Goal: Task Accomplishment & Management: Manage account settings

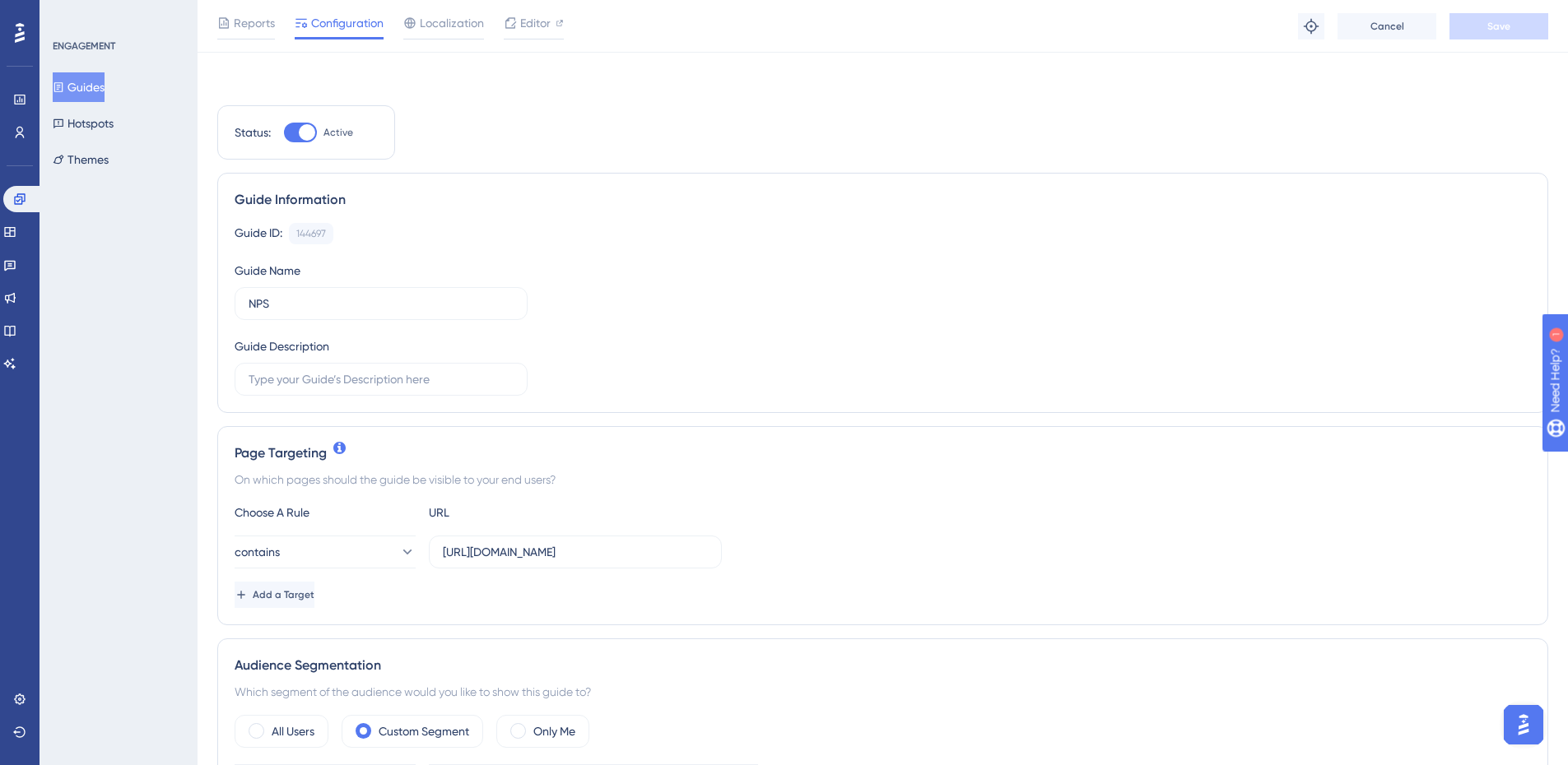
scroll to position [296, 0]
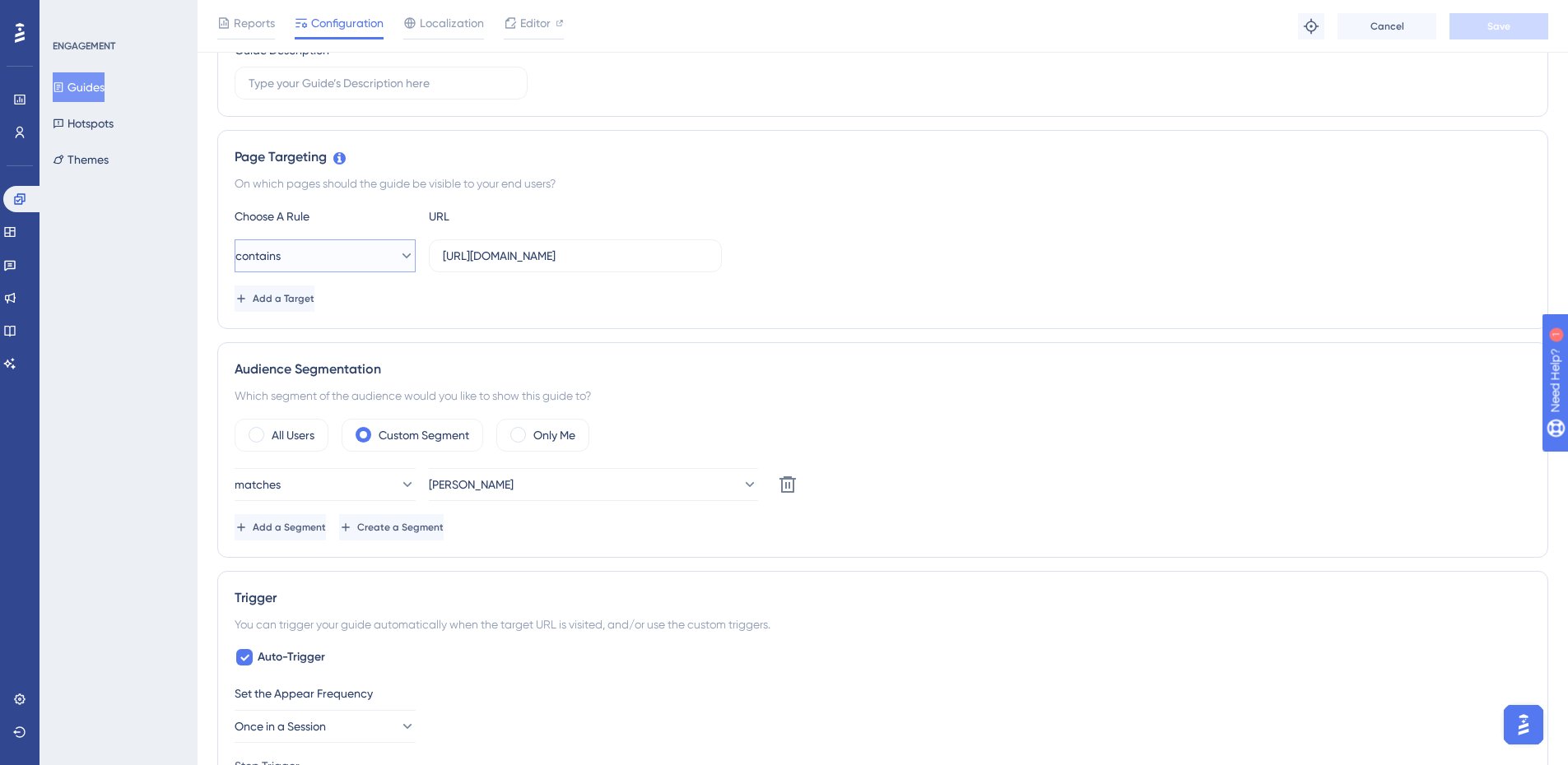
click at [361, 254] on button "contains" at bounding box center [324, 256] width 181 height 33
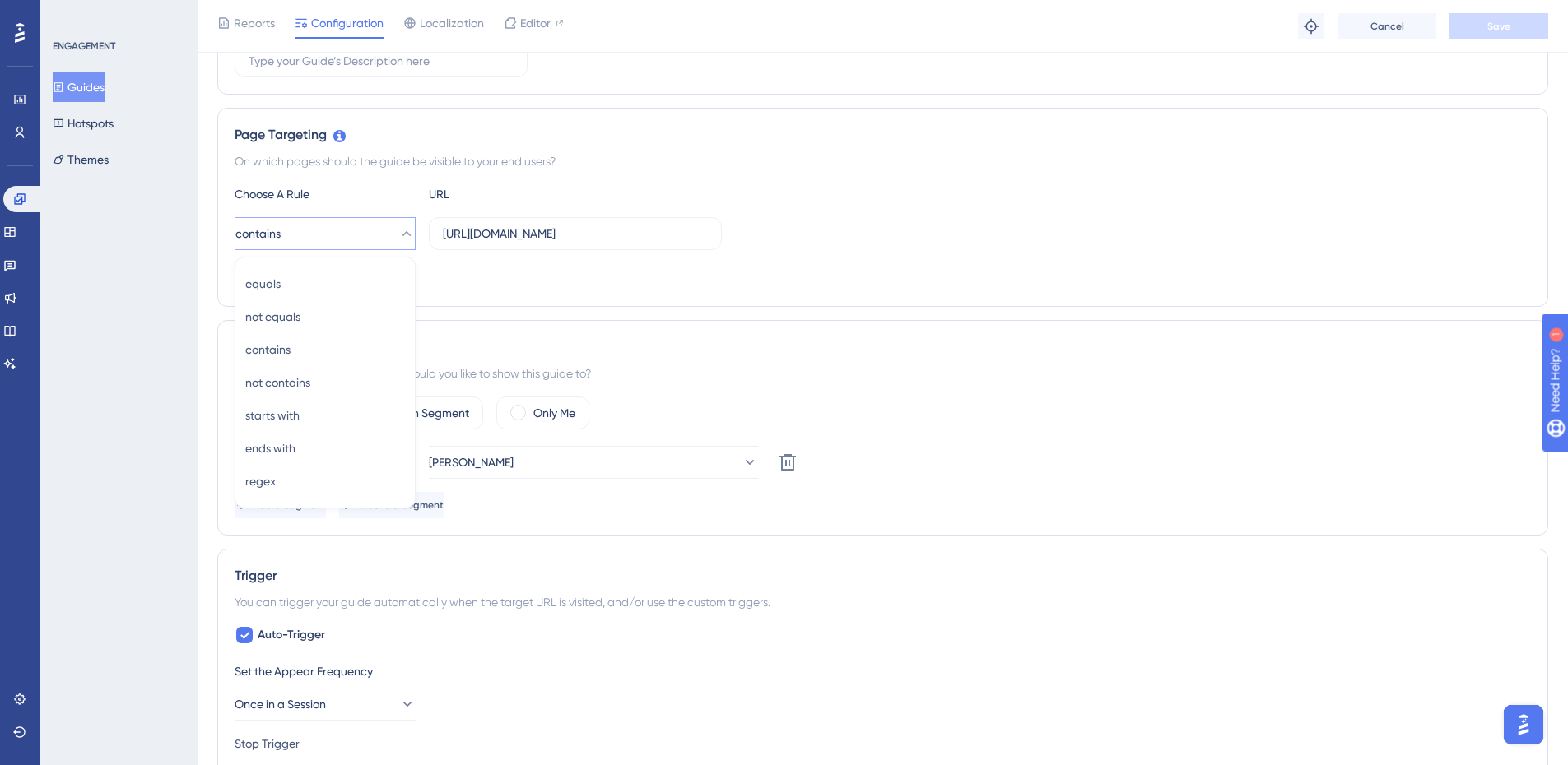
click at [1042, 167] on div "On which pages should the guide be visible to your end users?" at bounding box center [882, 160] width 1296 height 19
drag, startPoint x: 608, startPoint y: 234, endPoint x: 803, endPoint y: 235, distance: 195.0
click at [803, 235] on div "contains [URL][DOMAIN_NAME]" at bounding box center [882, 233] width 1296 height 33
click at [952, 219] on div "contains https://admin.melonn.com/seller-billing-accounts" at bounding box center [882, 233] width 1296 height 33
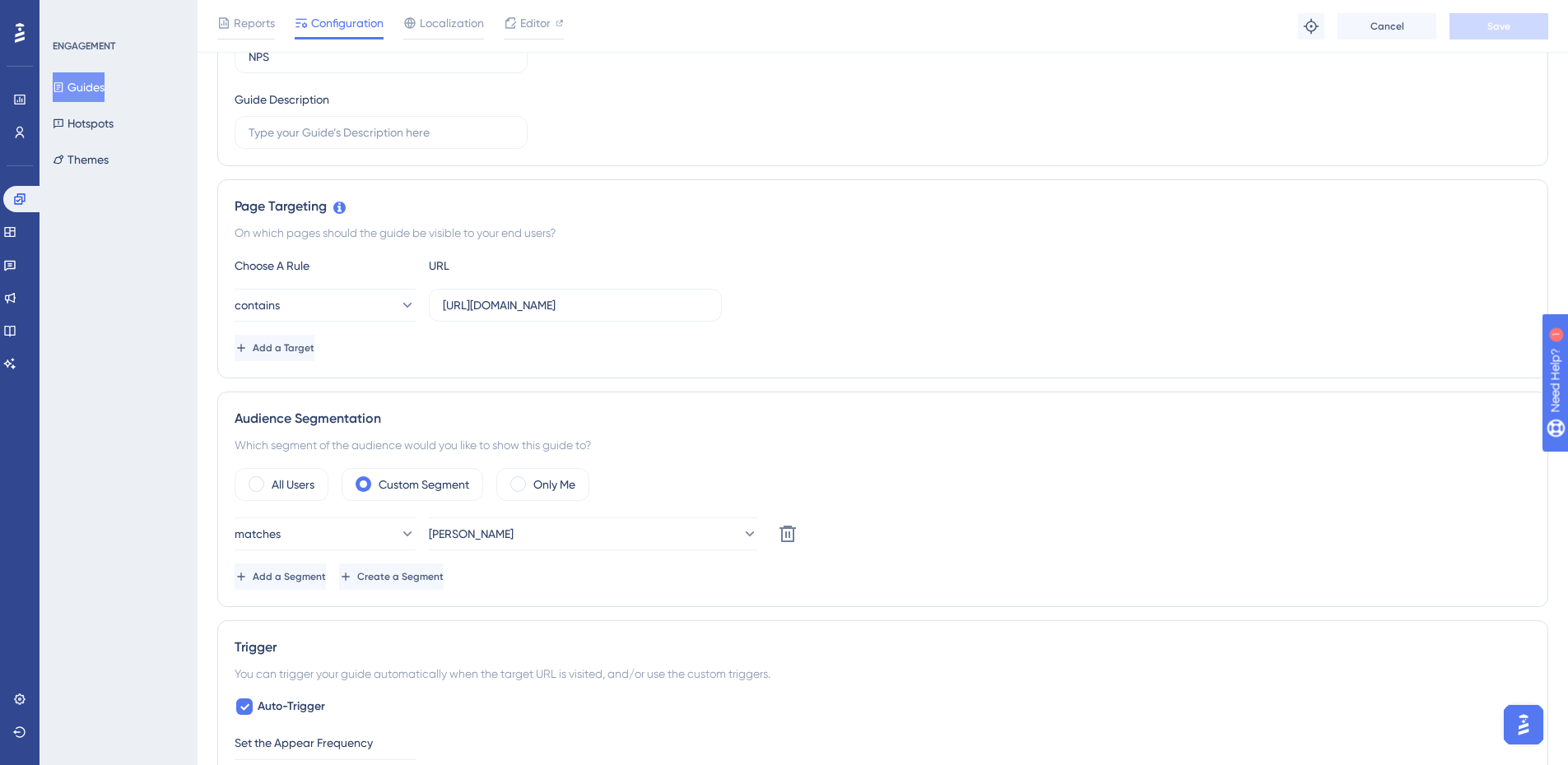
scroll to position [0, 0]
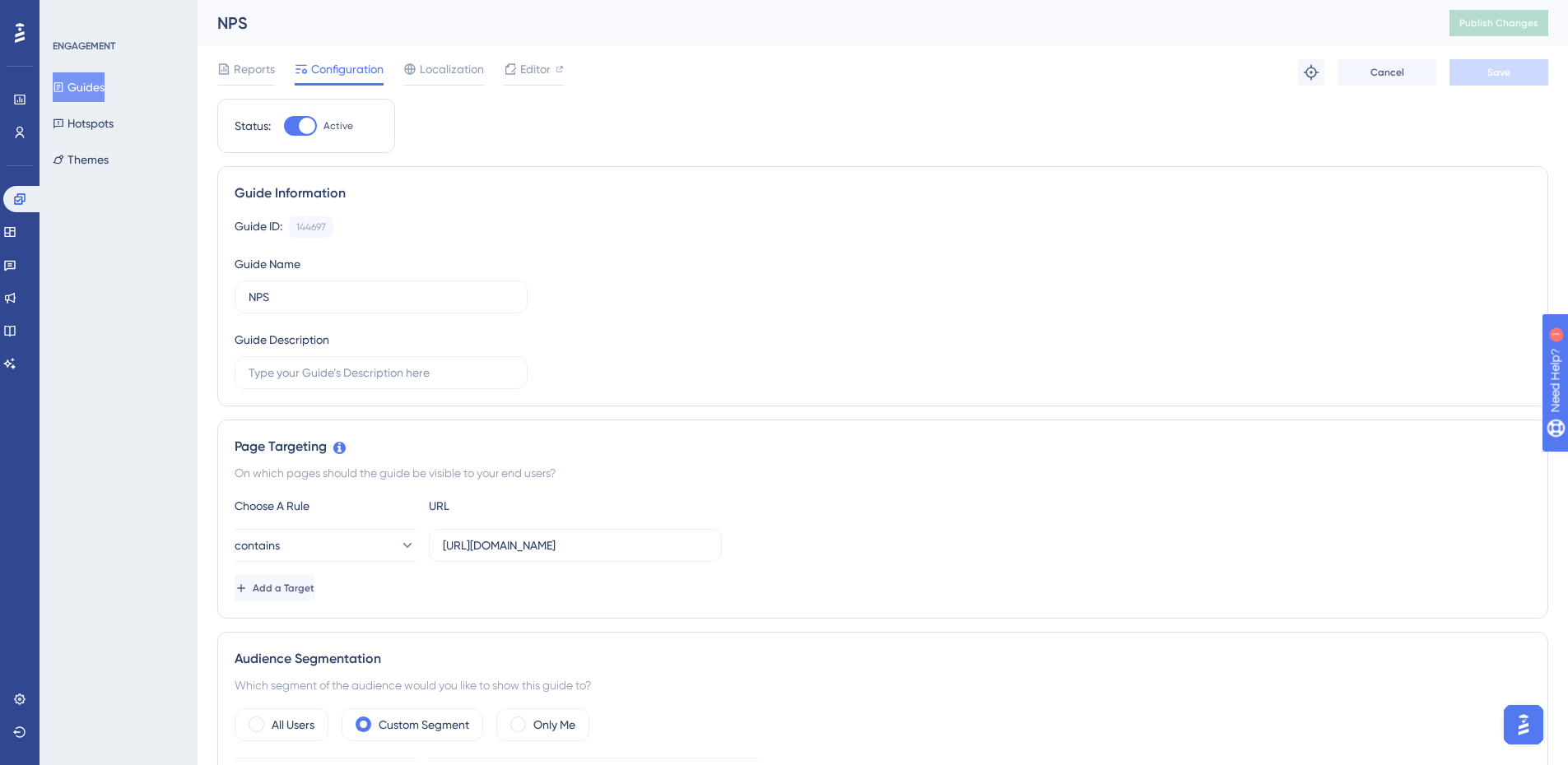
click at [87, 92] on button "Guides" at bounding box center [79, 87] width 52 height 30
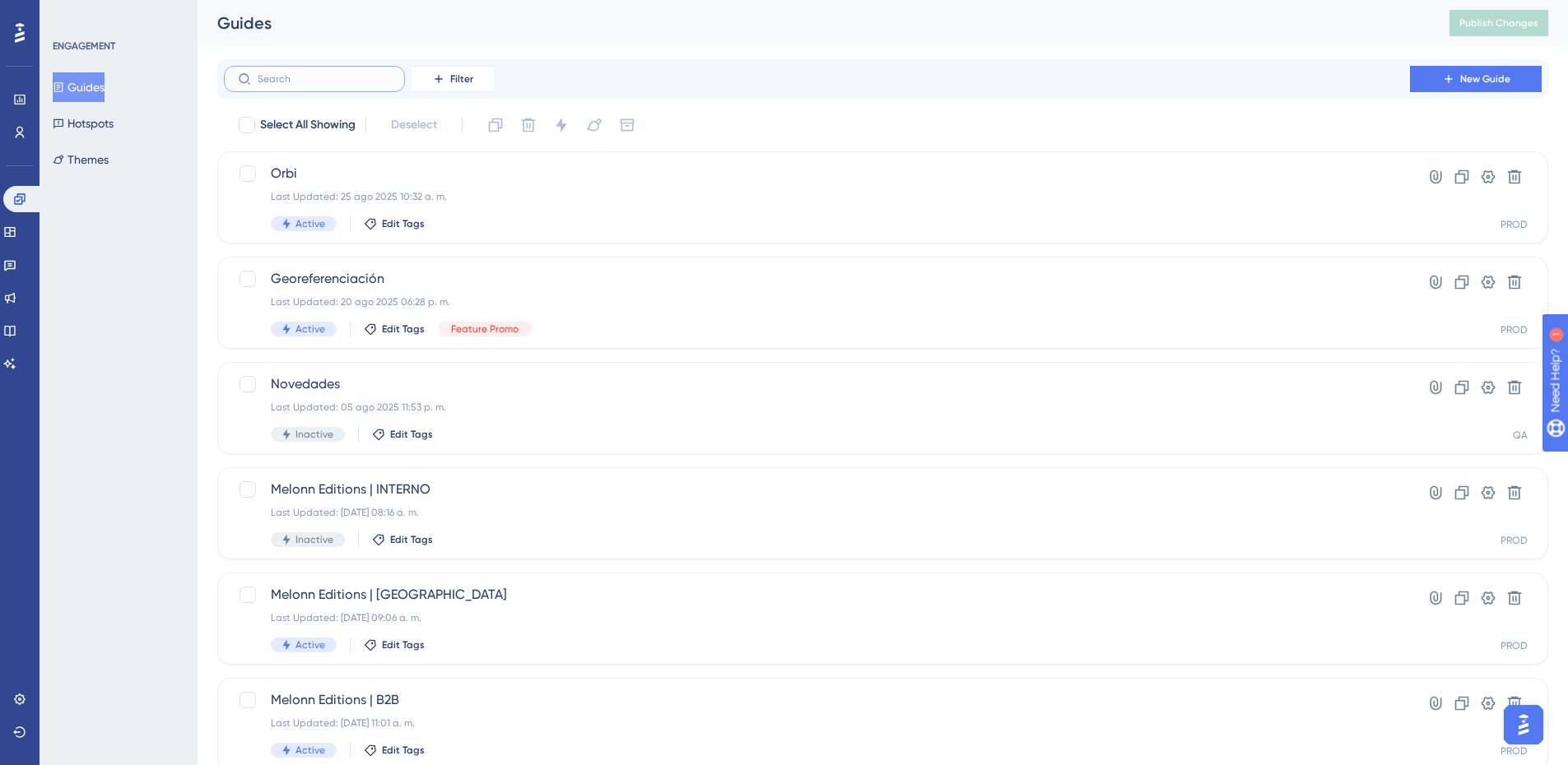
click at [383, 74] on input "text" at bounding box center [324, 79] width 133 height 11
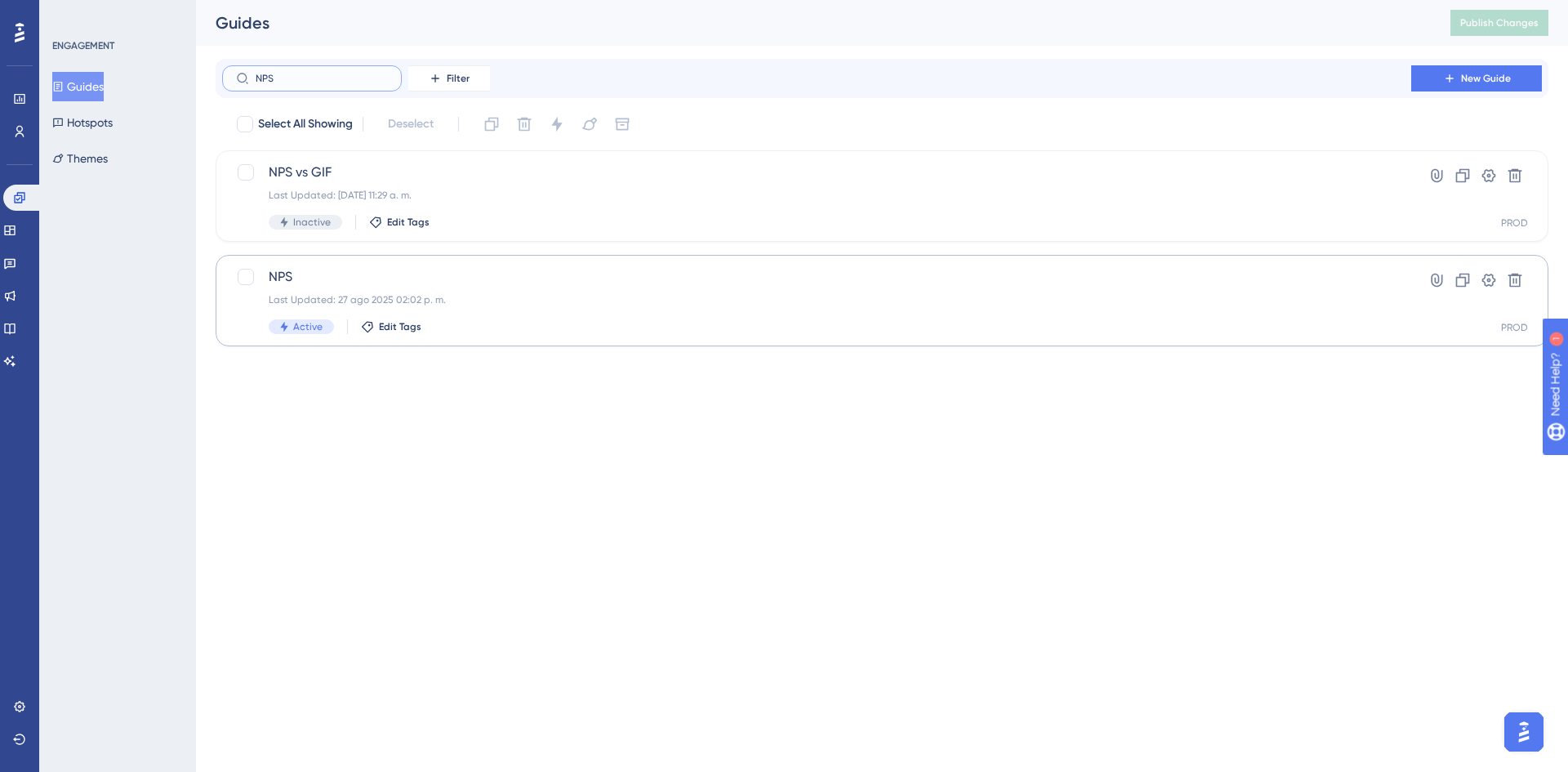
type input "NPS"
click at [542, 297] on div "Last Updated: 27 ago 2025 02:02 p. m." at bounding box center [817, 300] width 1096 height 13
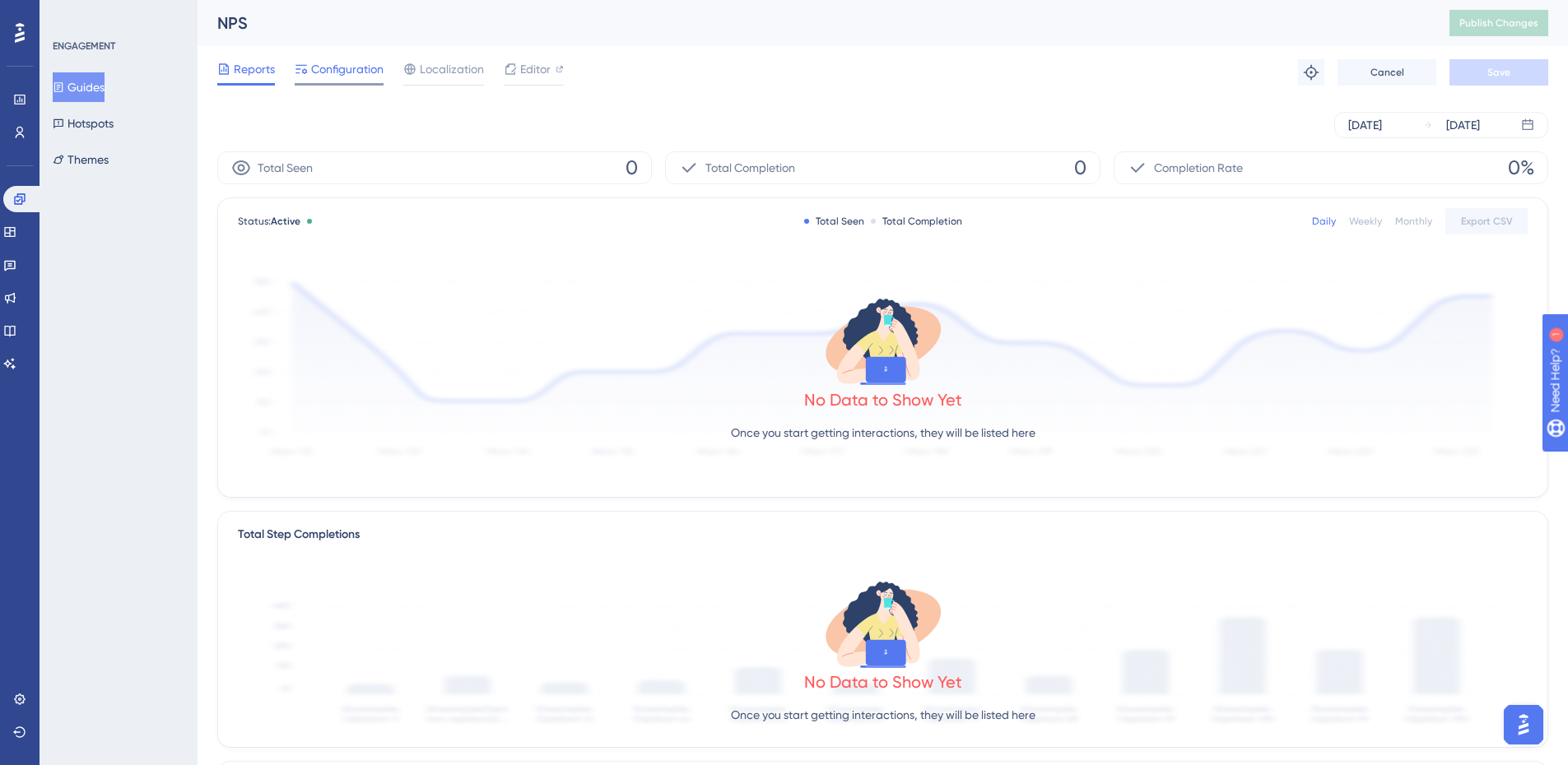
click at [341, 70] on span "Configuration" at bounding box center [348, 69] width 72 height 19
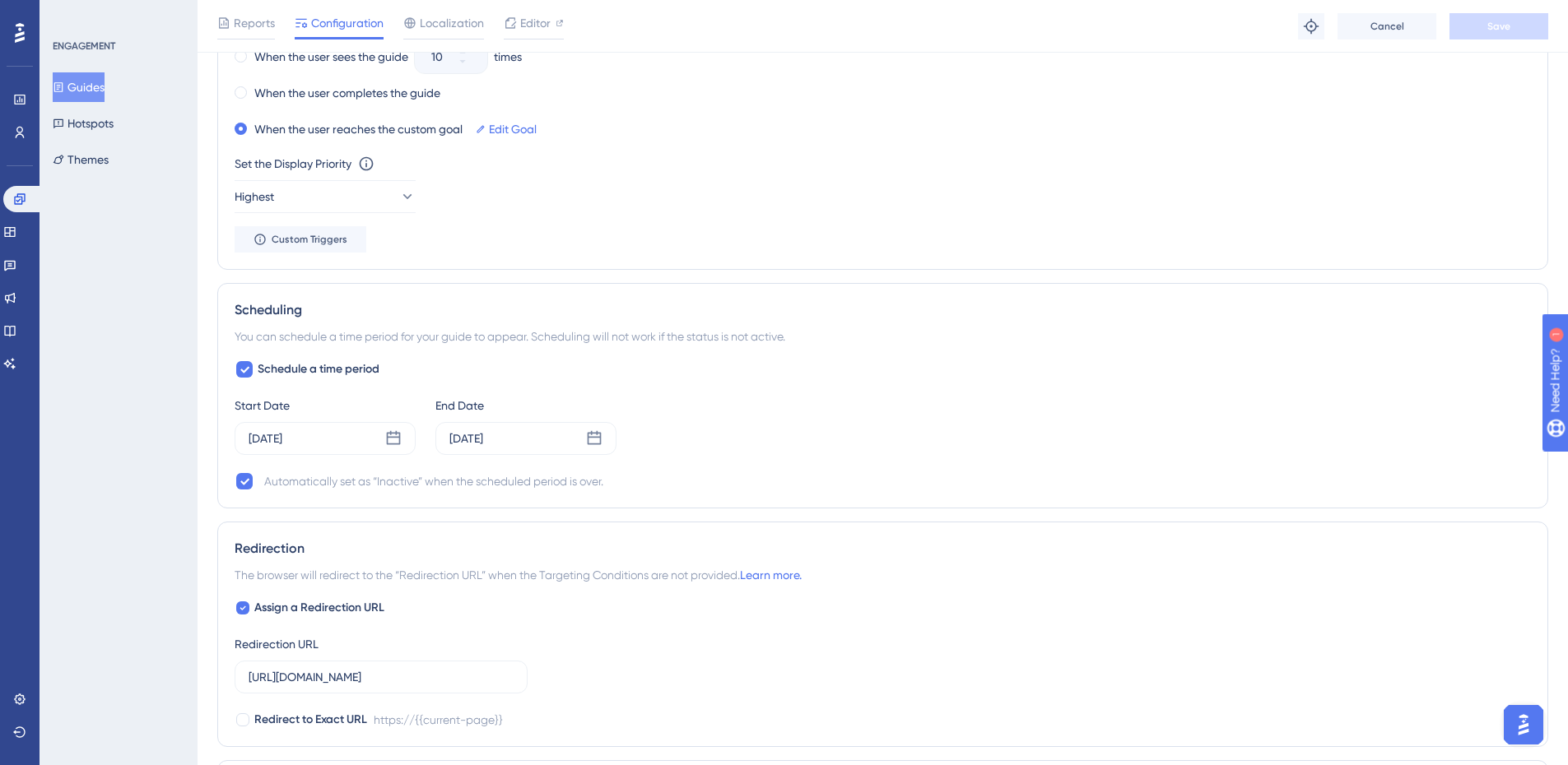
scroll to position [1359, 0]
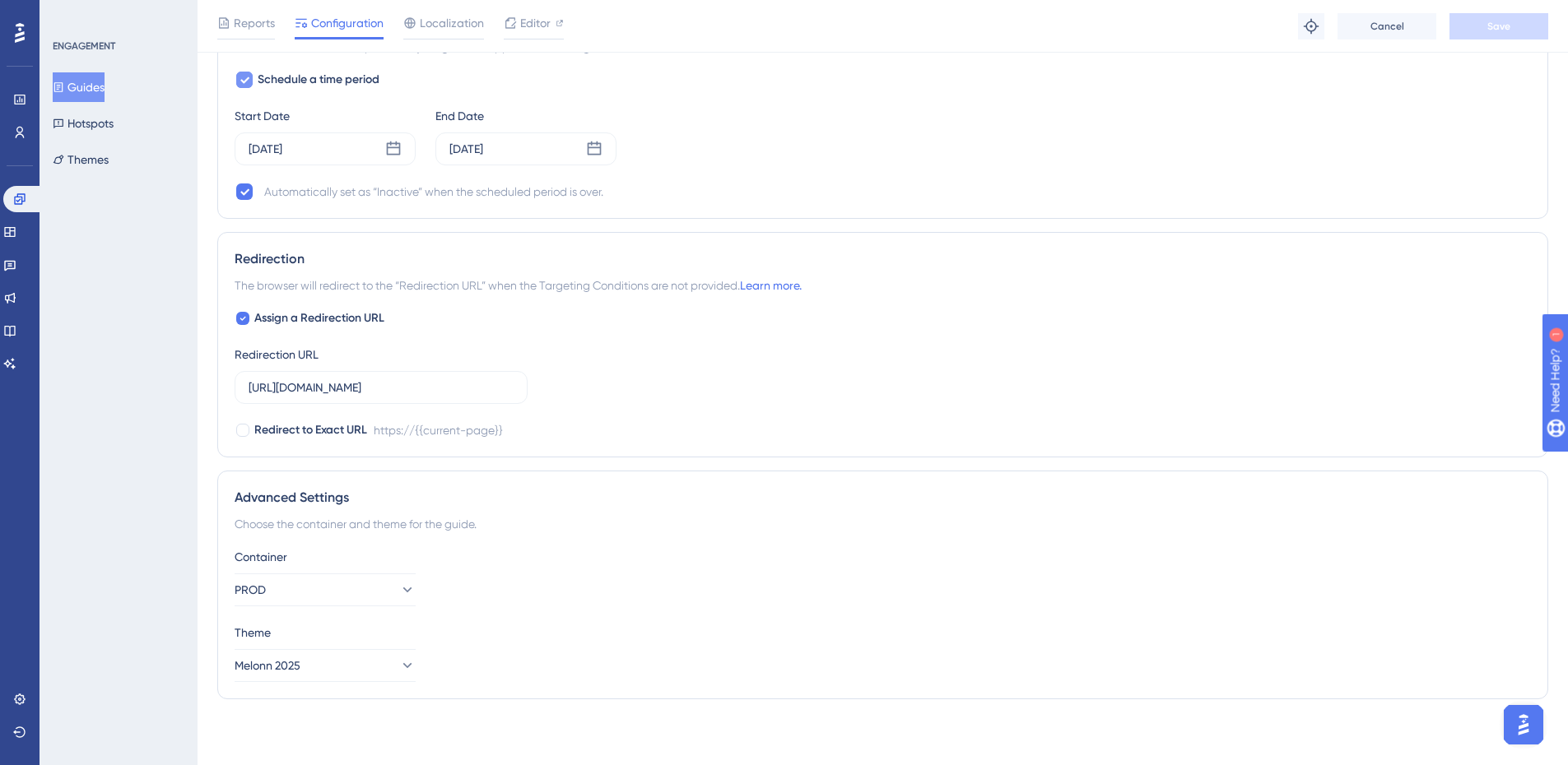
click at [247, 89] on div at bounding box center [244, 79] width 19 height 19
checkbox input "false"
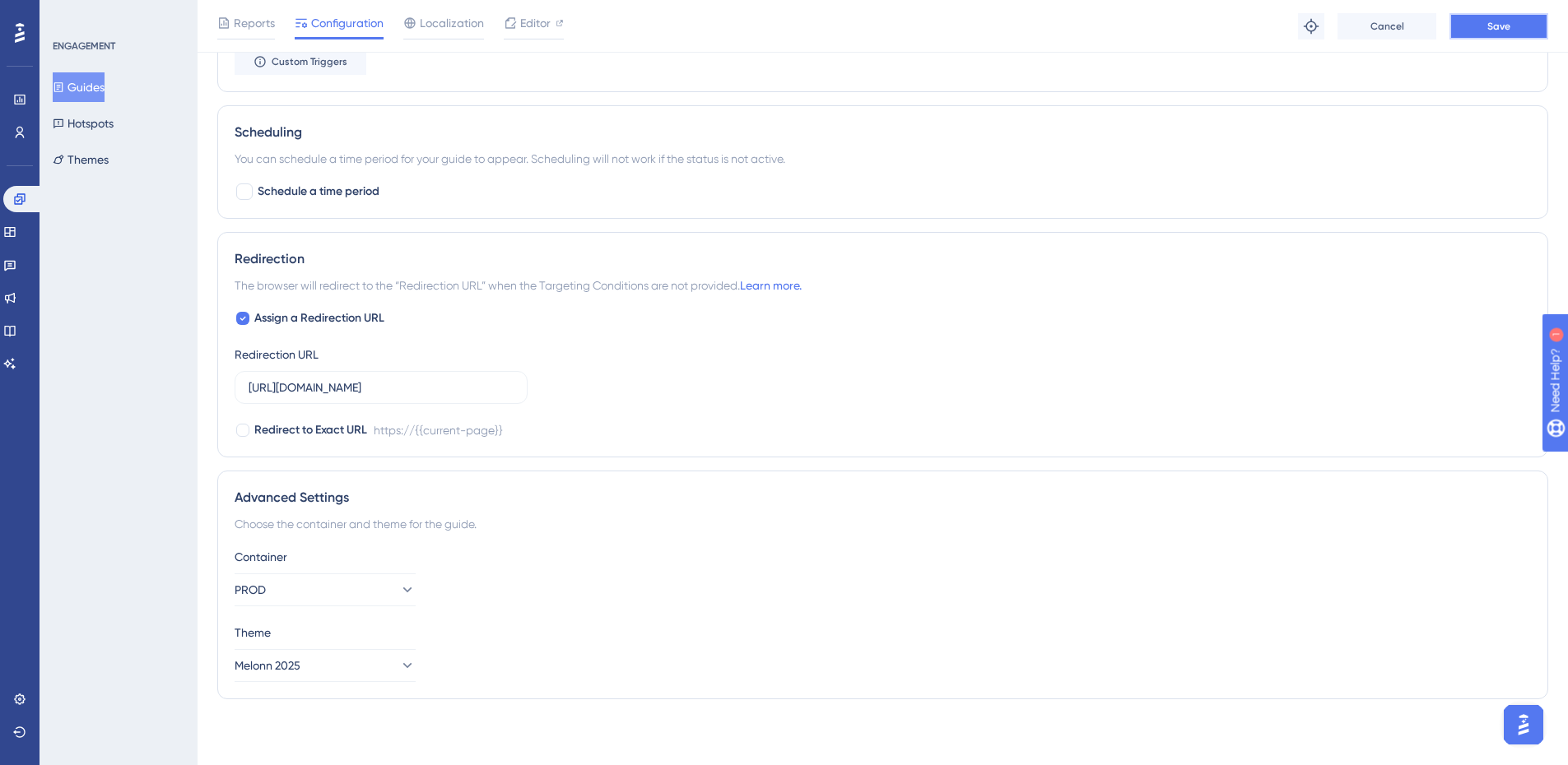
click at [1500, 33] on button "Save" at bounding box center [1498, 26] width 99 height 26
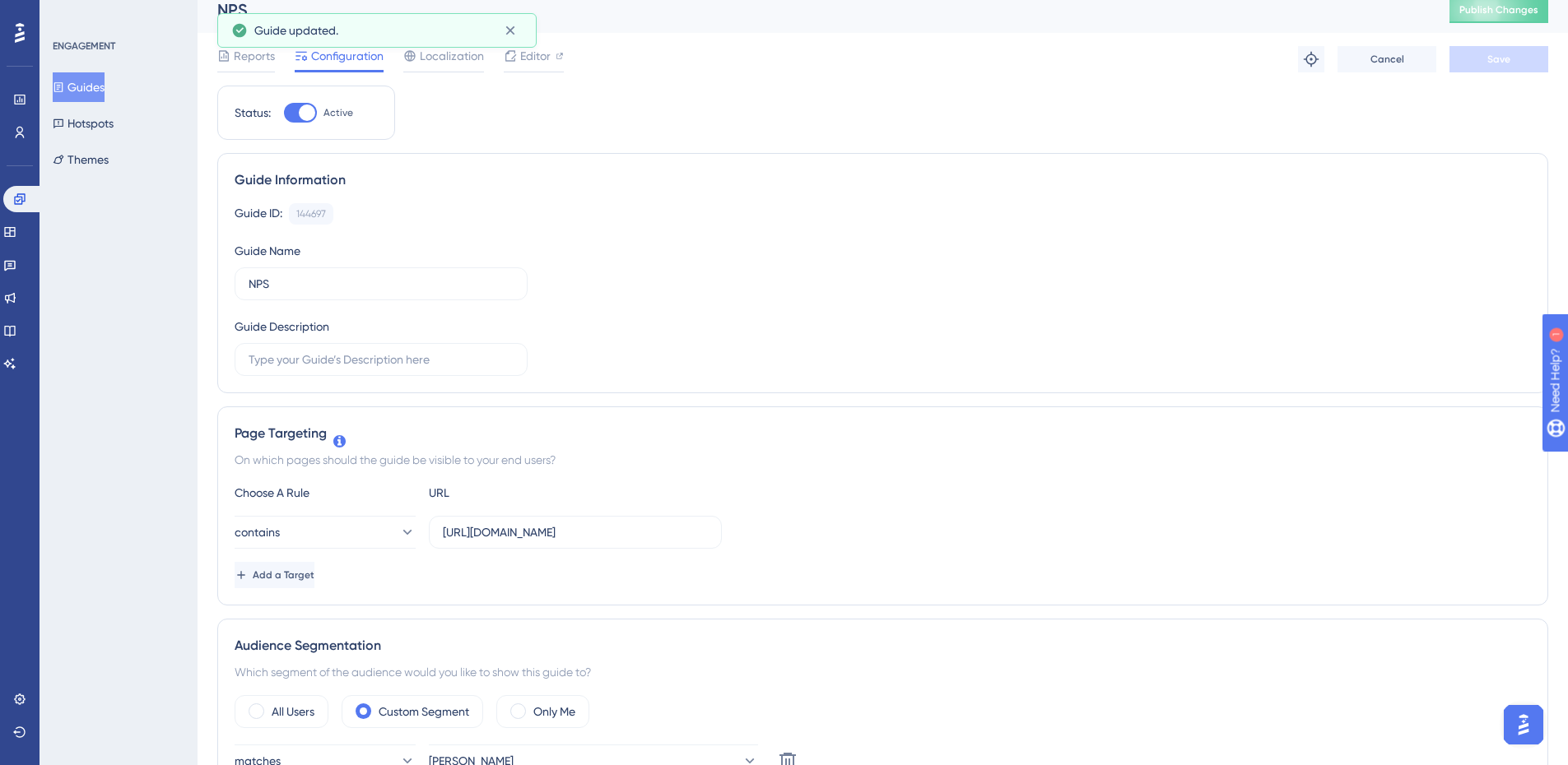
scroll to position [0, 0]
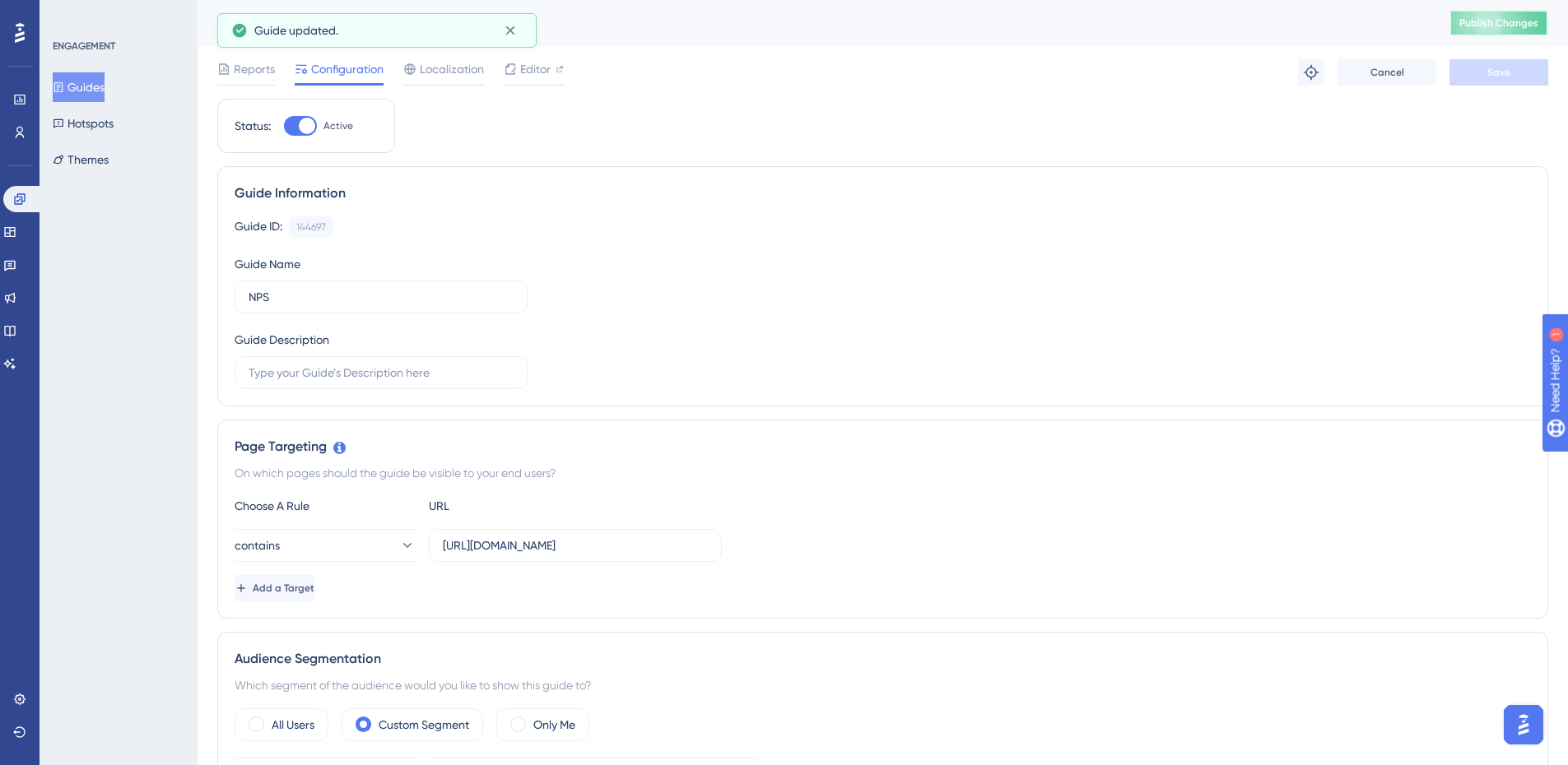
click at [1524, 18] on button "Publish Changes" at bounding box center [1498, 23] width 99 height 26
click at [506, 29] on icon at bounding box center [511, 31] width 17 height 17
click at [13, 271] on link at bounding box center [10, 265] width 13 height 26
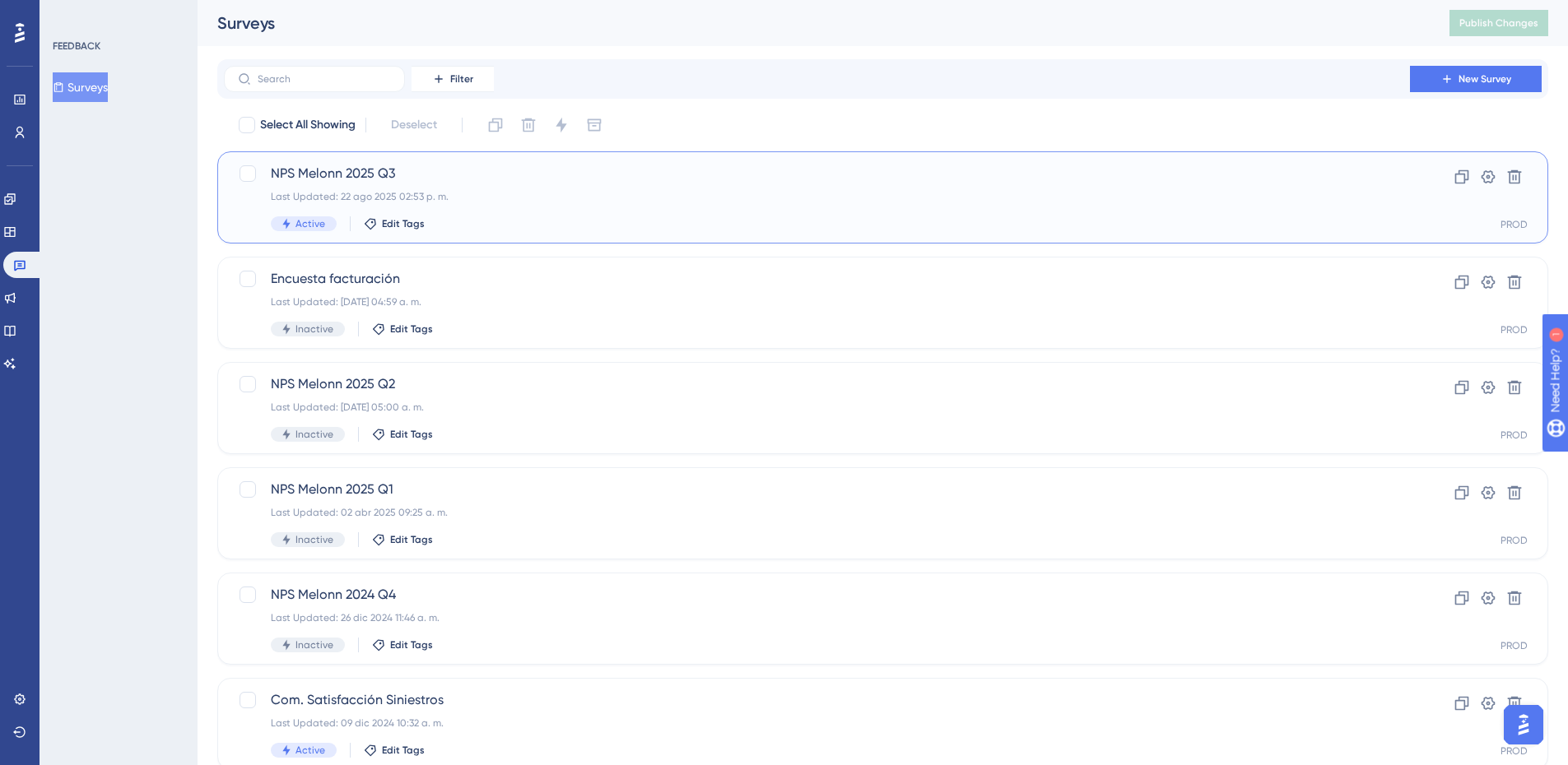
click at [406, 193] on div "Last Updated: 22 ago 2025 02:53 p. m." at bounding box center [816, 196] width 1092 height 13
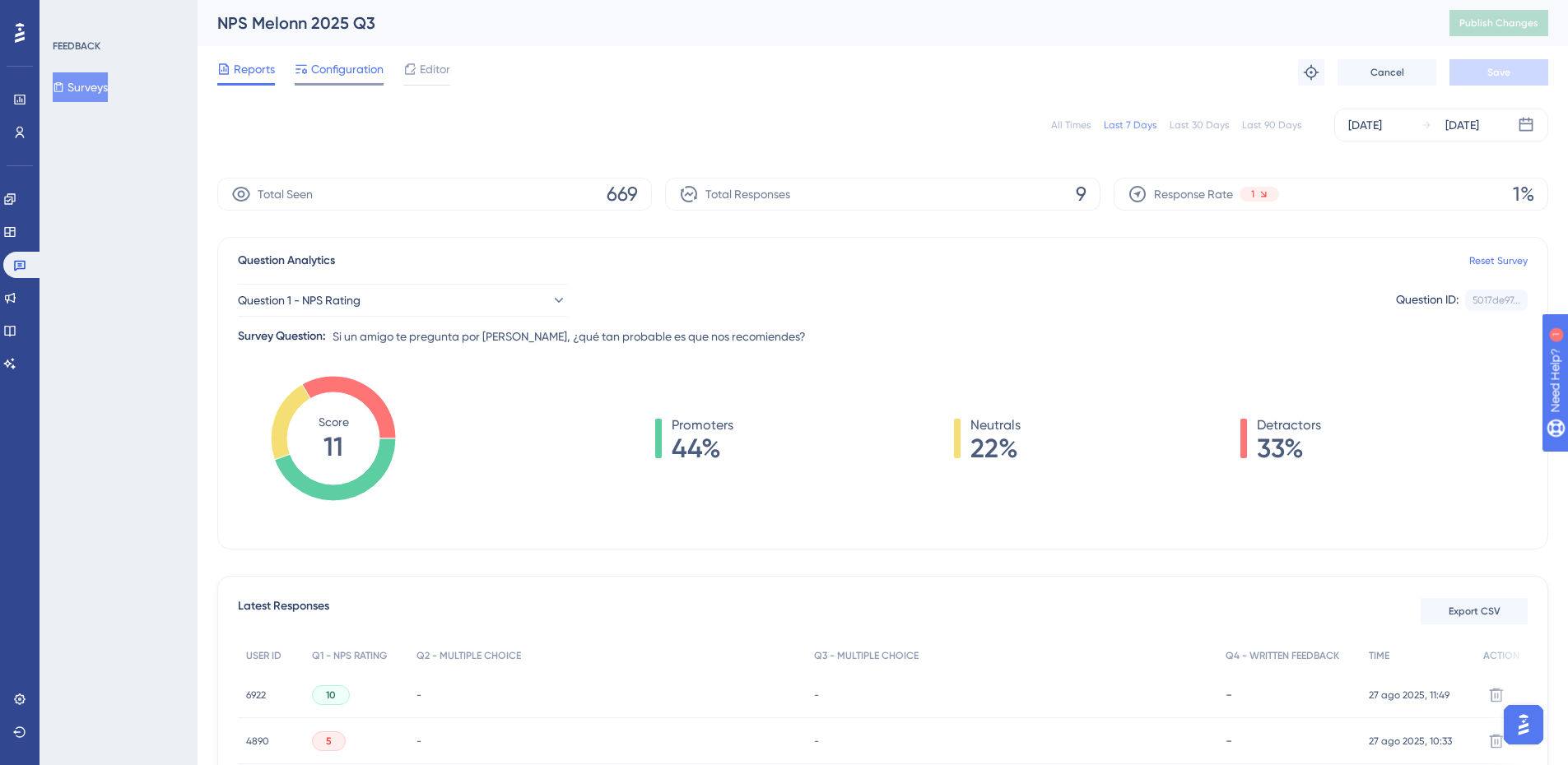
click at [329, 71] on span "Configuration" at bounding box center [348, 69] width 72 height 19
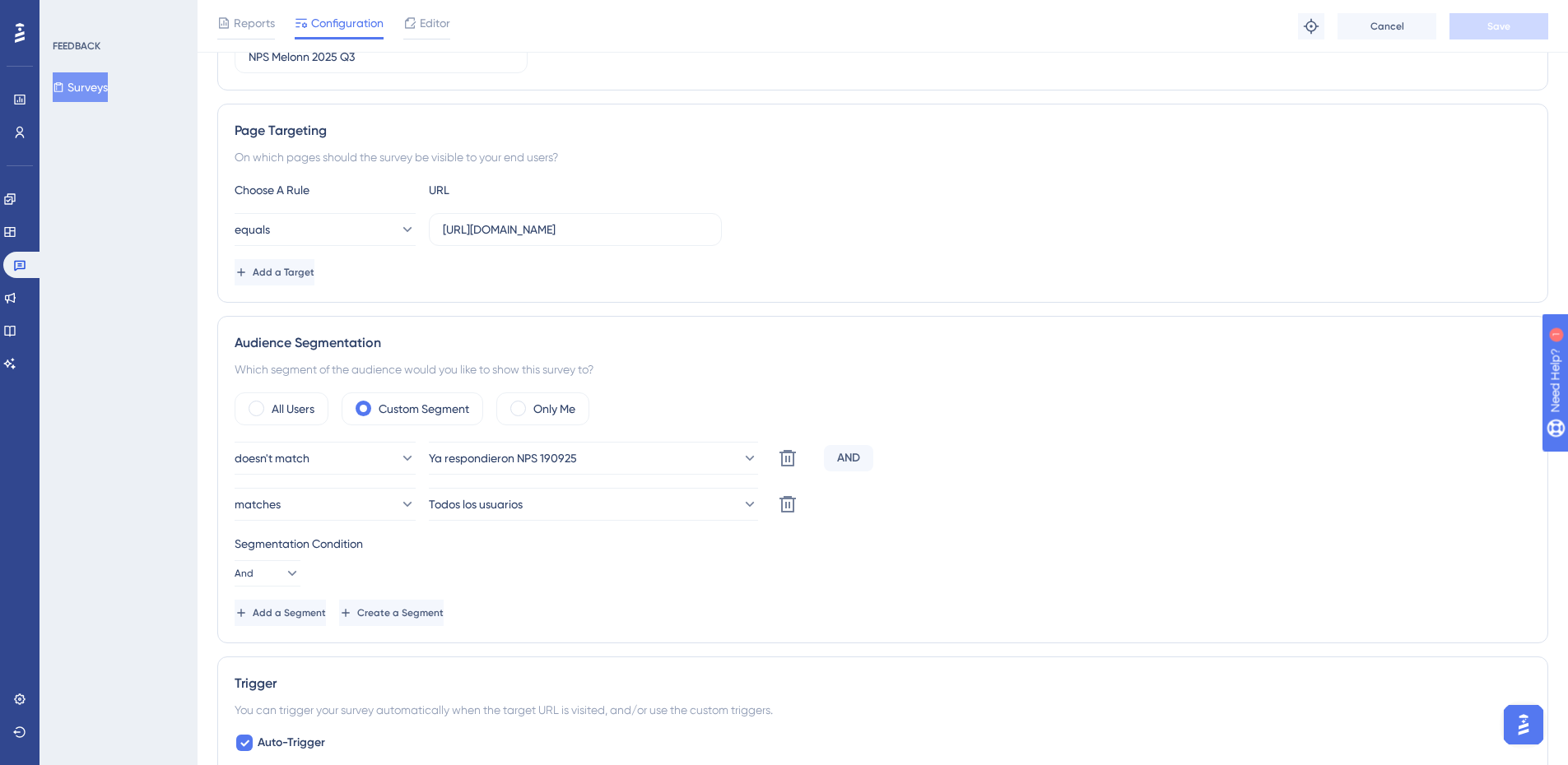
scroll to position [329, 0]
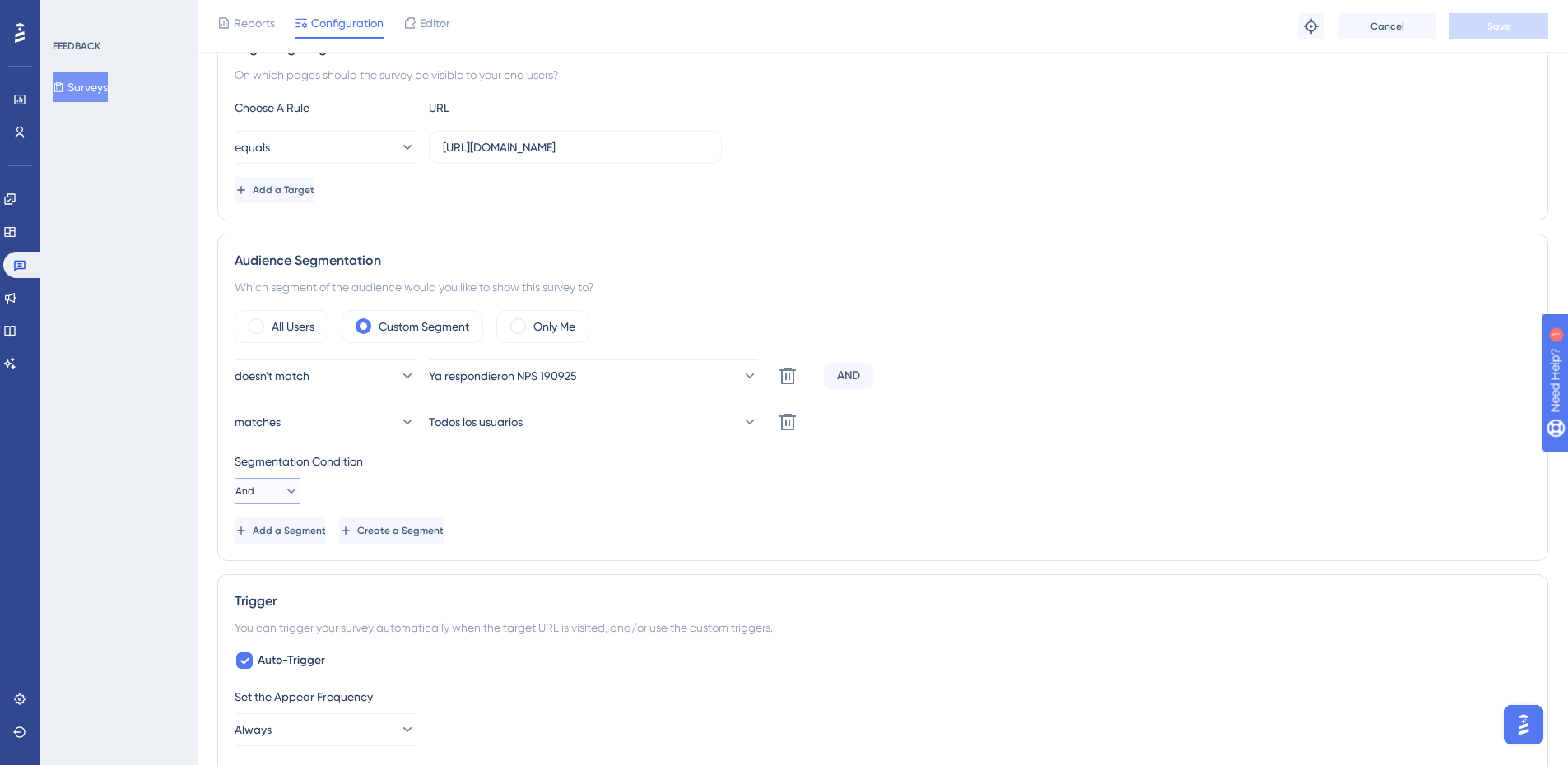
click at [269, 493] on button "And" at bounding box center [267, 491] width 66 height 26
click at [269, 572] on div "Or Or" at bounding box center [268, 571] width 32 height 33
click at [283, 487] on icon at bounding box center [291, 491] width 17 height 17
click at [270, 541] on span "And" at bounding box center [262, 537] width 21 height 19
click at [396, 475] on div "Segmentation Condition And" at bounding box center [882, 478] width 1296 height 53
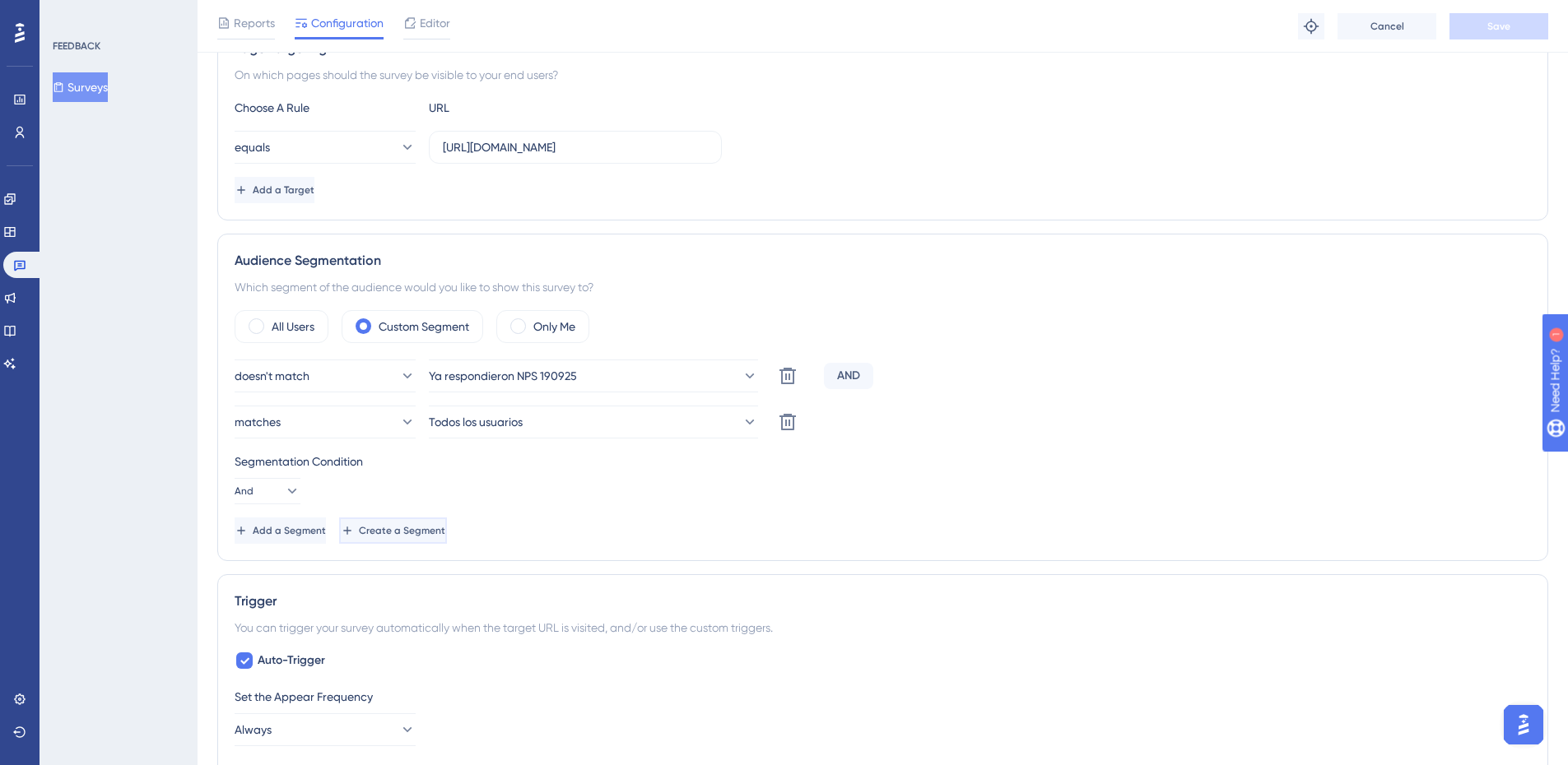
click at [445, 530] on span "Create a Segment" at bounding box center [401, 531] width 86 height 13
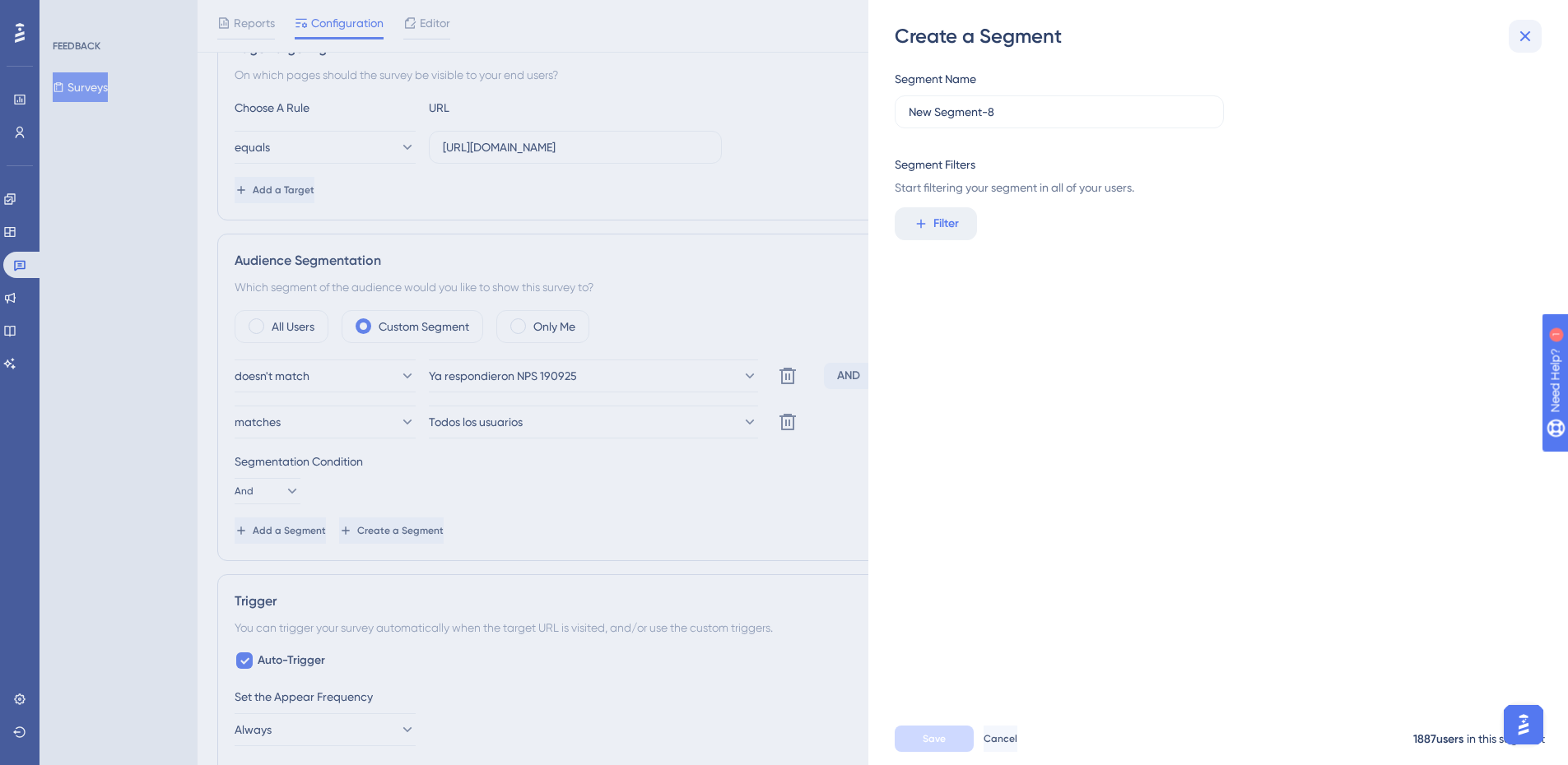
click at [1529, 40] on icon at bounding box center [1525, 37] width 11 height 11
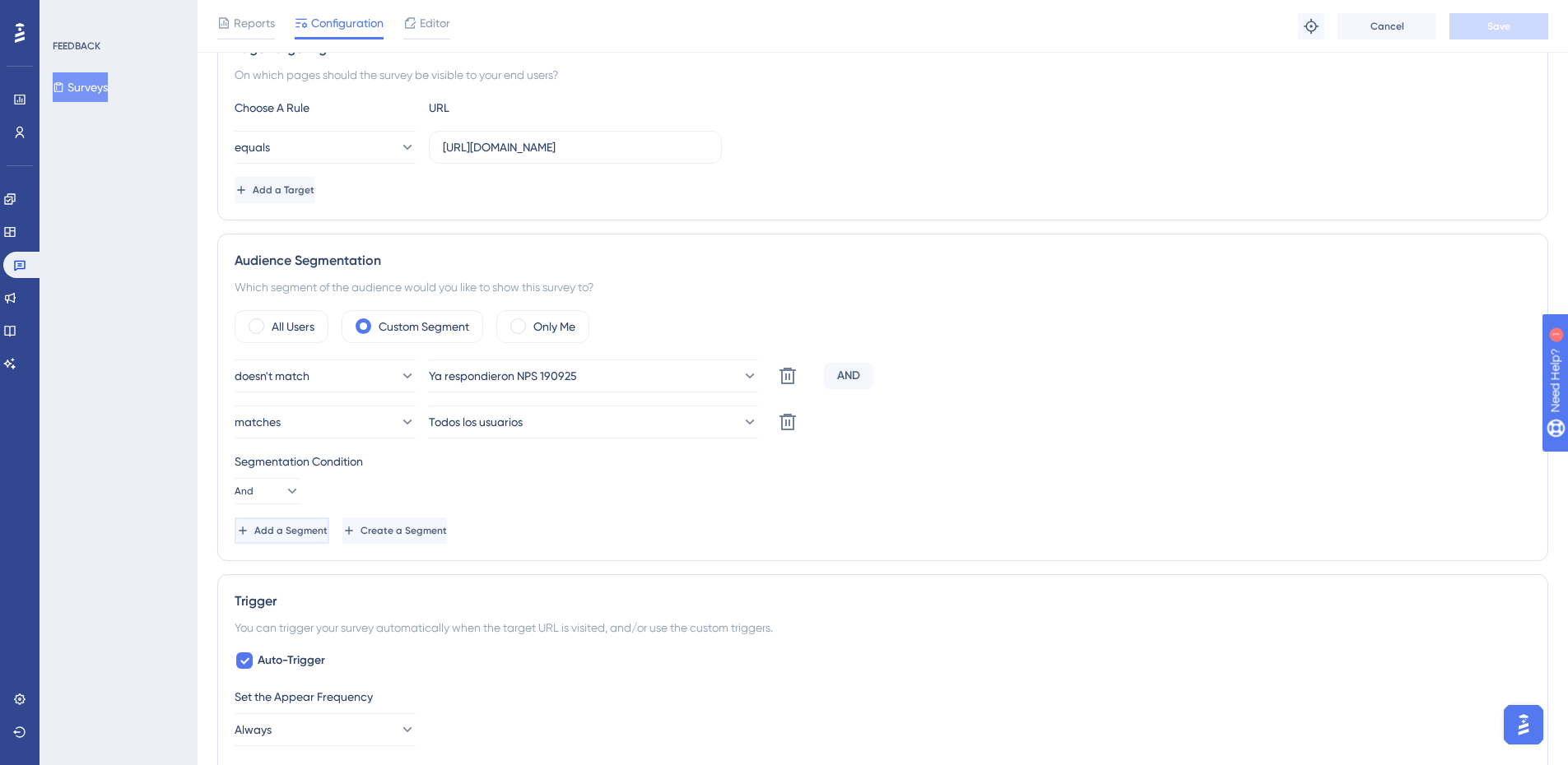
click at [324, 525] on span "Add a Segment" at bounding box center [290, 531] width 73 height 13
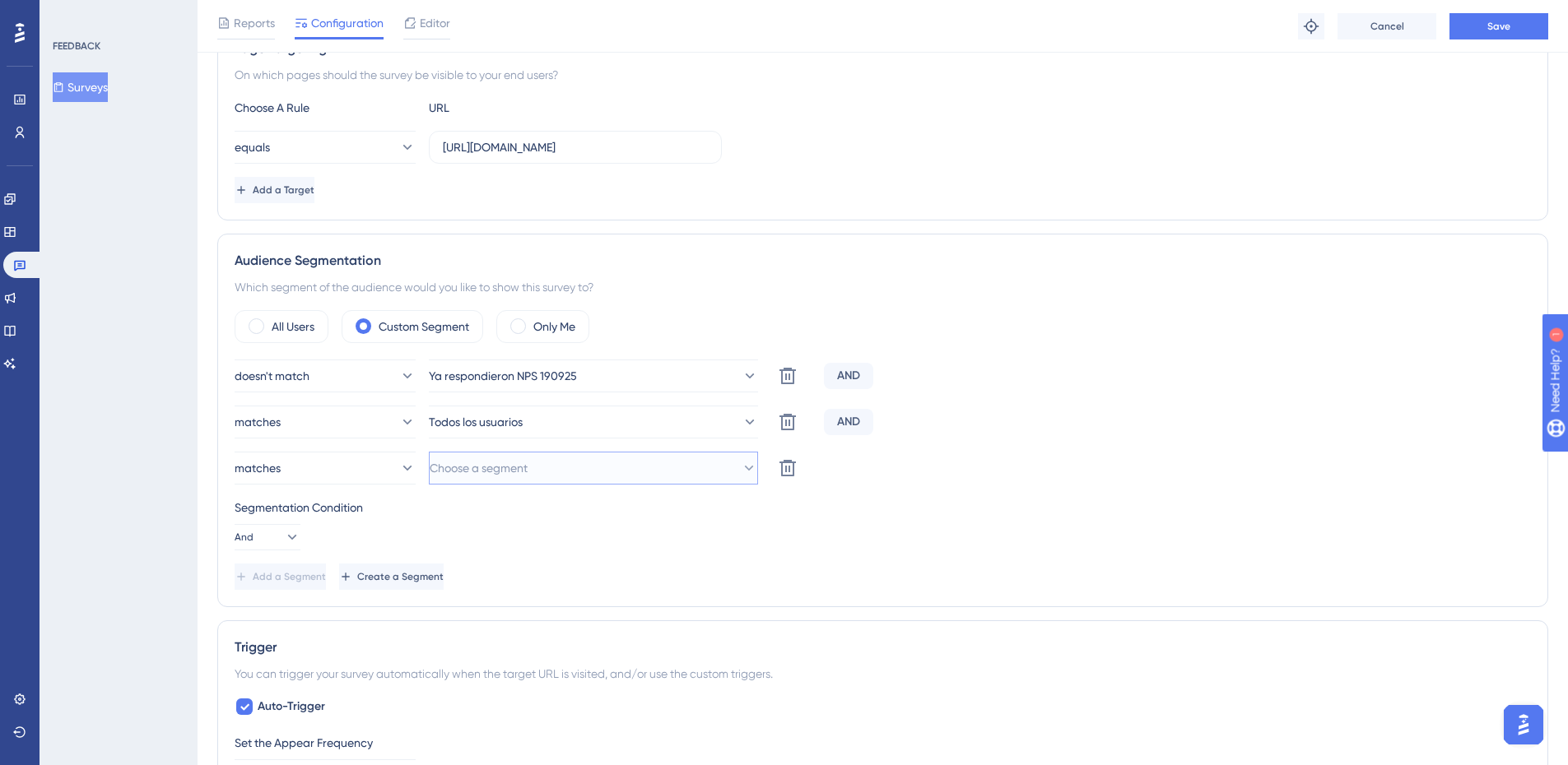
click at [524, 468] on span "Choose a segment" at bounding box center [479, 468] width 98 height 19
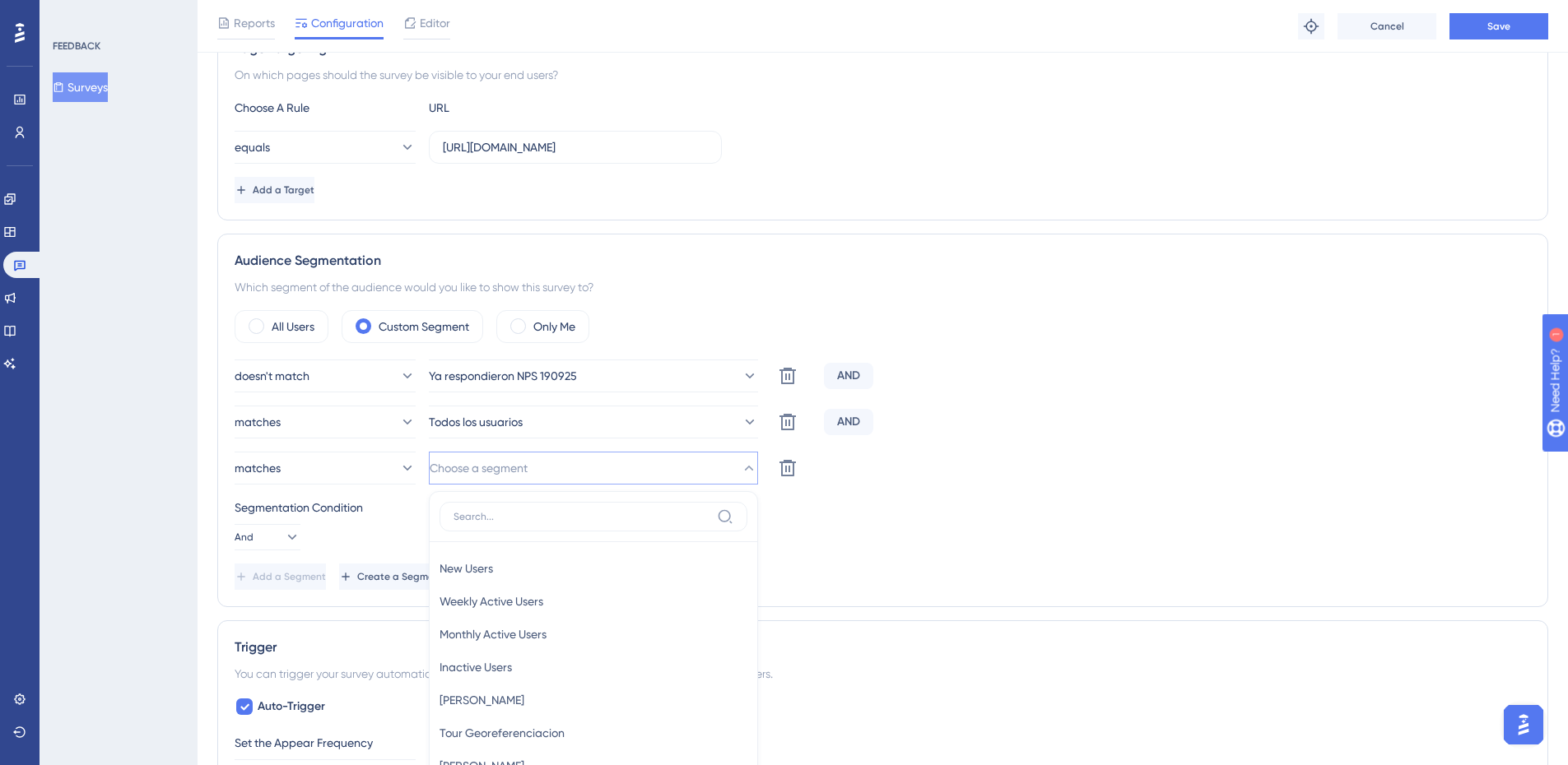
scroll to position [600, 0]
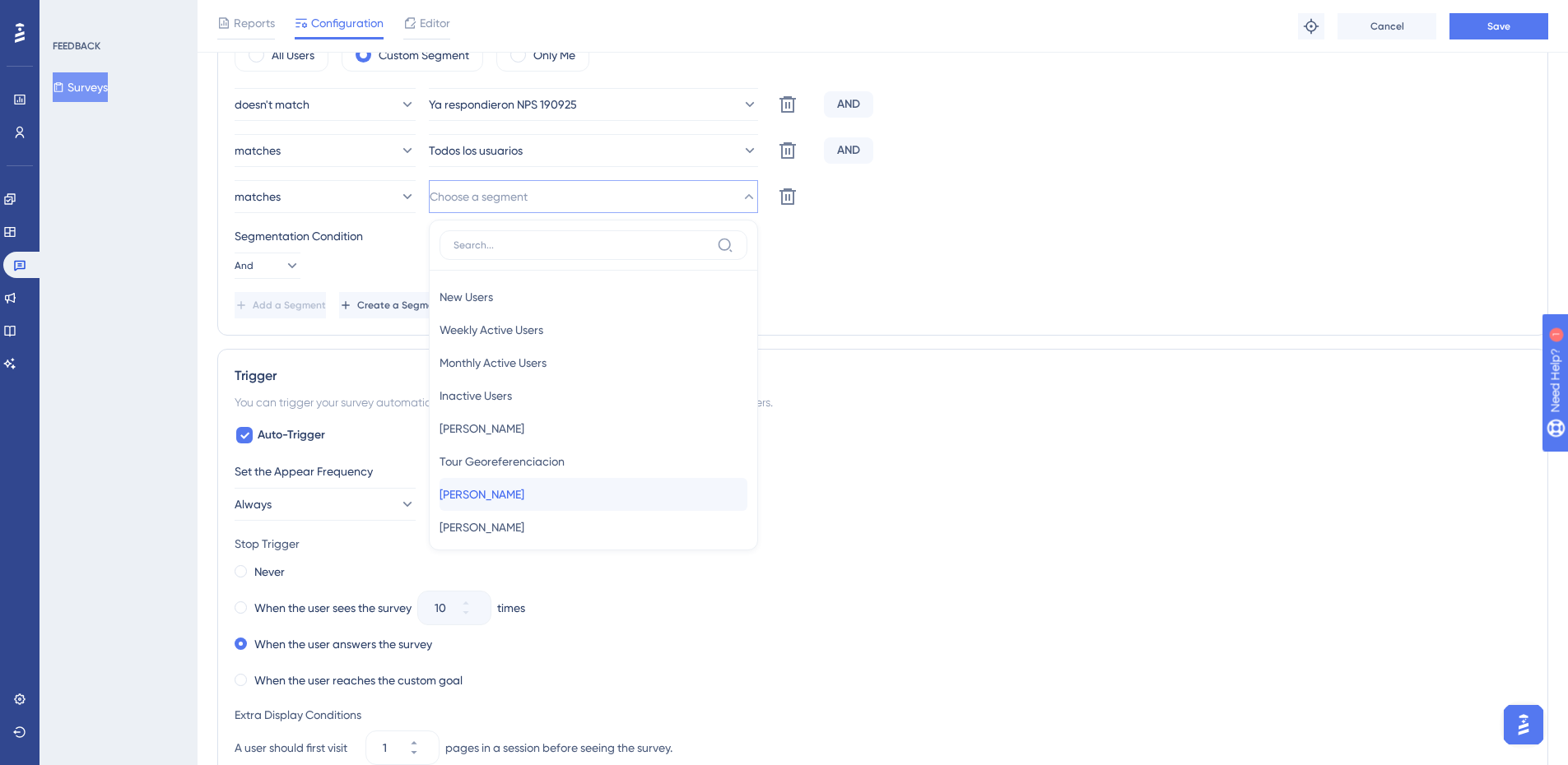
click at [519, 491] on div "Alex Alex" at bounding box center [593, 495] width 308 height 33
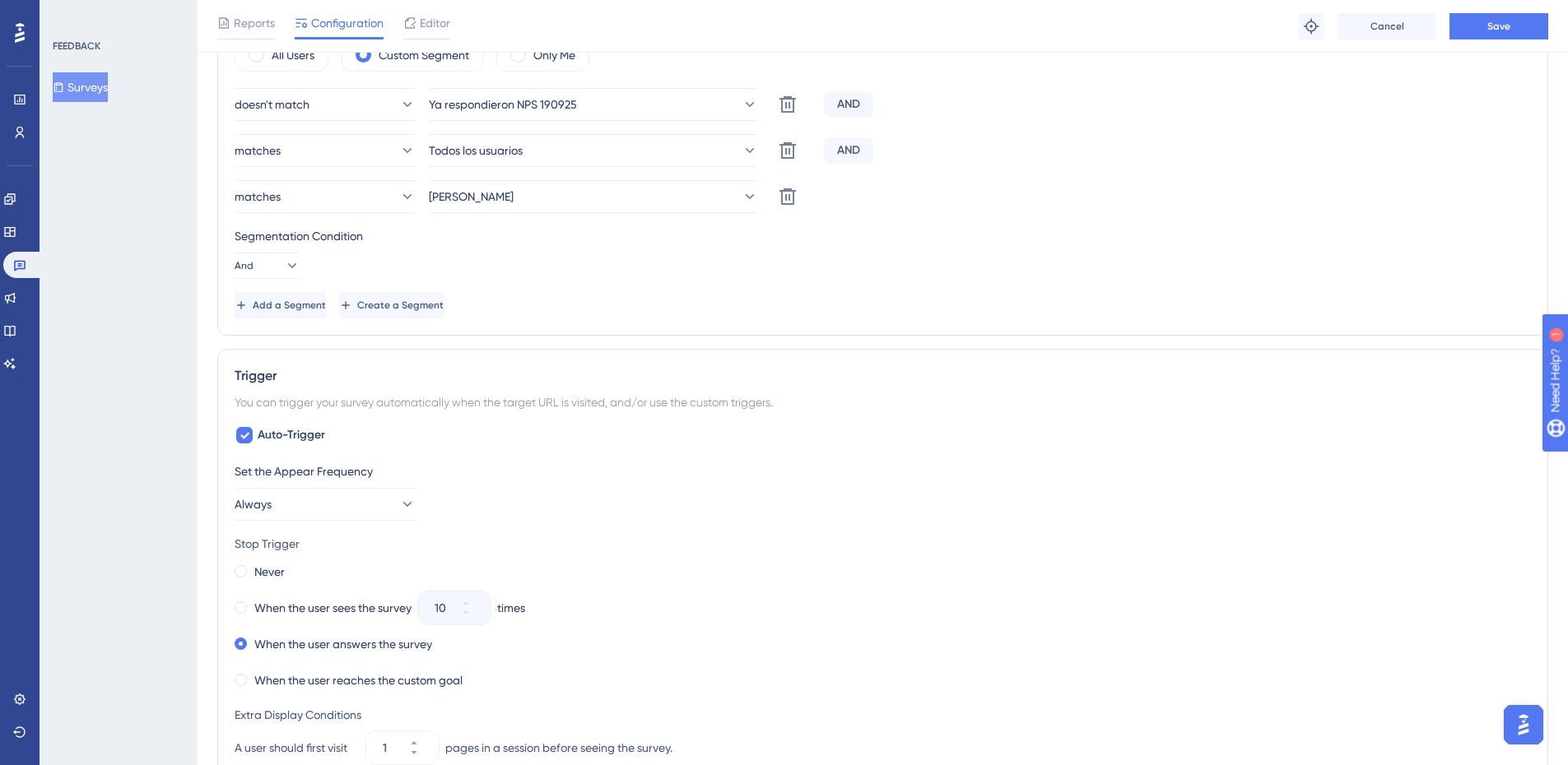
click at [790, 294] on div "Add a Segment Create a Segment" at bounding box center [882, 305] width 1296 height 26
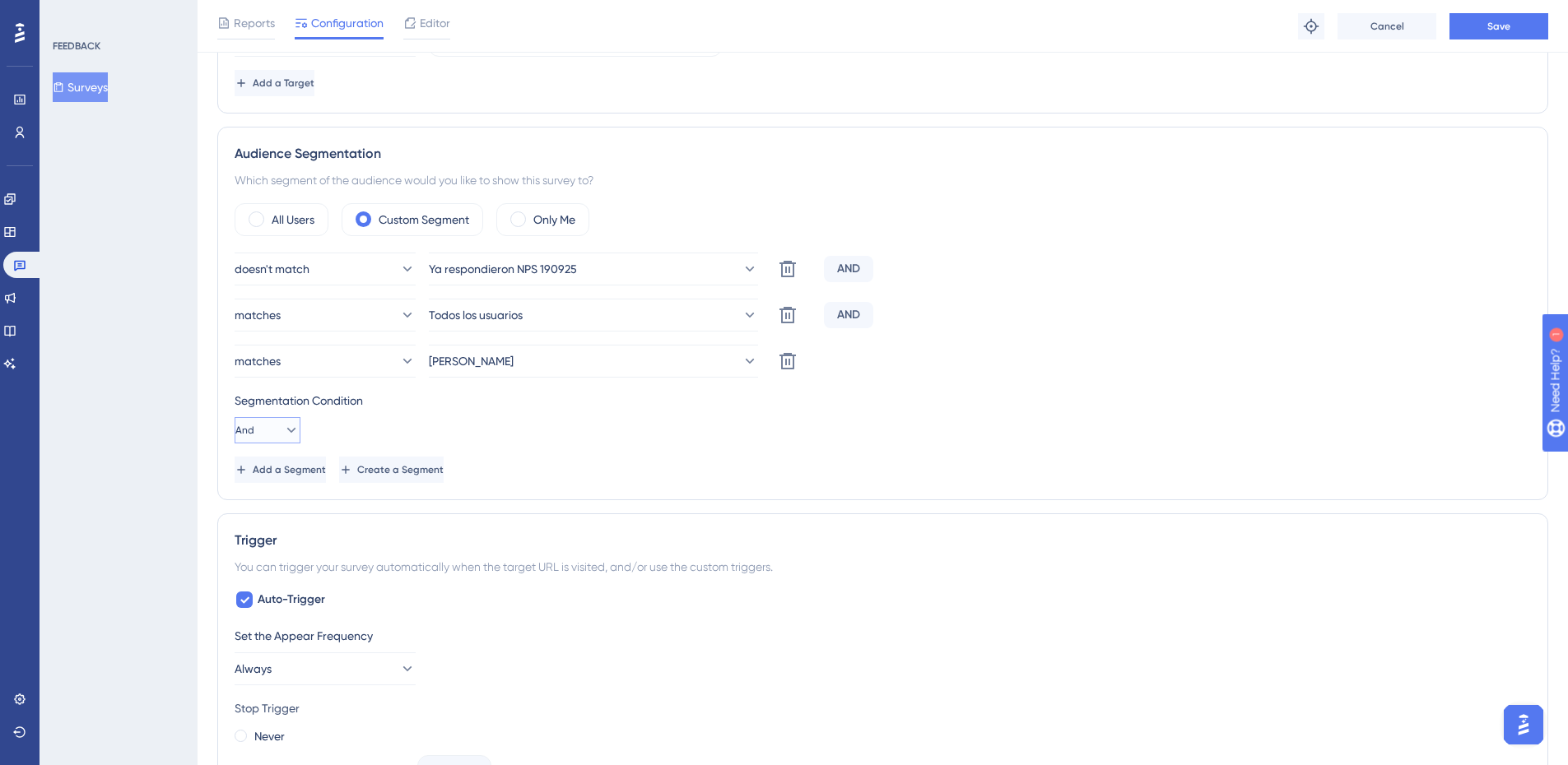
click at [254, 431] on span "And" at bounding box center [245, 430] width 19 height 13
click at [265, 504] on div "Or Or" at bounding box center [268, 510] width 32 height 33
click at [269, 428] on button "Or" at bounding box center [267, 430] width 66 height 26
click at [275, 468] on div "And And" at bounding box center [268, 477] width 32 height 33
click at [797, 361] on icon at bounding box center [787, 360] width 19 height 19
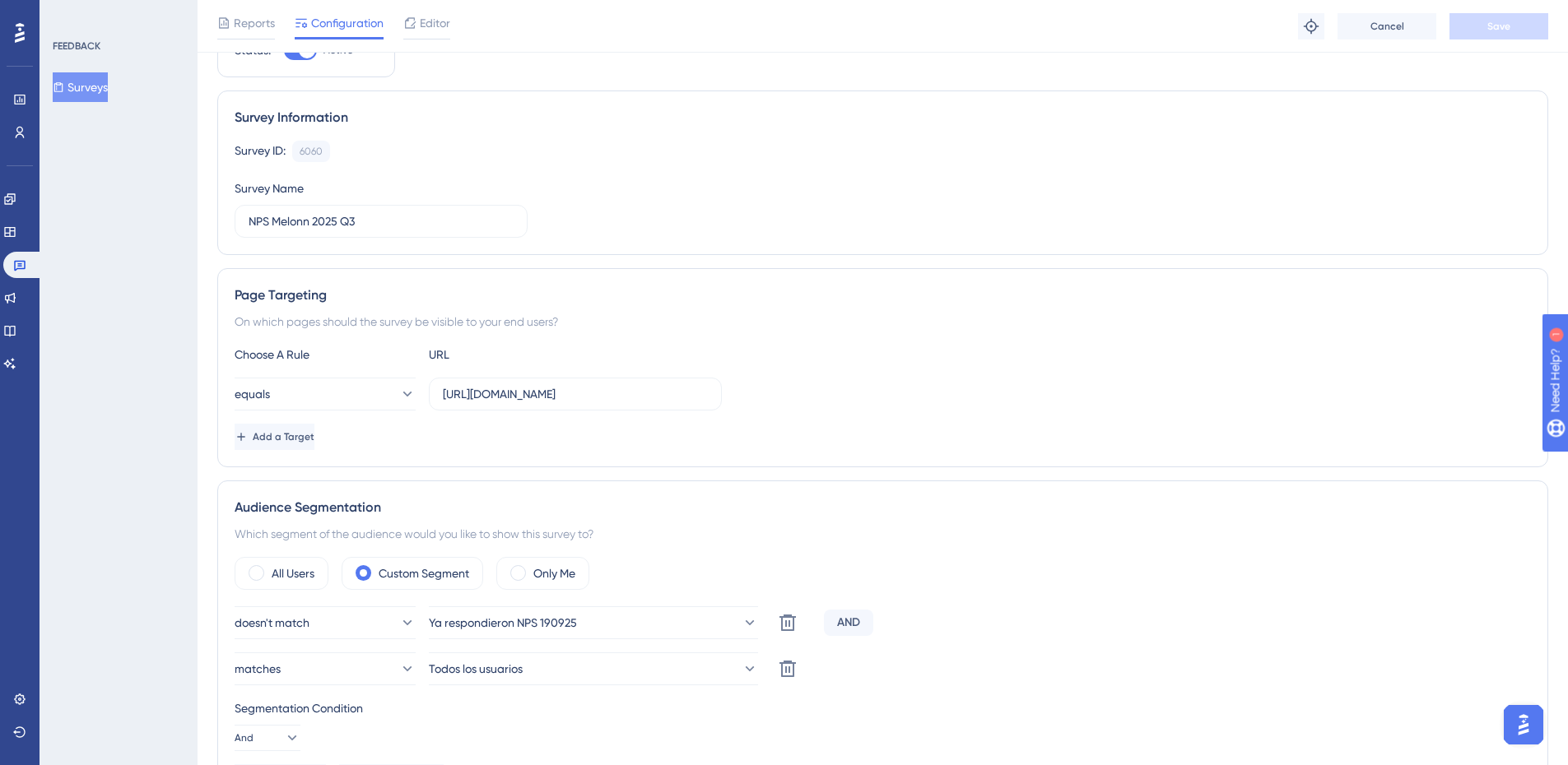
scroll to position [0, 0]
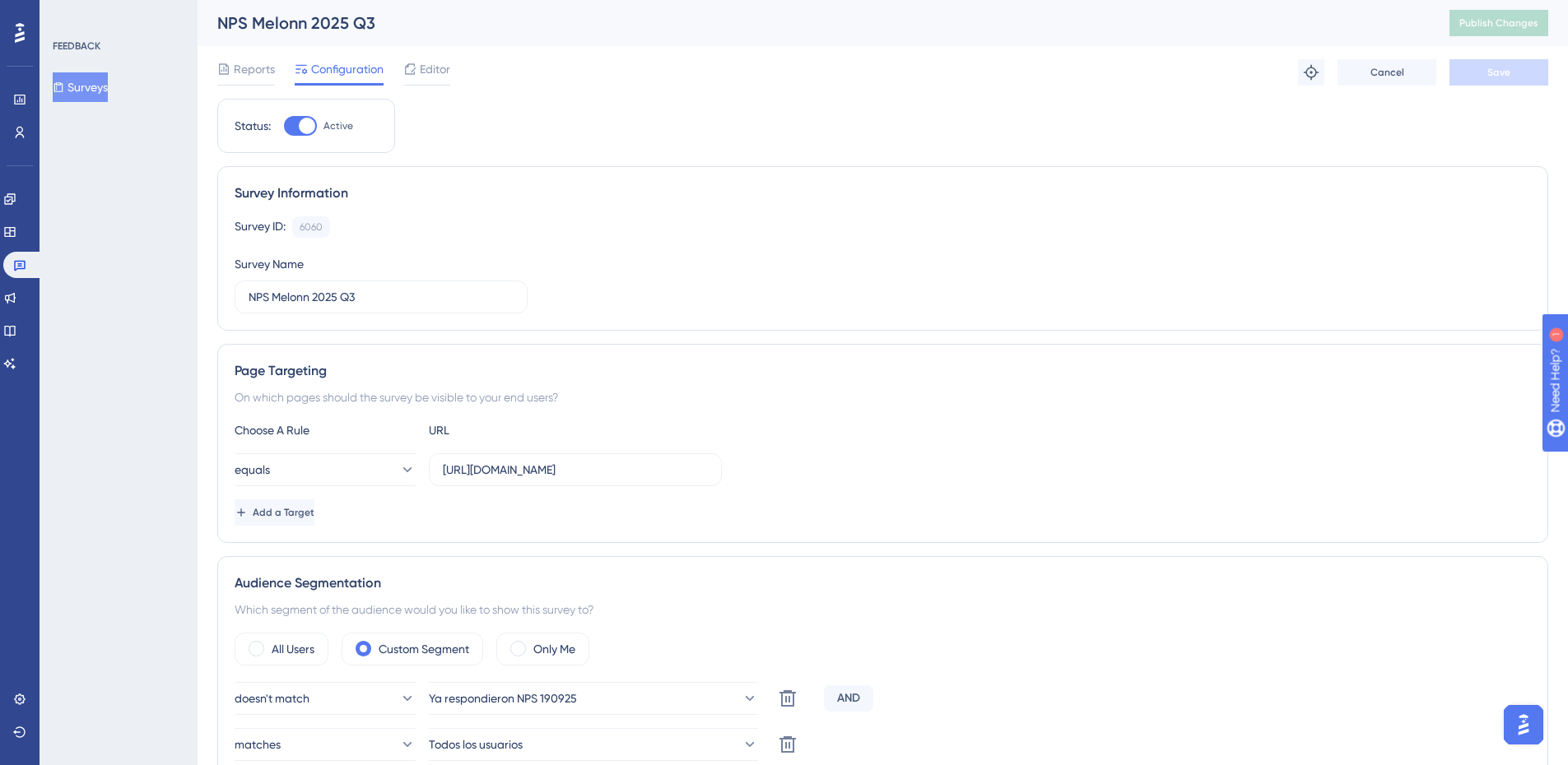
click at [87, 86] on button "Surveys" at bounding box center [80, 87] width 55 height 30
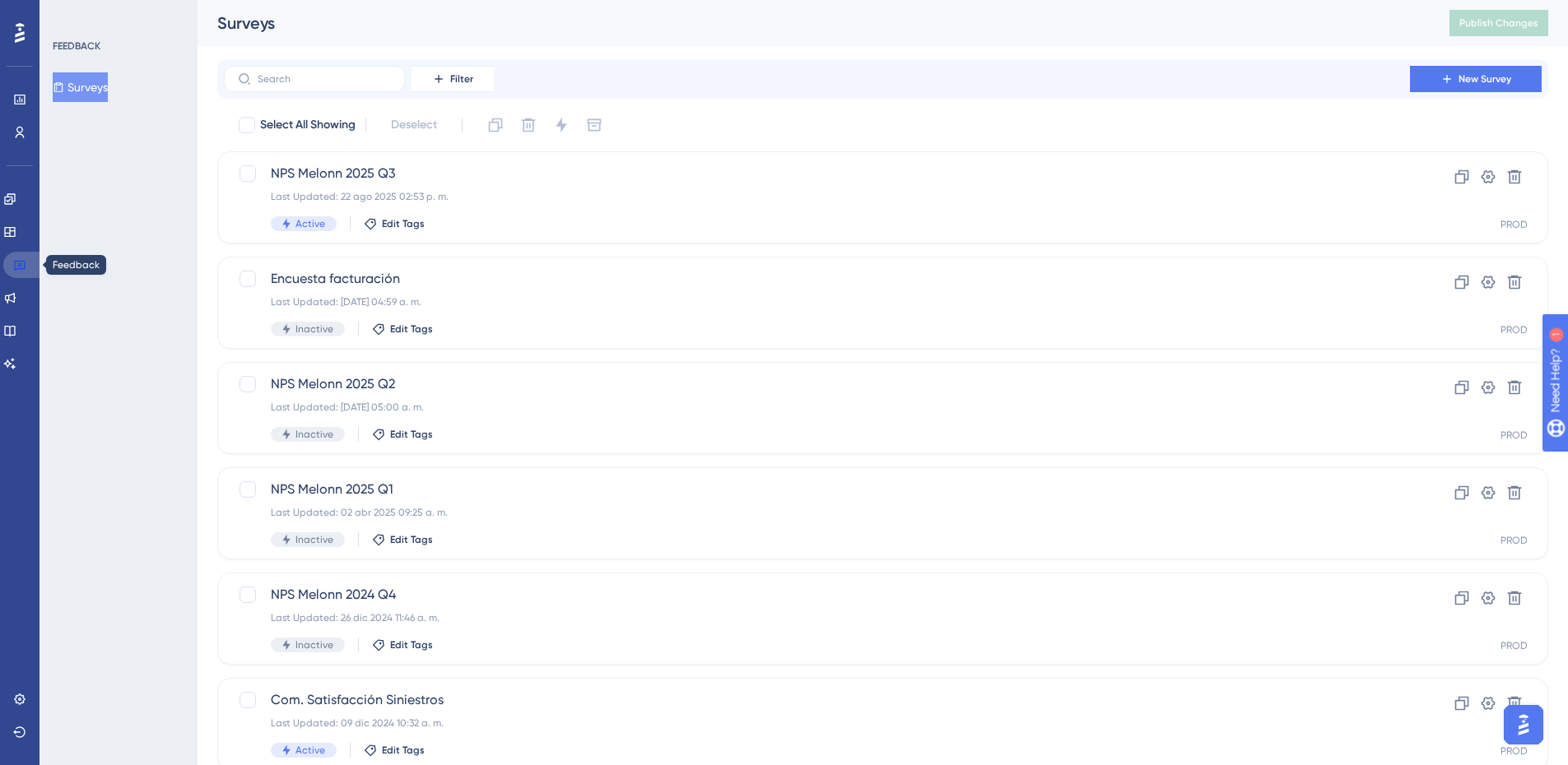
click at [14, 270] on icon at bounding box center [19, 265] width 13 height 13
click at [468, 194] on div "Last Updated: 22 ago 2025 02:53 p. m." at bounding box center [816, 196] width 1092 height 13
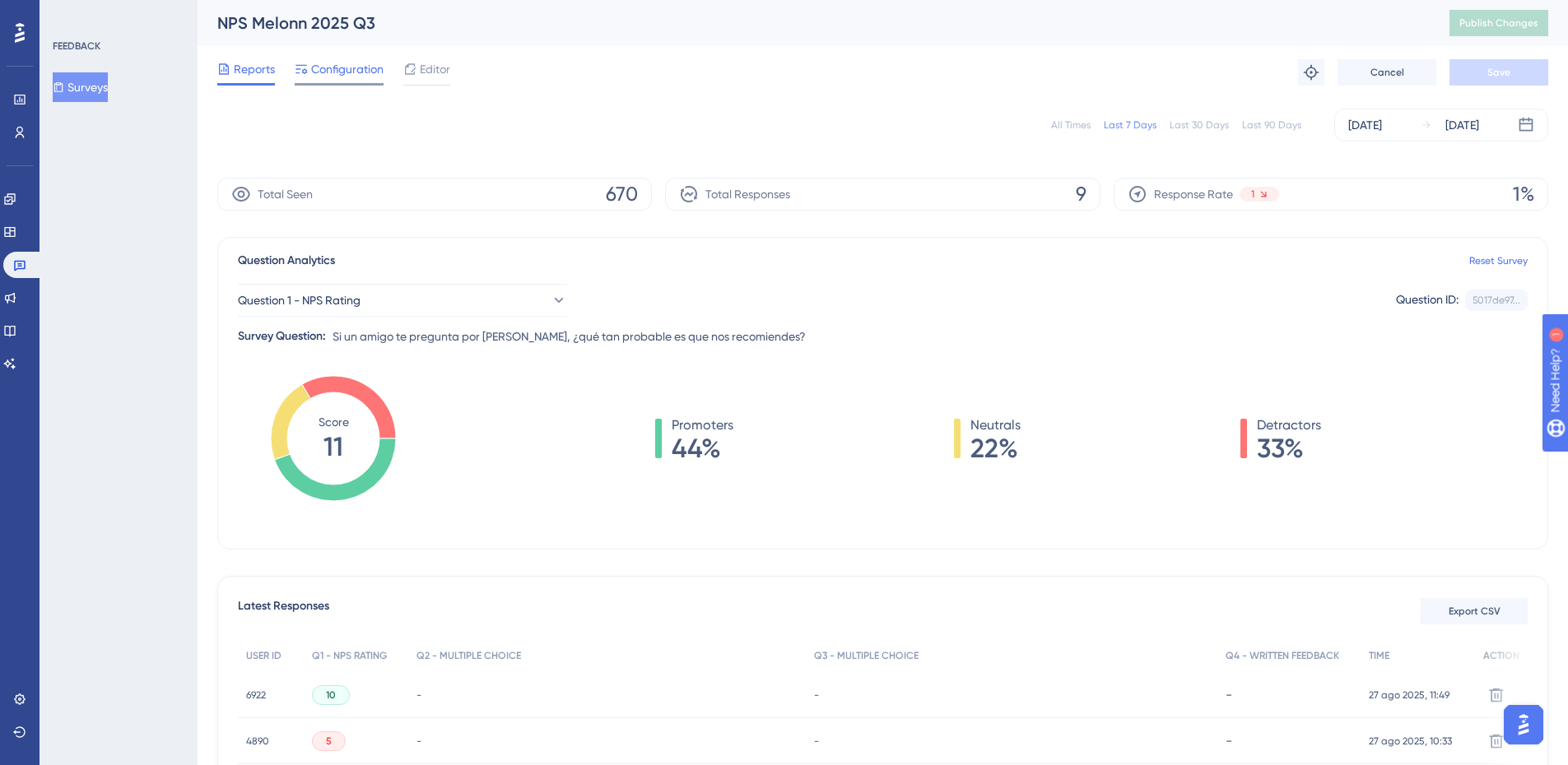
click at [349, 61] on span "Configuration" at bounding box center [348, 69] width 72 height 19
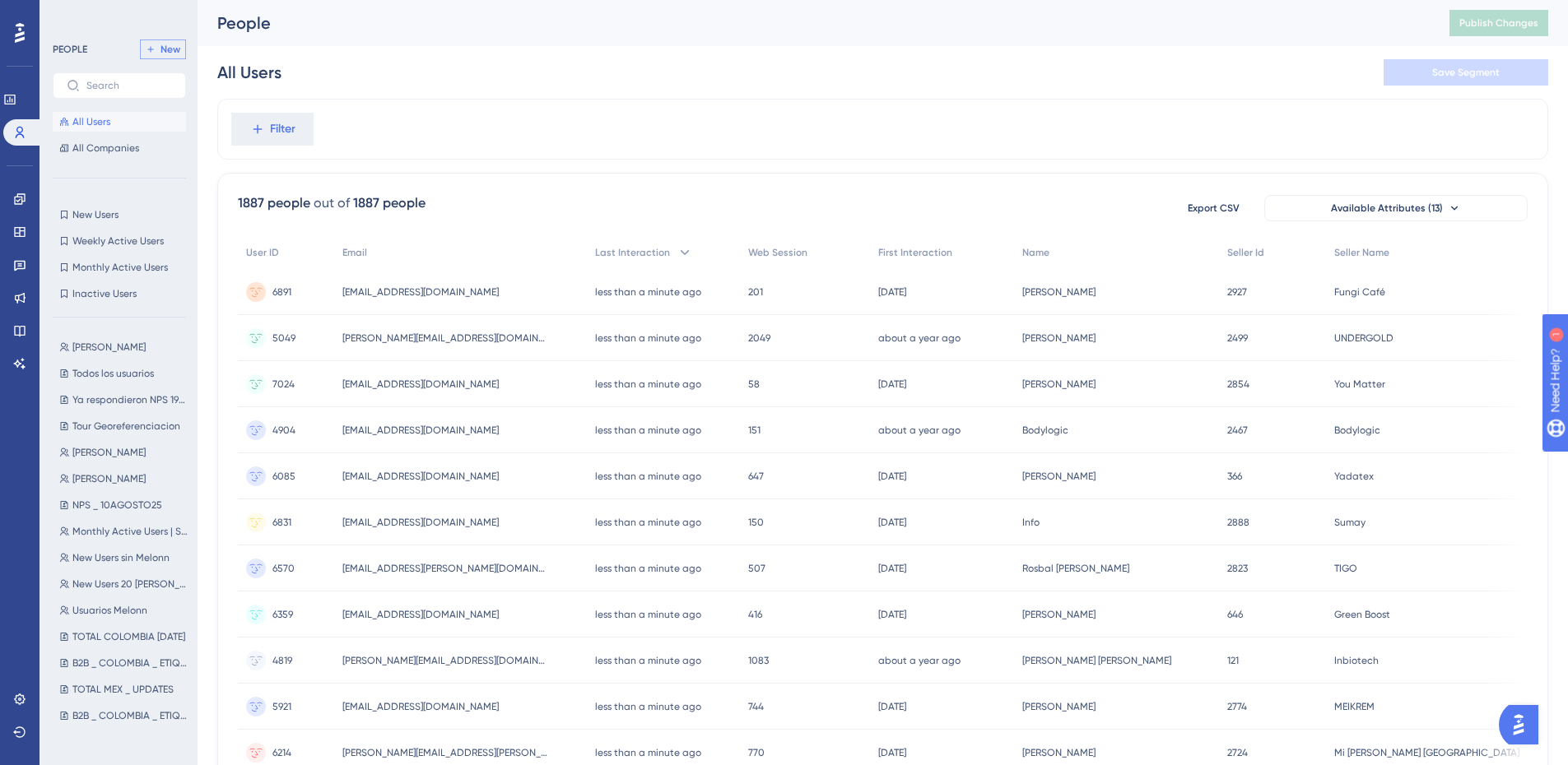
click at [158, 40] on button "New" at bounding box center [163, 49] width 46 height 19
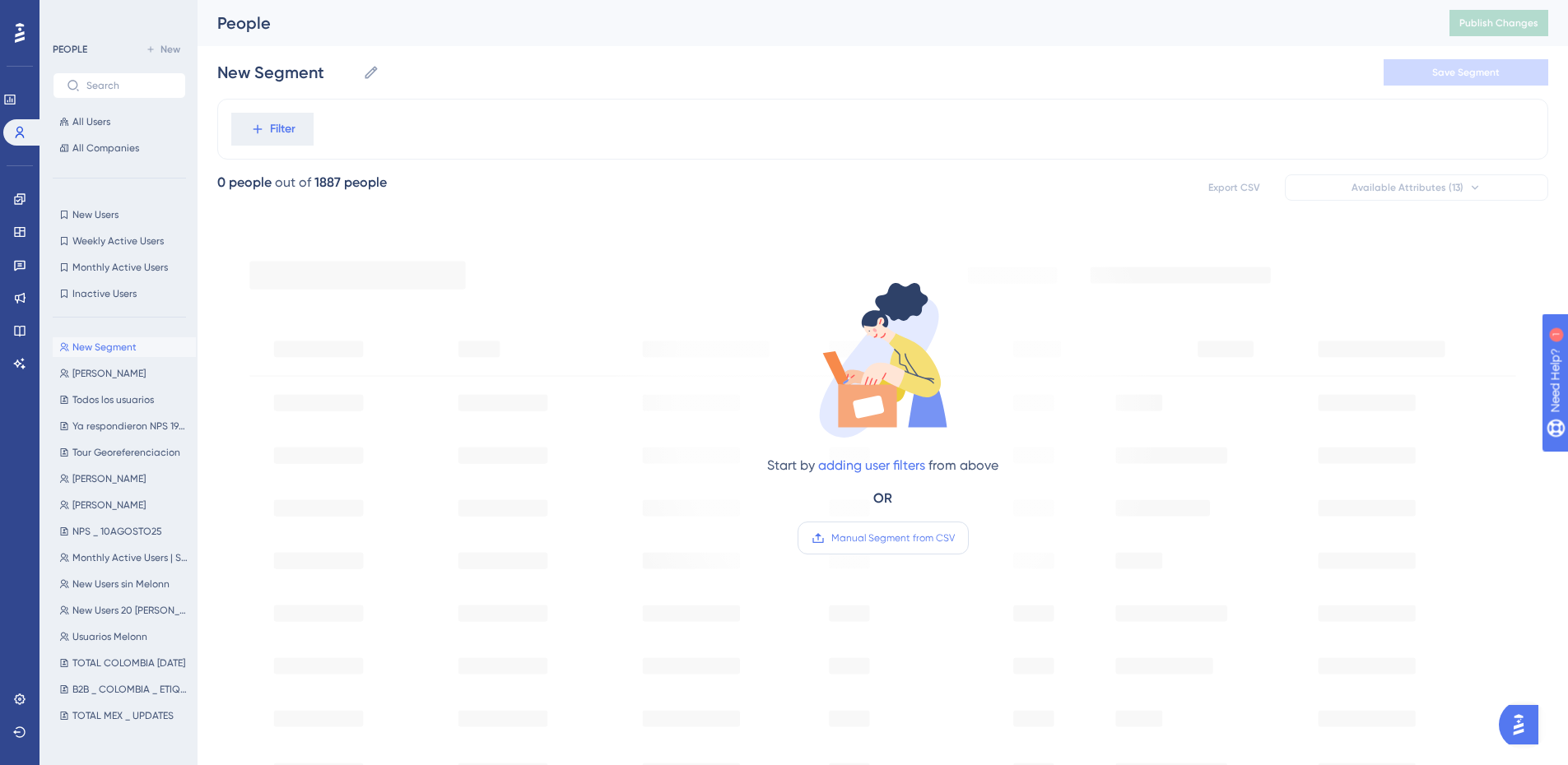
click at [908, 554] on label "Manual Segment from CSV" at bounding box center [883, 538] width 171 height 33
click at [884, 545] on label "Manual Segment from CSV" at bounding box center [883, 538] width 171 height 33
click at [955, 538] on input "Manual Segment from CSV" at bounding box center [955, 538] width 0 height 0
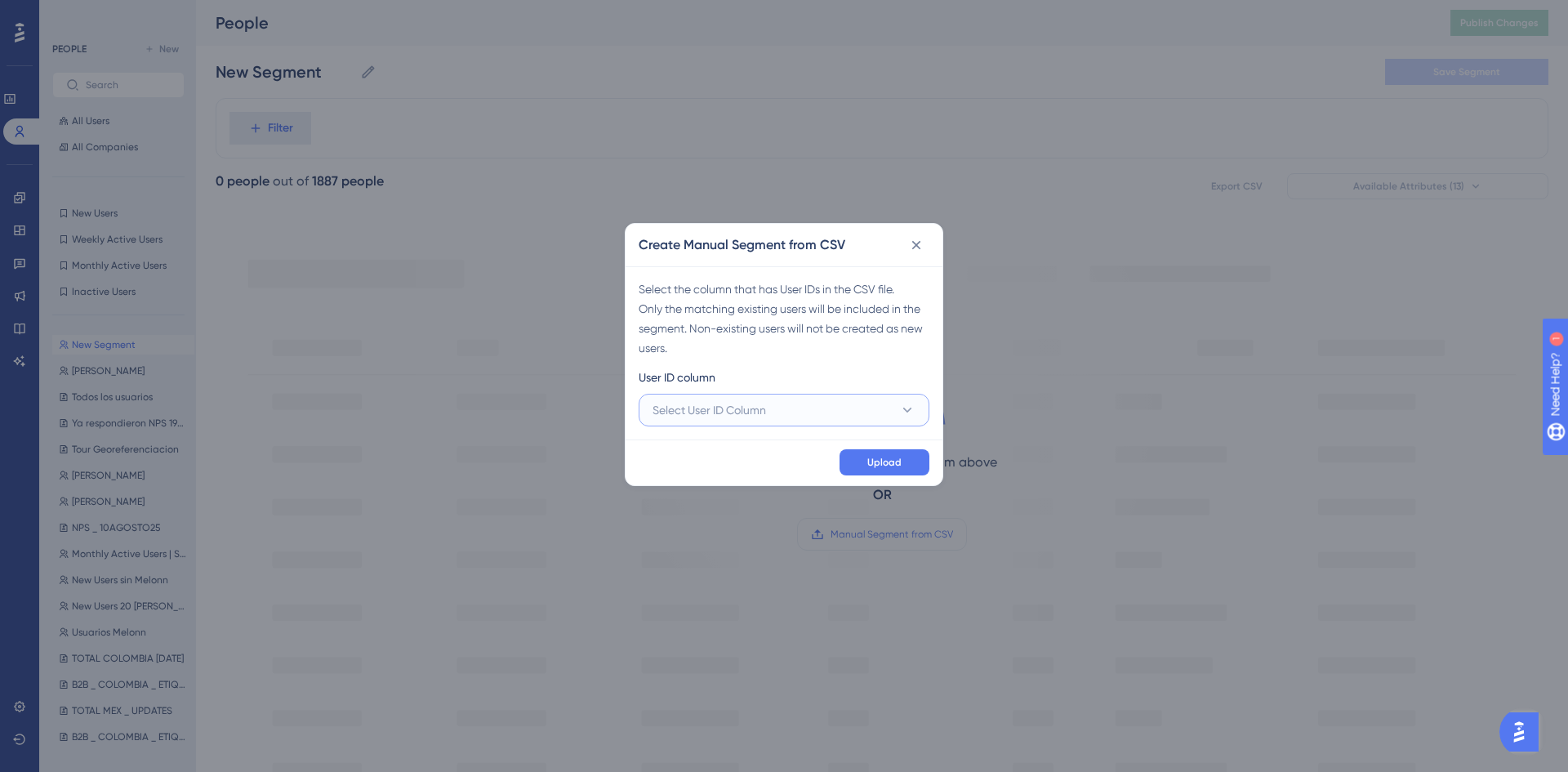
click at [689, 421] on button "Select User ID Column" at bounding box center [784, 410] width 291 height 33
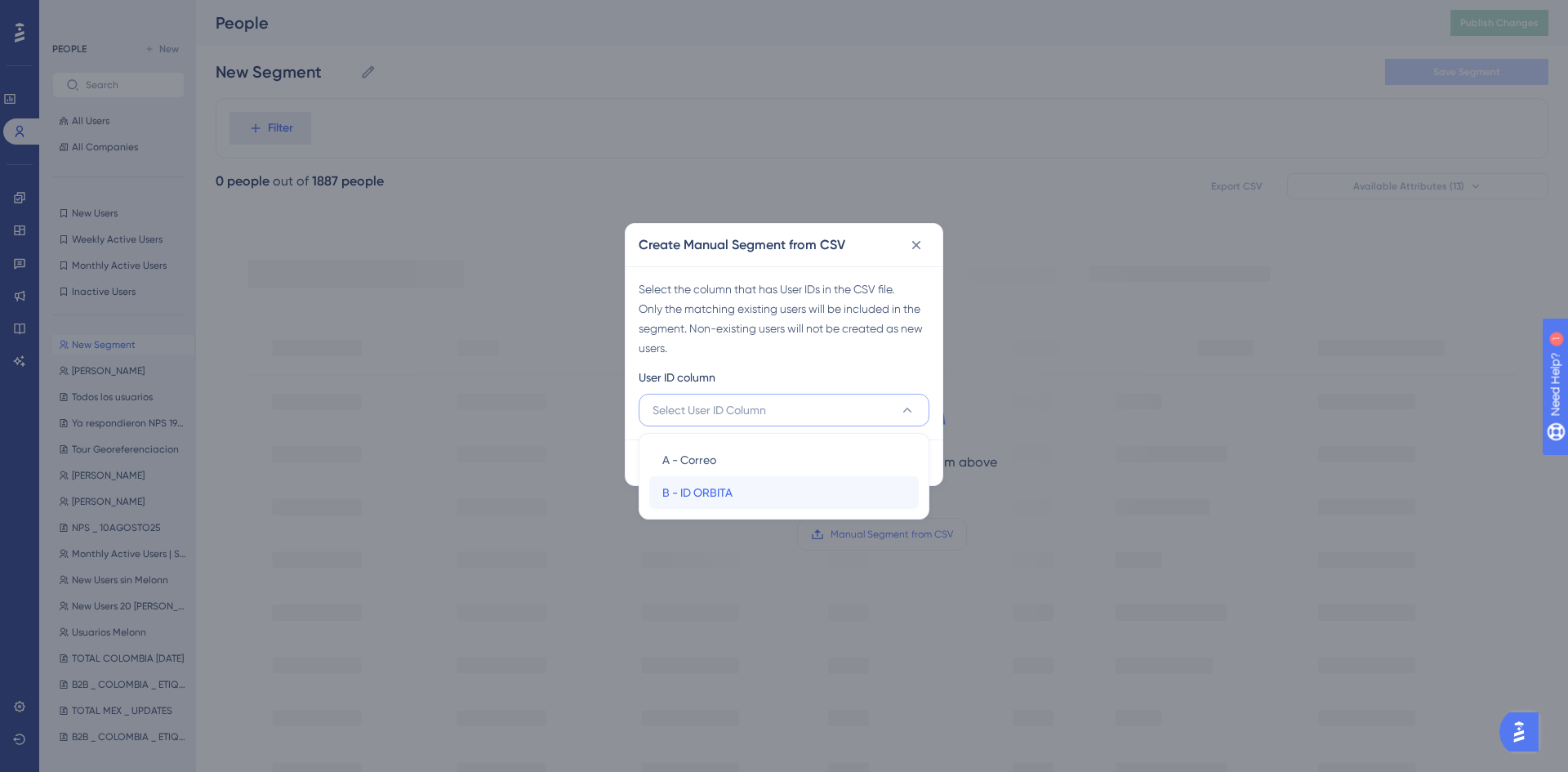
click at [707, 504] on div "B - ID ORBITA B - ID ORBITA" at bounding box center [784, 493] width 244 height 33
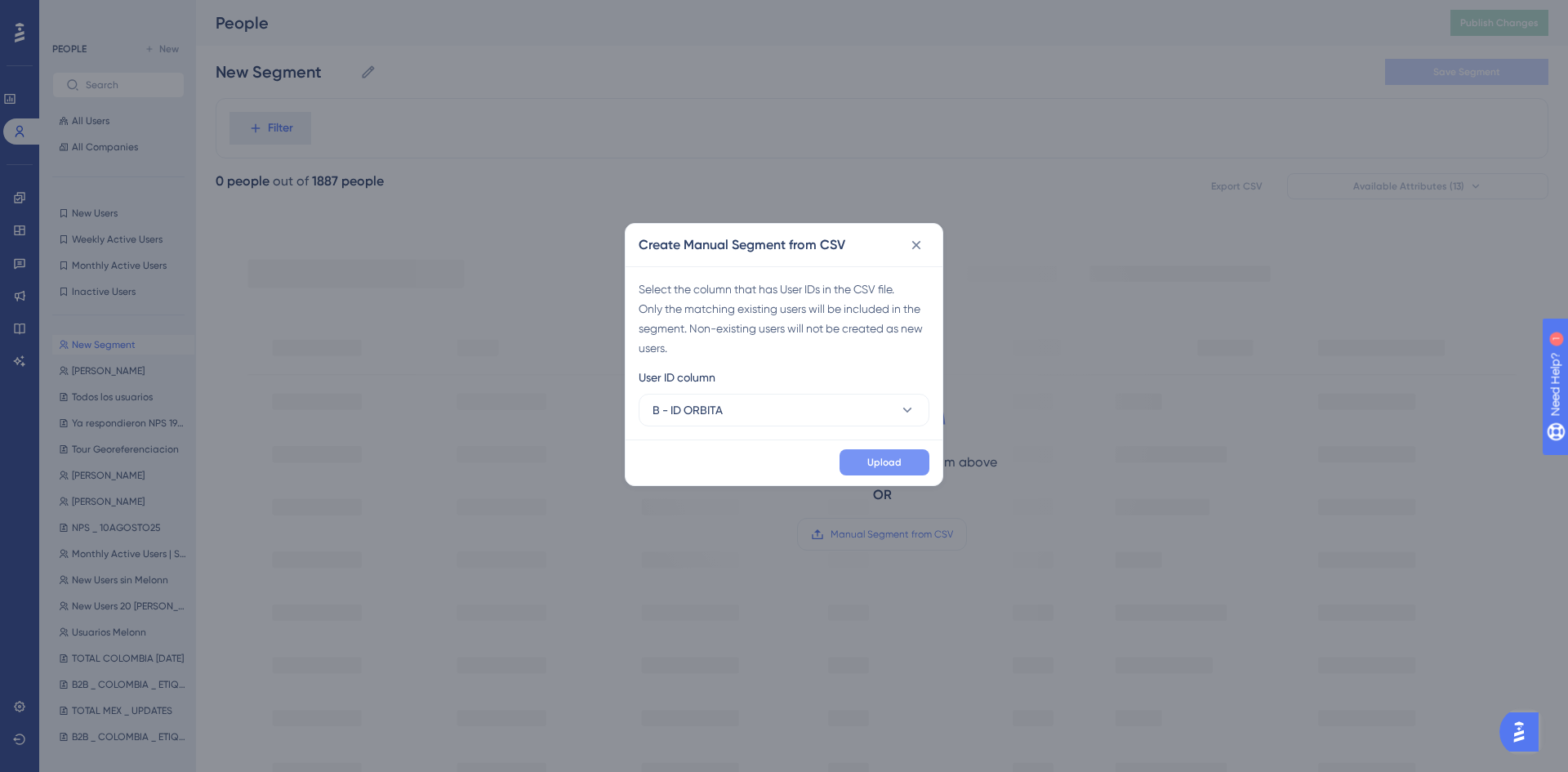
click at [884, 468] on span "Upload" at bounding box center [884, 463] width 34 height 13
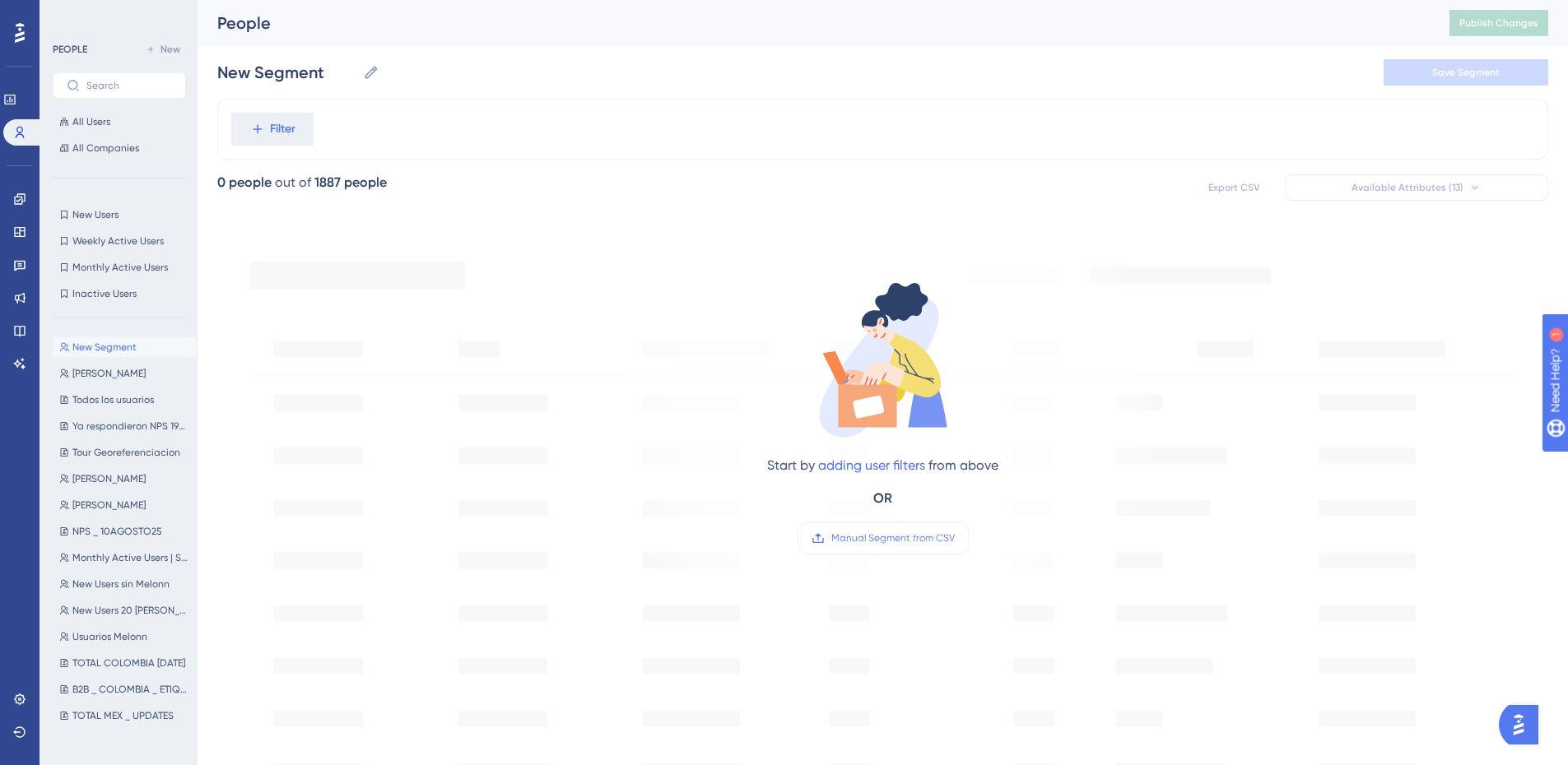
click at [510, 44] on div "People Publish Changes" at bounding box center [882, 23] width 1371 height 46
click at [95, 533] on span "NPS _ 10AGOSTO25" at bounding box center [117, 532] width 90 height 13
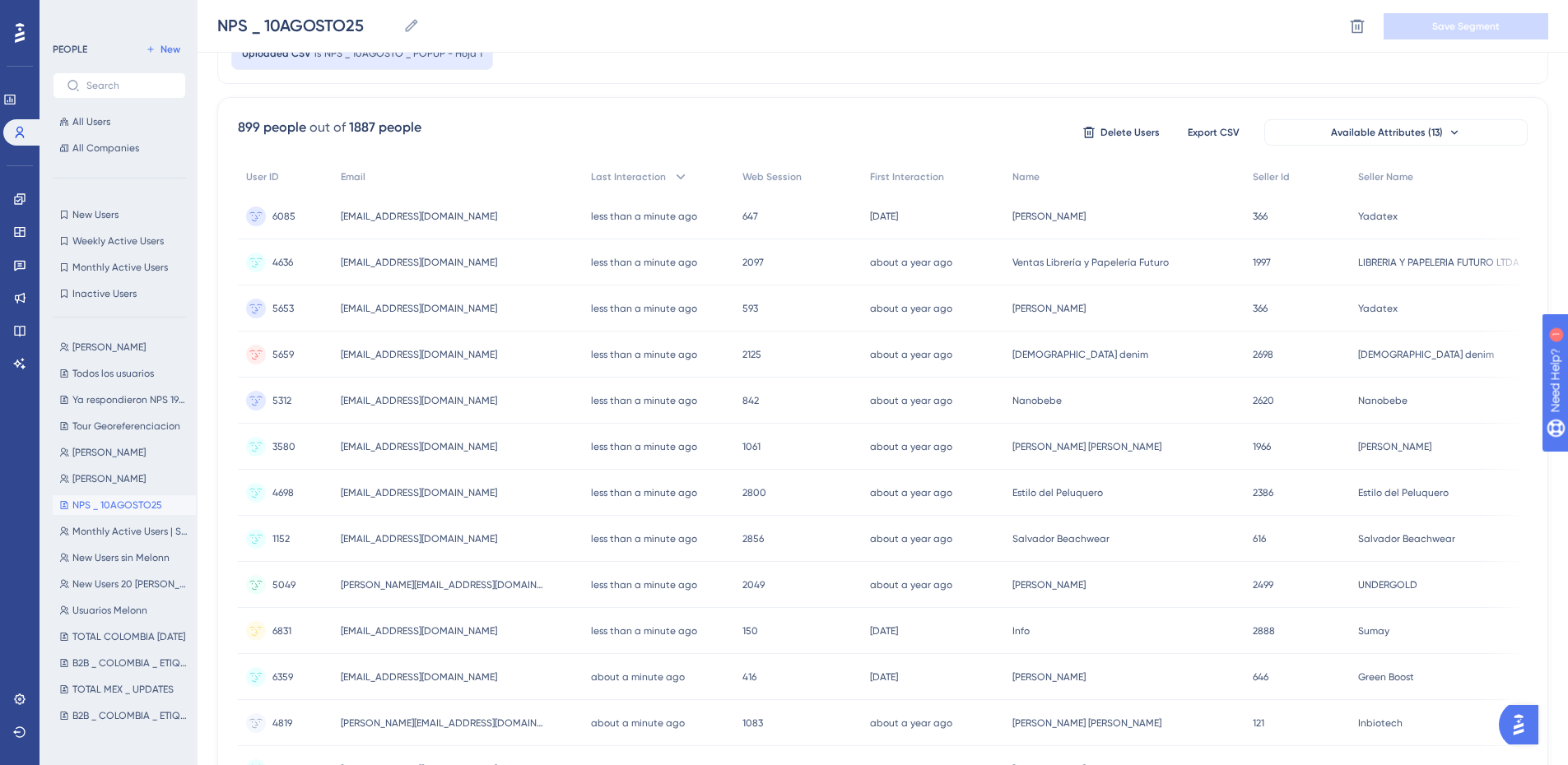
scroll to position [82, 0]
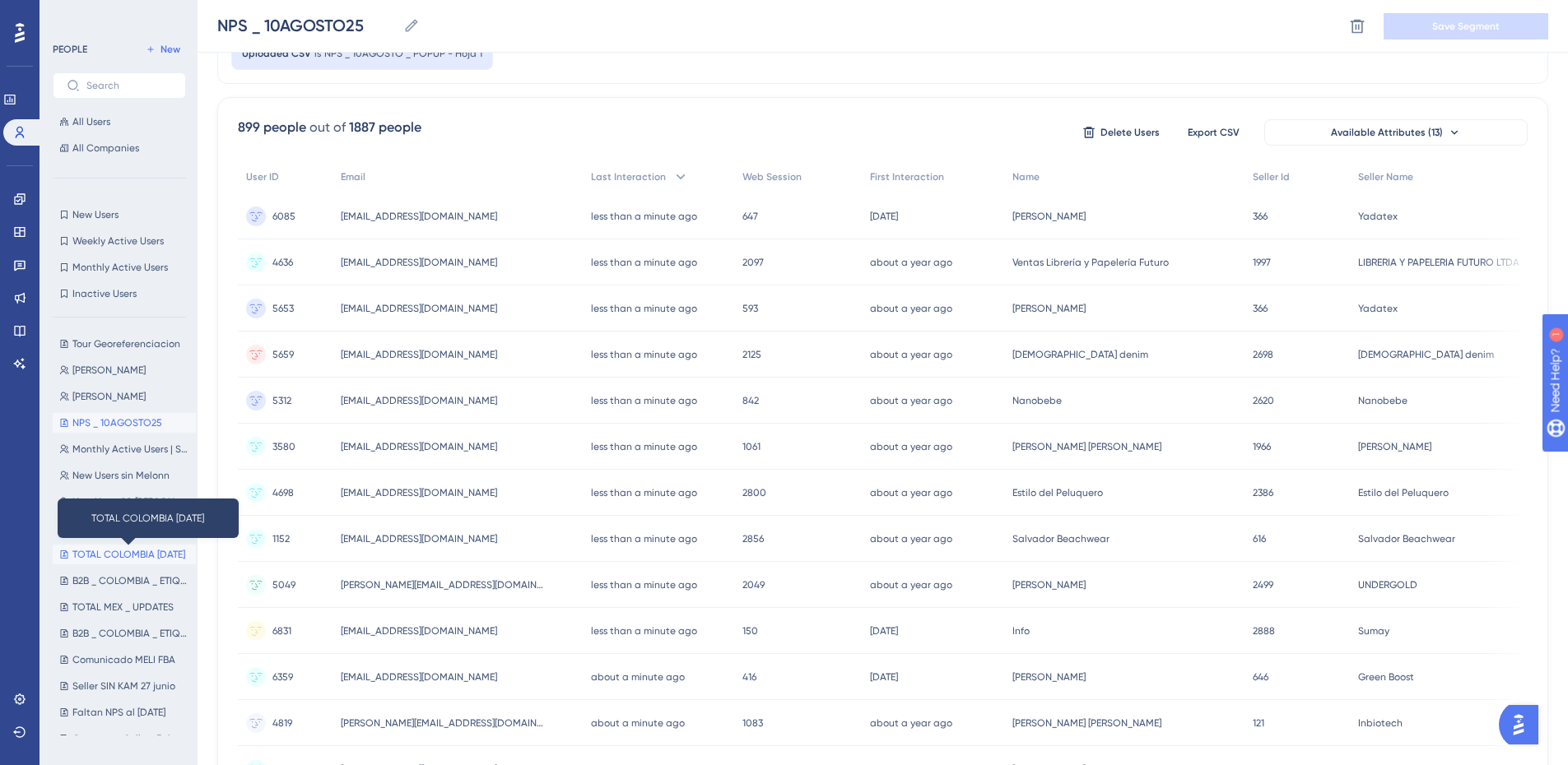
click at [128, 548] on span "TOTAL COLOMBIA [DATE]" at bounding box center [129, 554] width 113 height 13
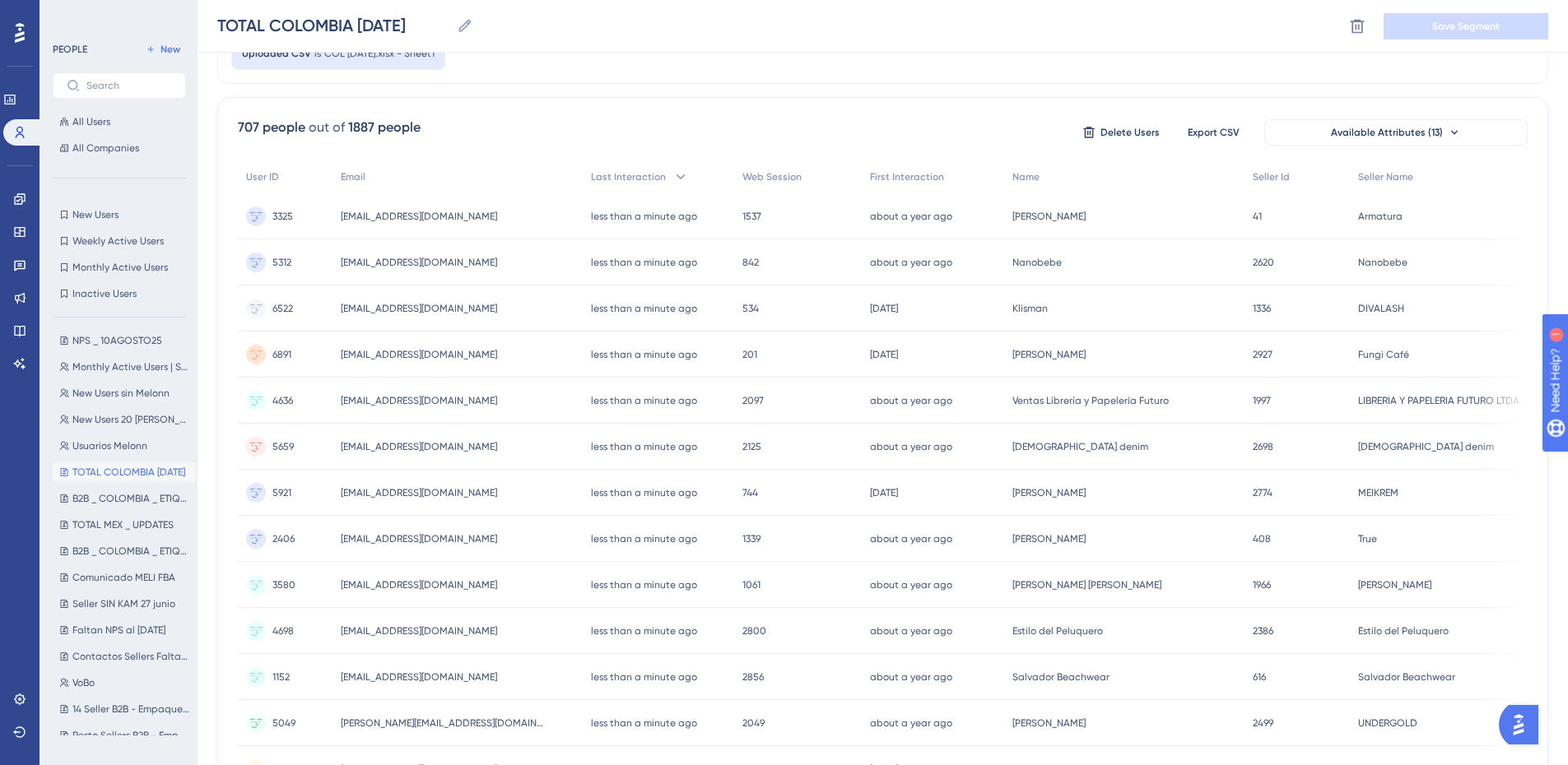
scroll to position [246, 0]
click at [107, 542] on span "Faltan NPS al [DATE]" at bounding box center [119, 547] width 93 height 13
type input "Faltan NPS al [DATE]"
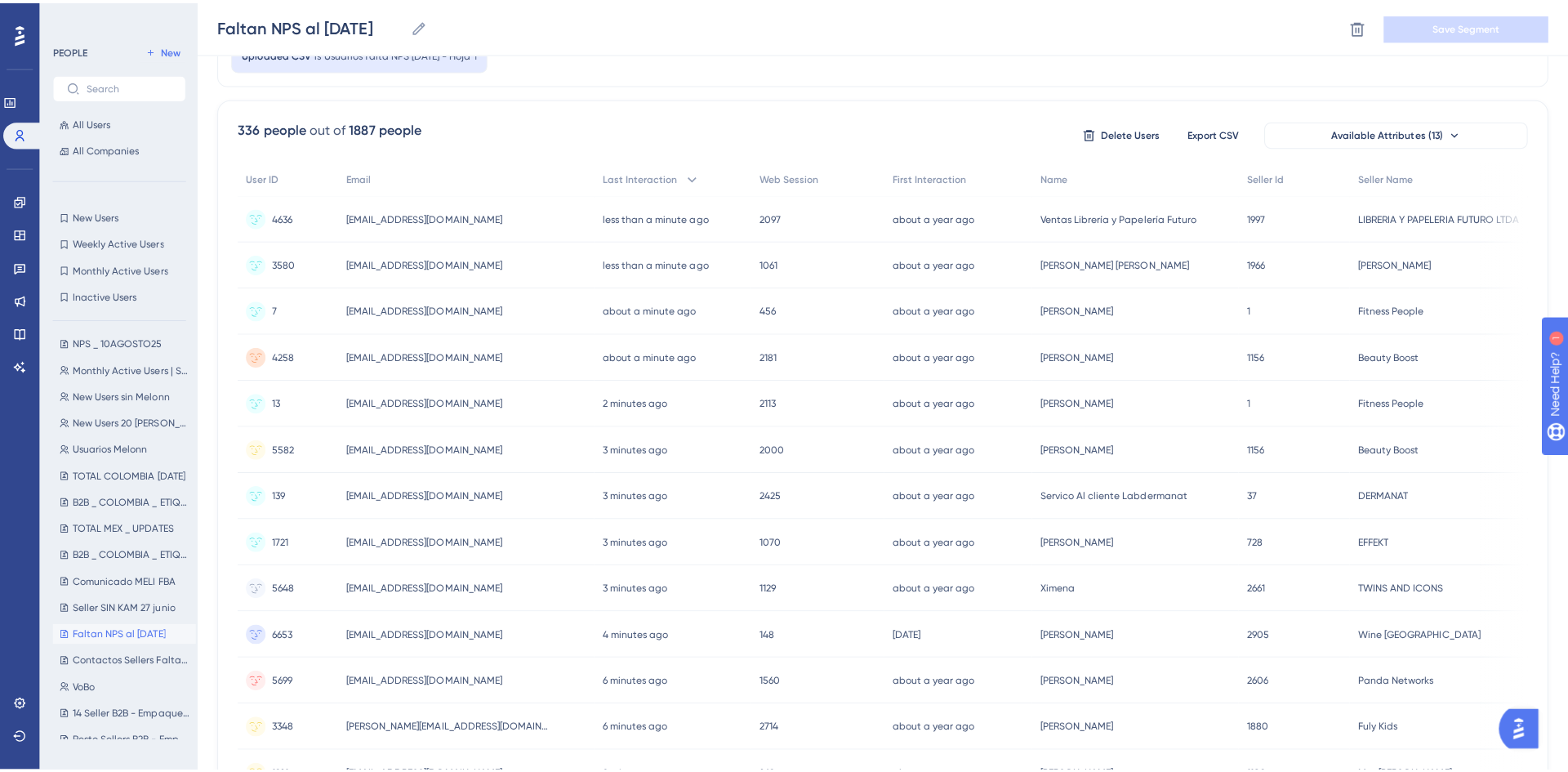
scroll to position [409, 0]
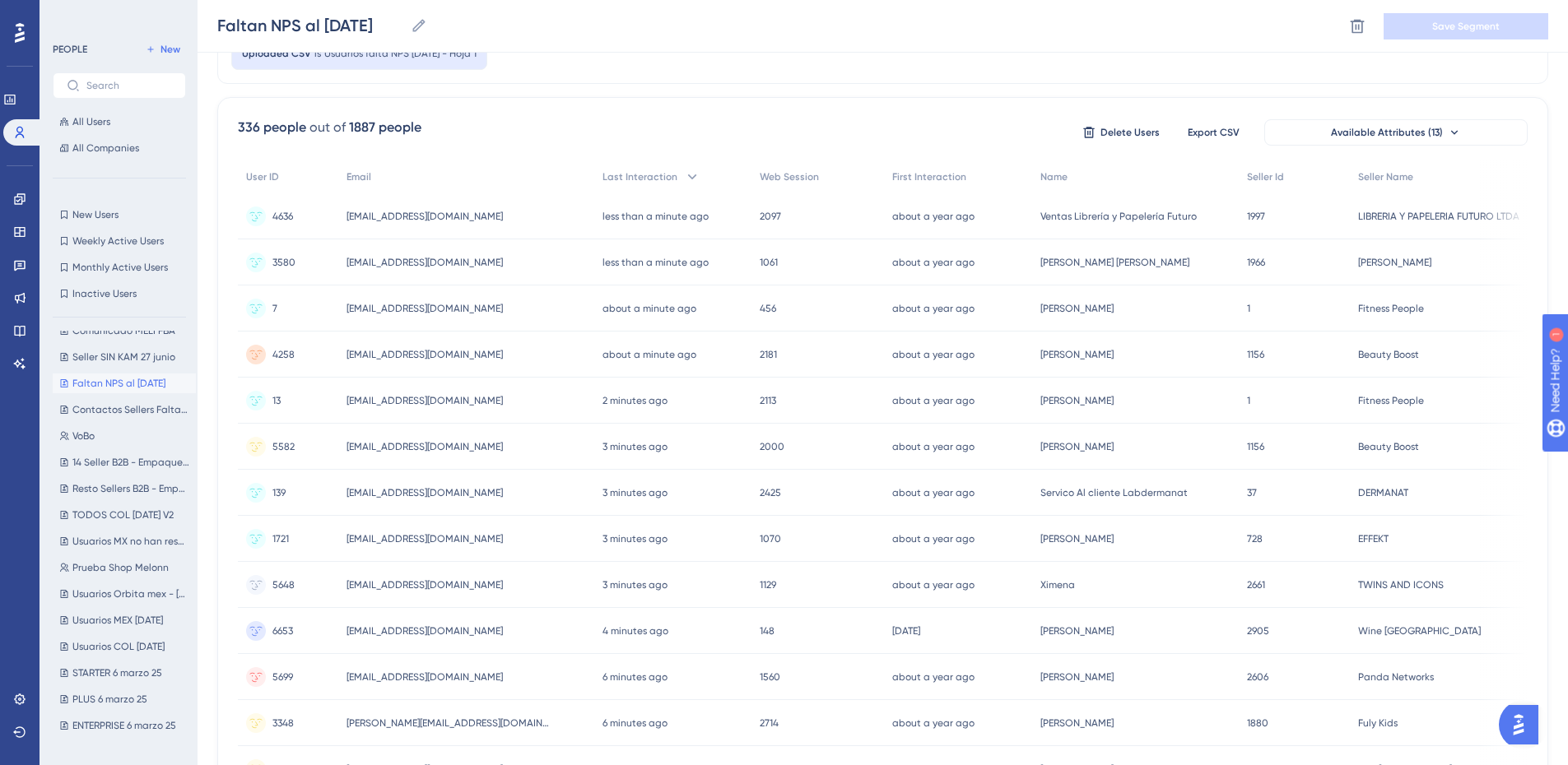
drag, startPoint x: 109, startPoint y: 379, endPoint x: 1170, endPoint y: 37, distance: 1114.8
click at [1170, 37] on div "Faltan NPS al 24JUN Faltan NPS al 24JUN Delete Segment Save Segment" at bounding box center [882, 26] width 1371 height 53
click at [1353, 19] on icon at bounding box center [1358, 27] width 17 height 17
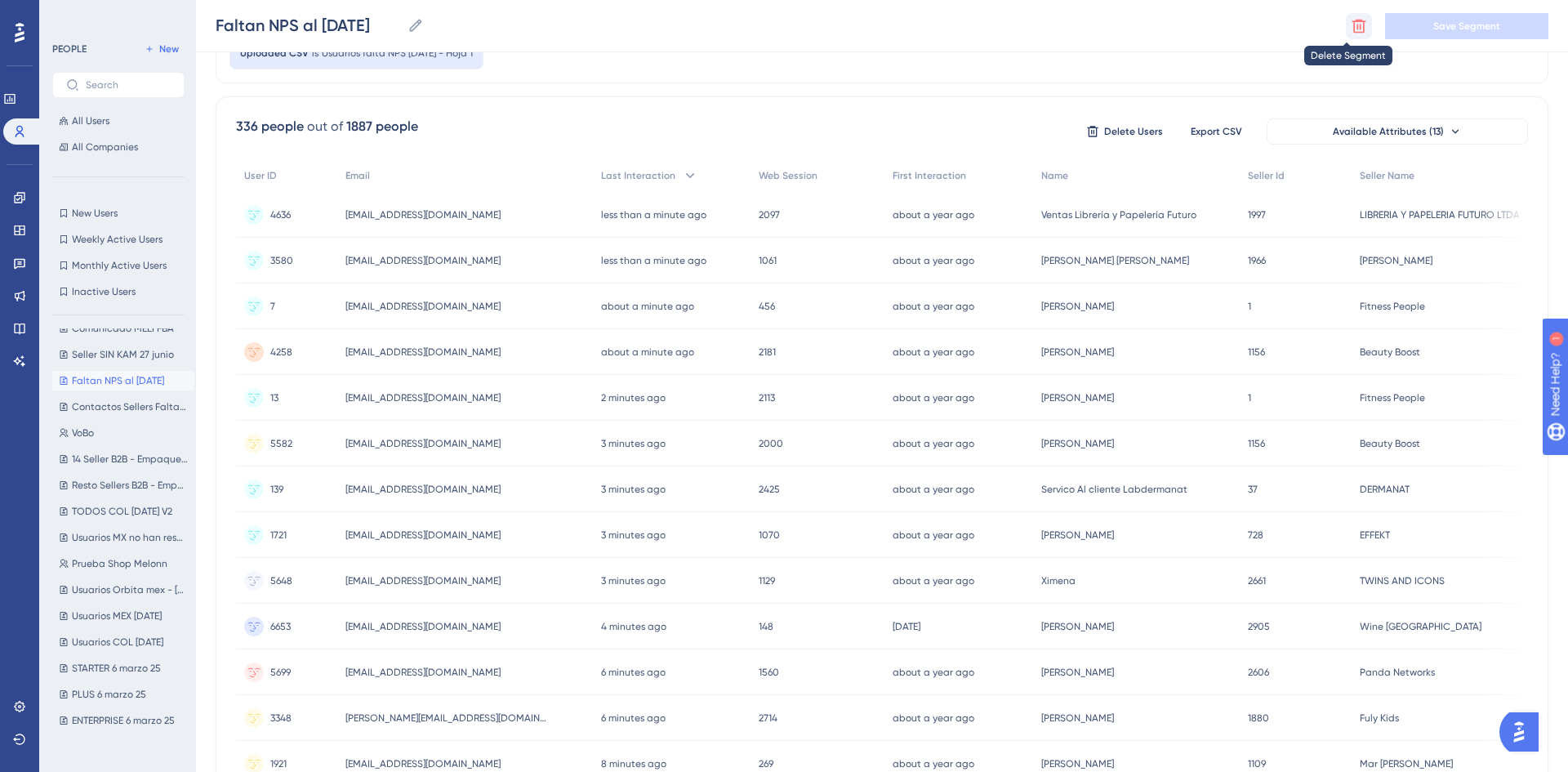
scroll to position [0, 0]
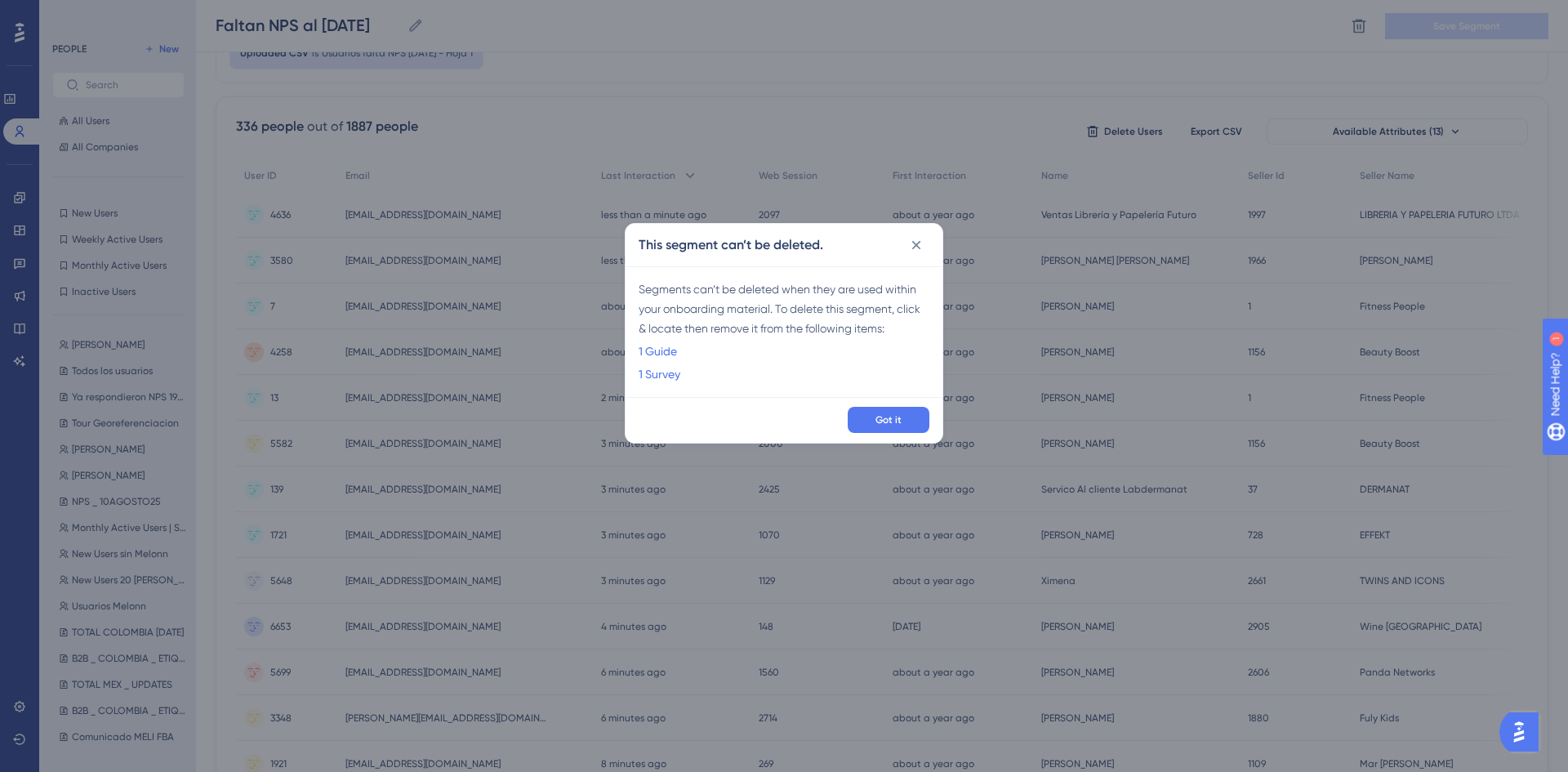
drag, startPoint x: 662, startPoint y: 347, endPoint x: 648, endPoint y: 354, distance: 15.7
click at [648, 354] on link "1 Guide" at bounding box center [658, 351] width 39 height 19
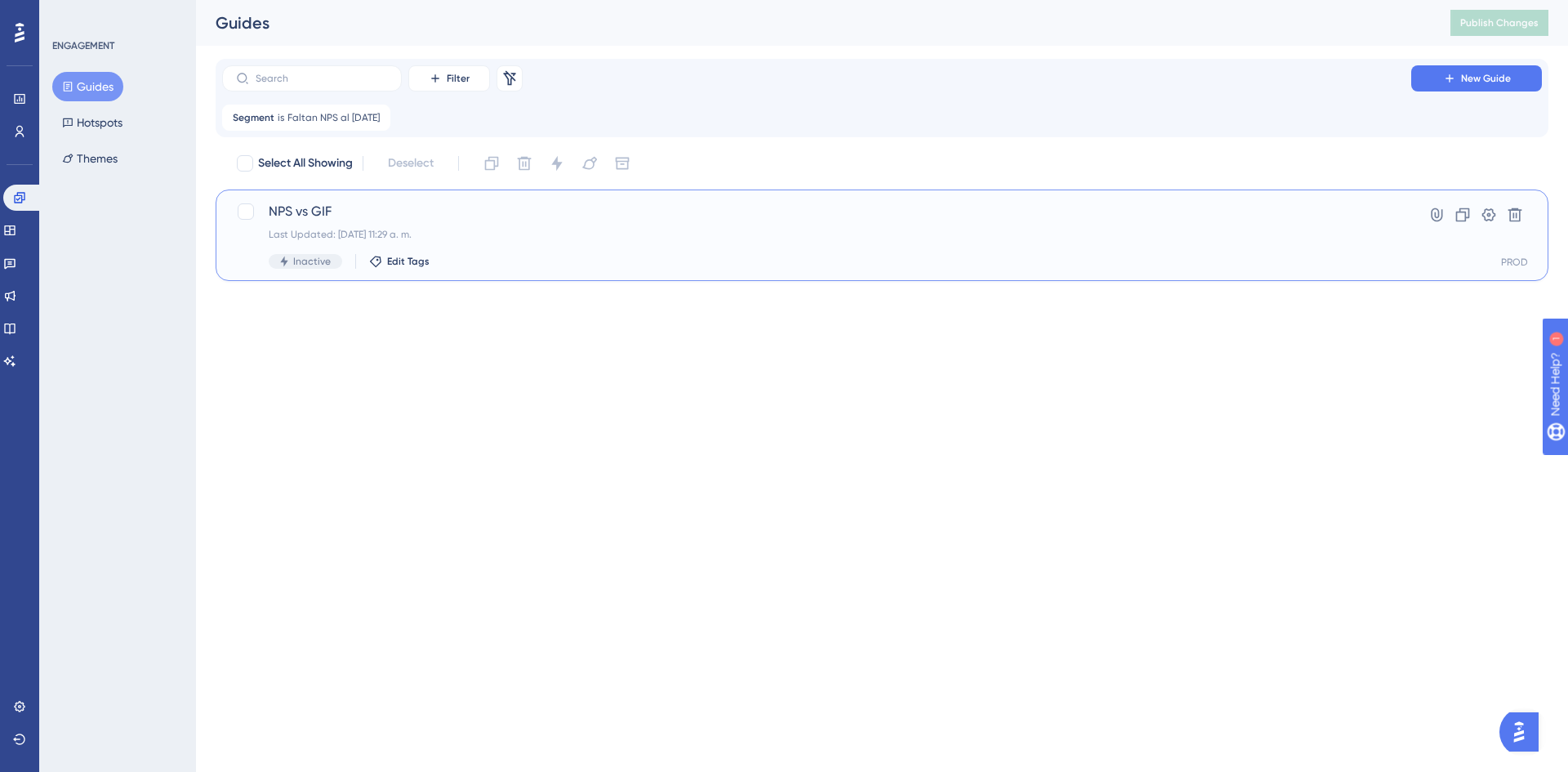
click at [432, 222] on div "NPS vs GIF Last Updated: 04 jul 2025 11:29 a. m. Inactive Edit Tags" at bounding box center [817, 235] width 1096 height 67
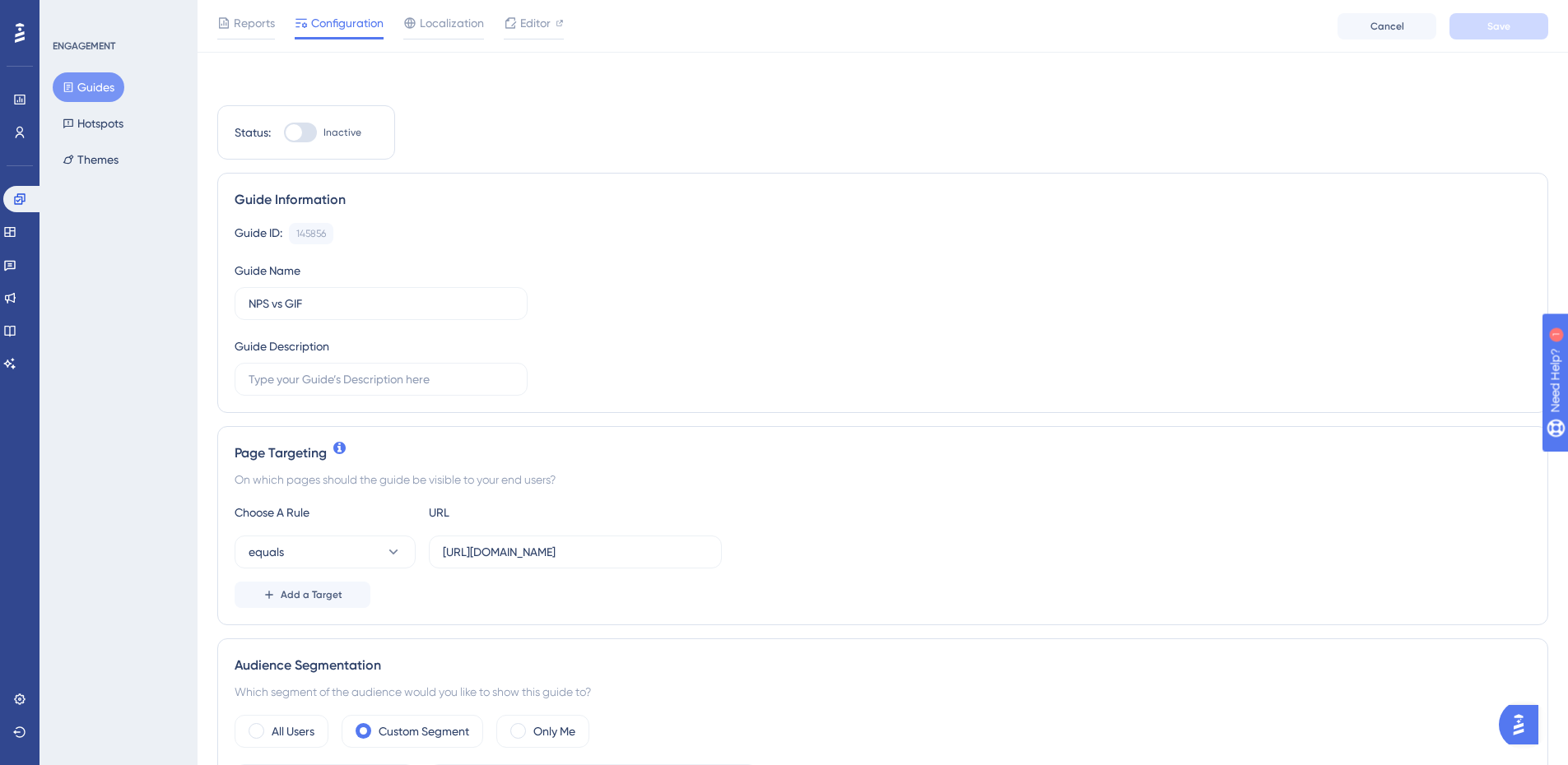
scroll to position [576, 0]
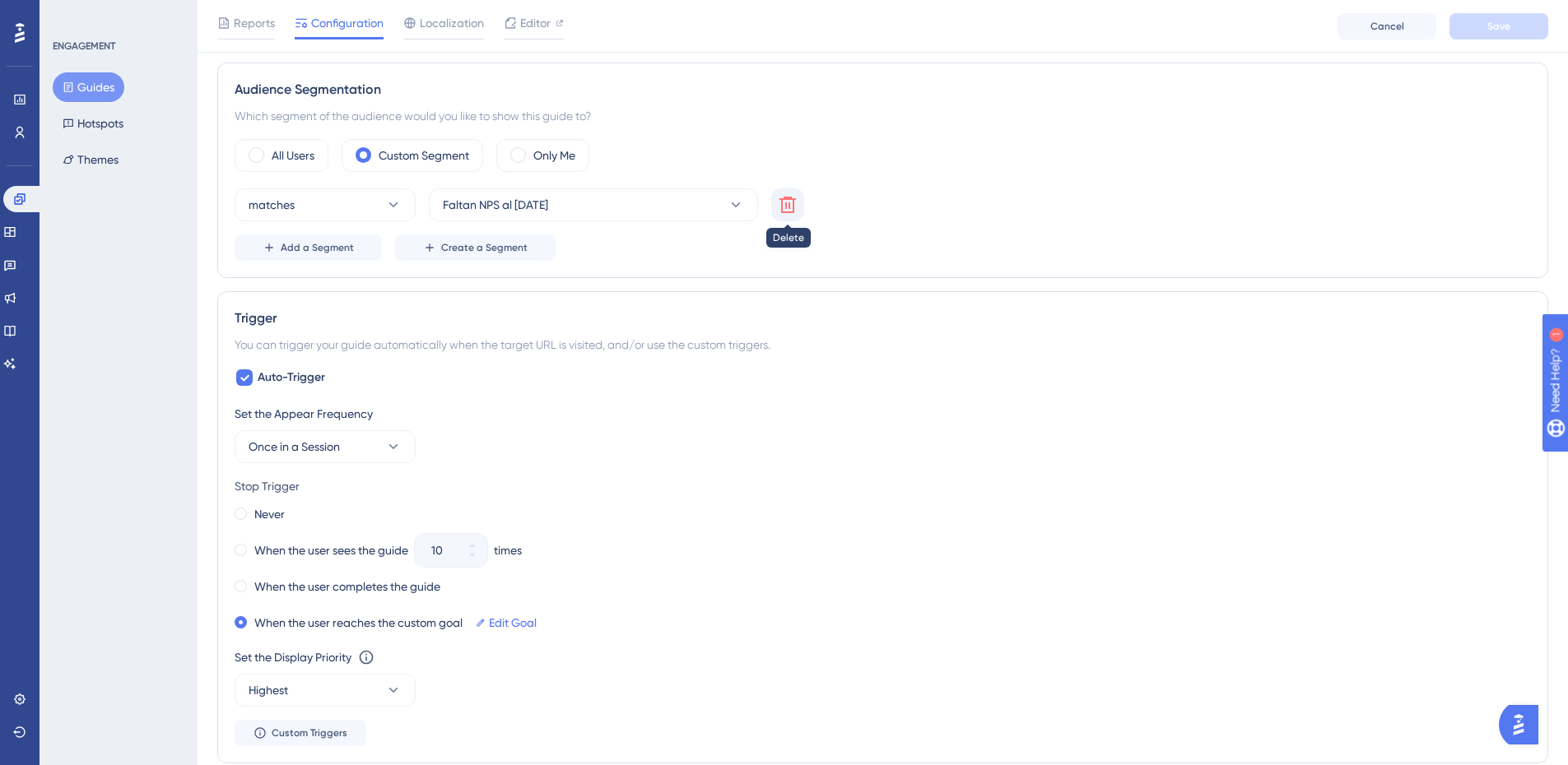
click at [798, 208] on button at bounding box center [788, 205] width 33 height 33
click at [525, 151] on span at bounding box center [518, 155] width 16 height 16
click at [531, 150] on input "radio" at bounding box center [531, 150] width 0 height 0
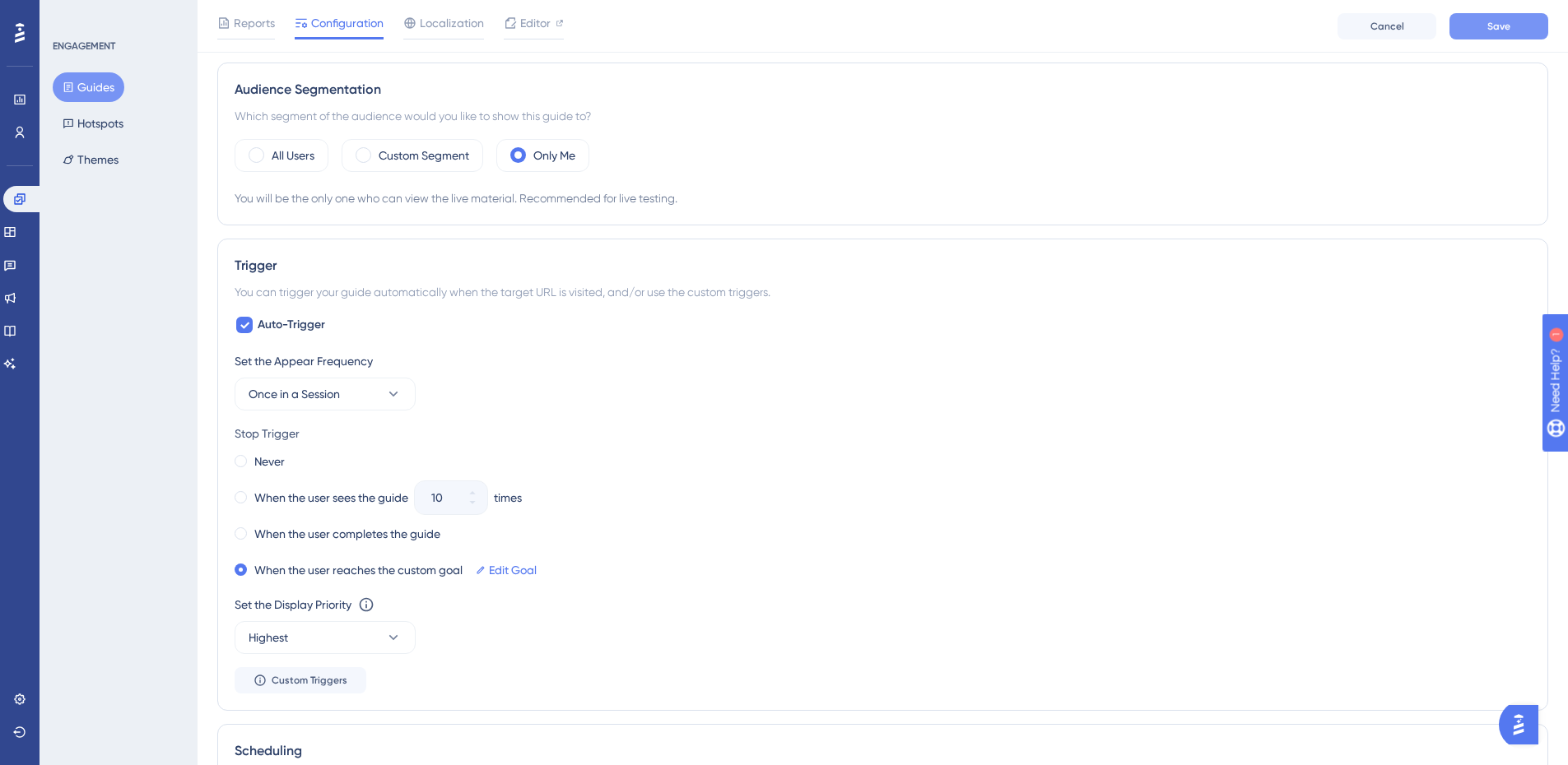
click at [1508, 26] on span "Save" at bounding box center [1498, 26] width 23 height 13
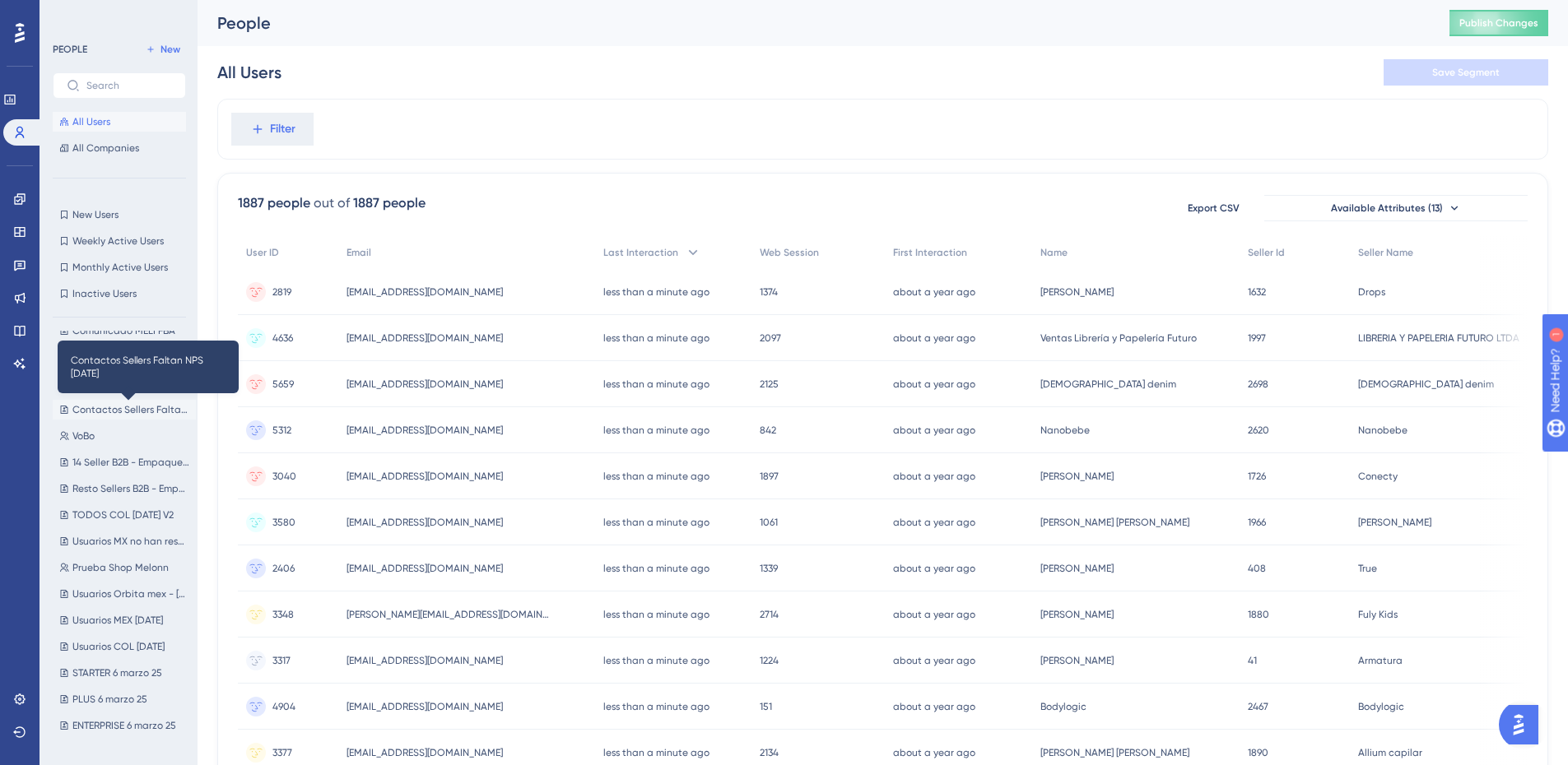
scroll to position [740, 0]
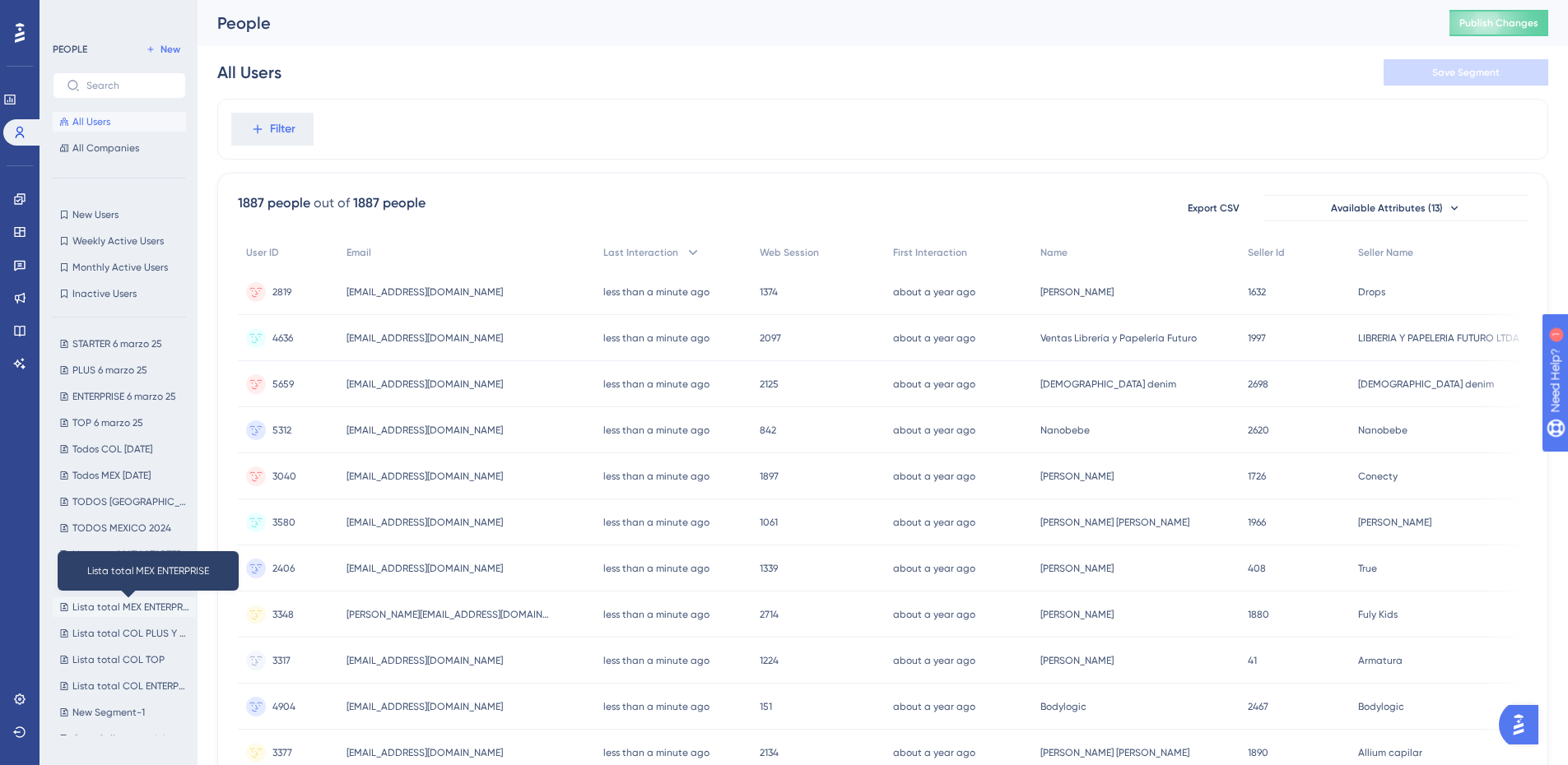
click at [113, 604] on span "Lista total MEX ENTERPRISE" at bounding box center [131, 607] width 117 height 13
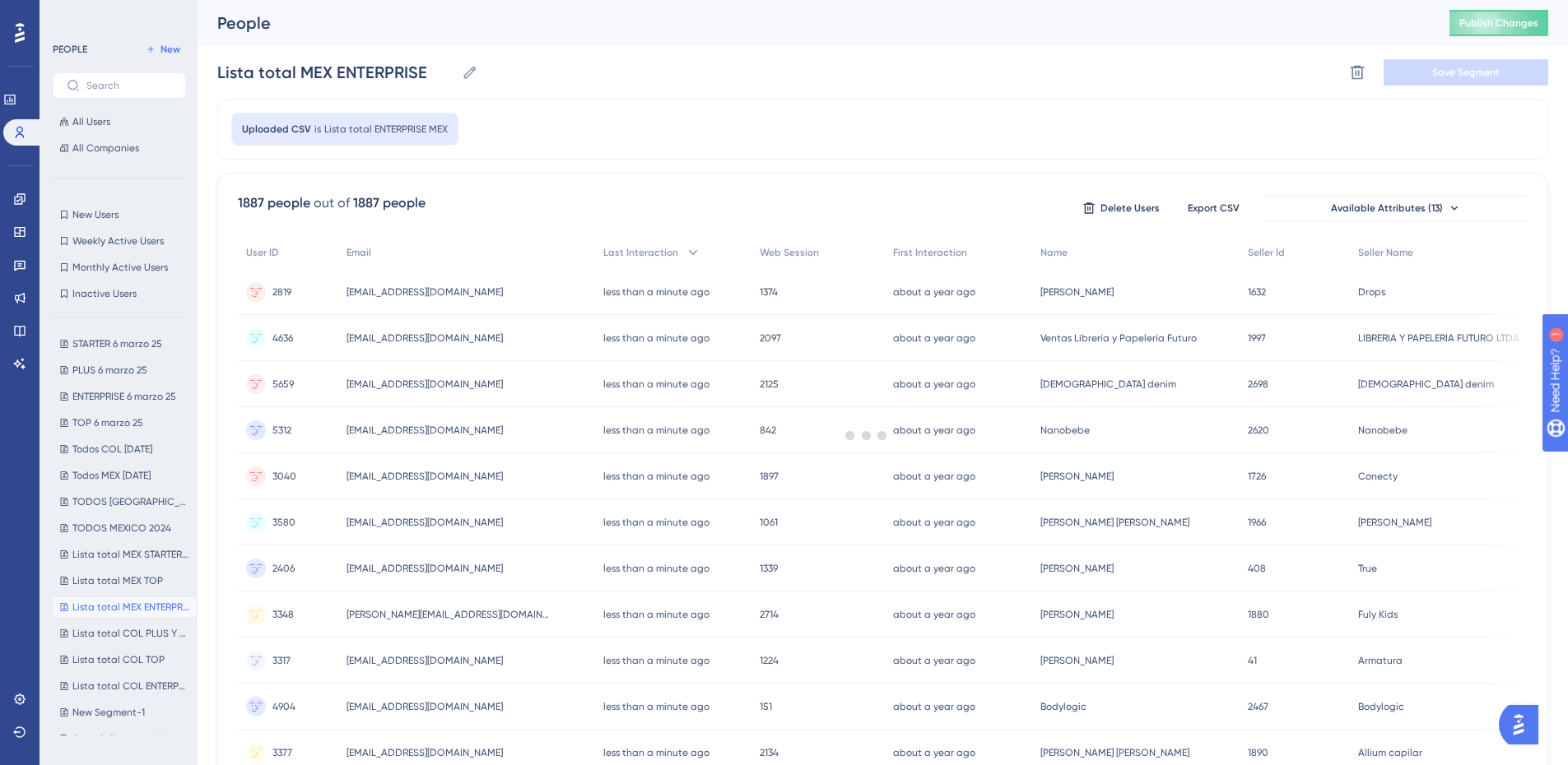
scroll to position [0, 0]
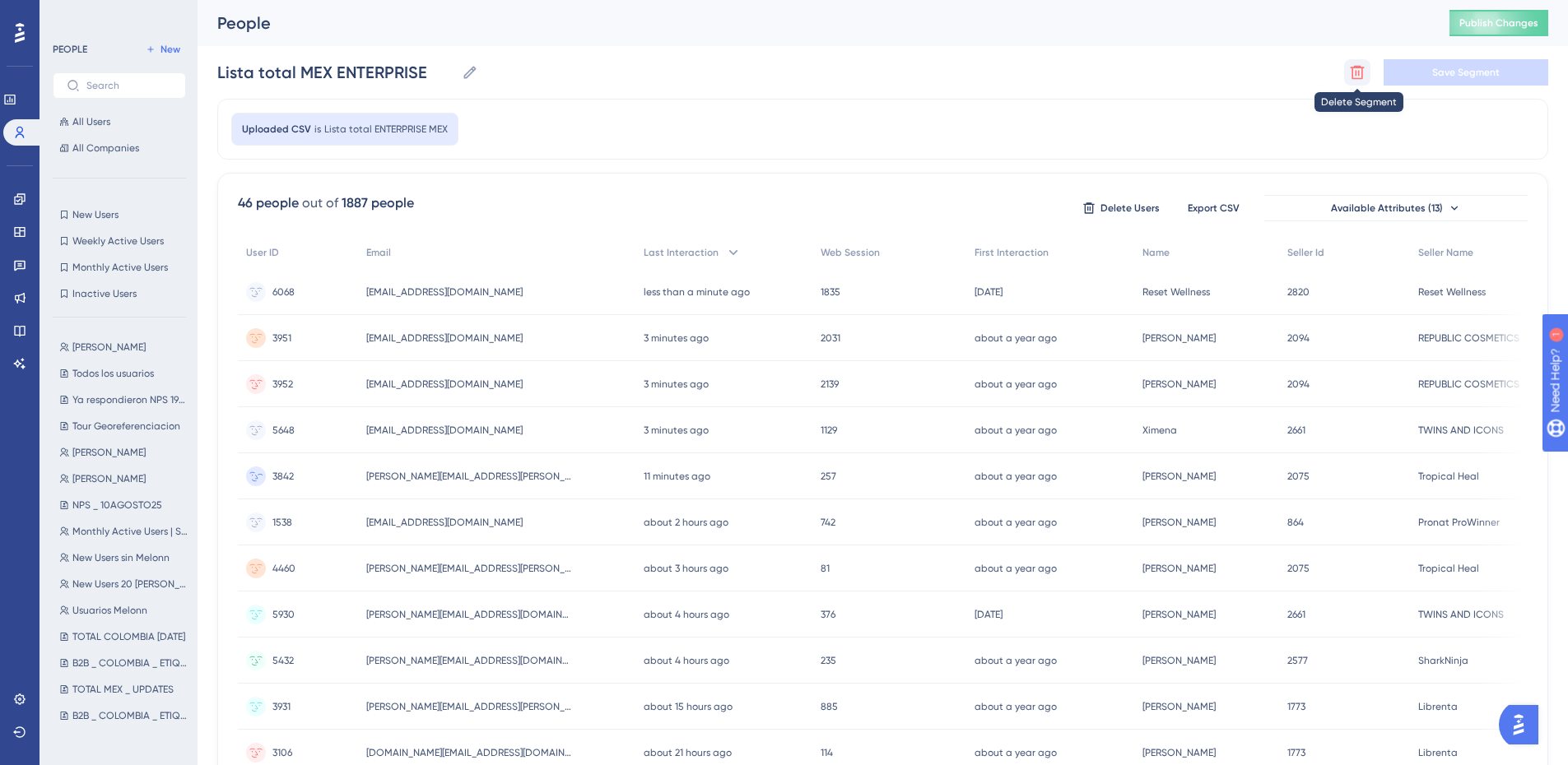
click at [1348, 67] on button at bounding box center [1357, 72] width 26 height 26
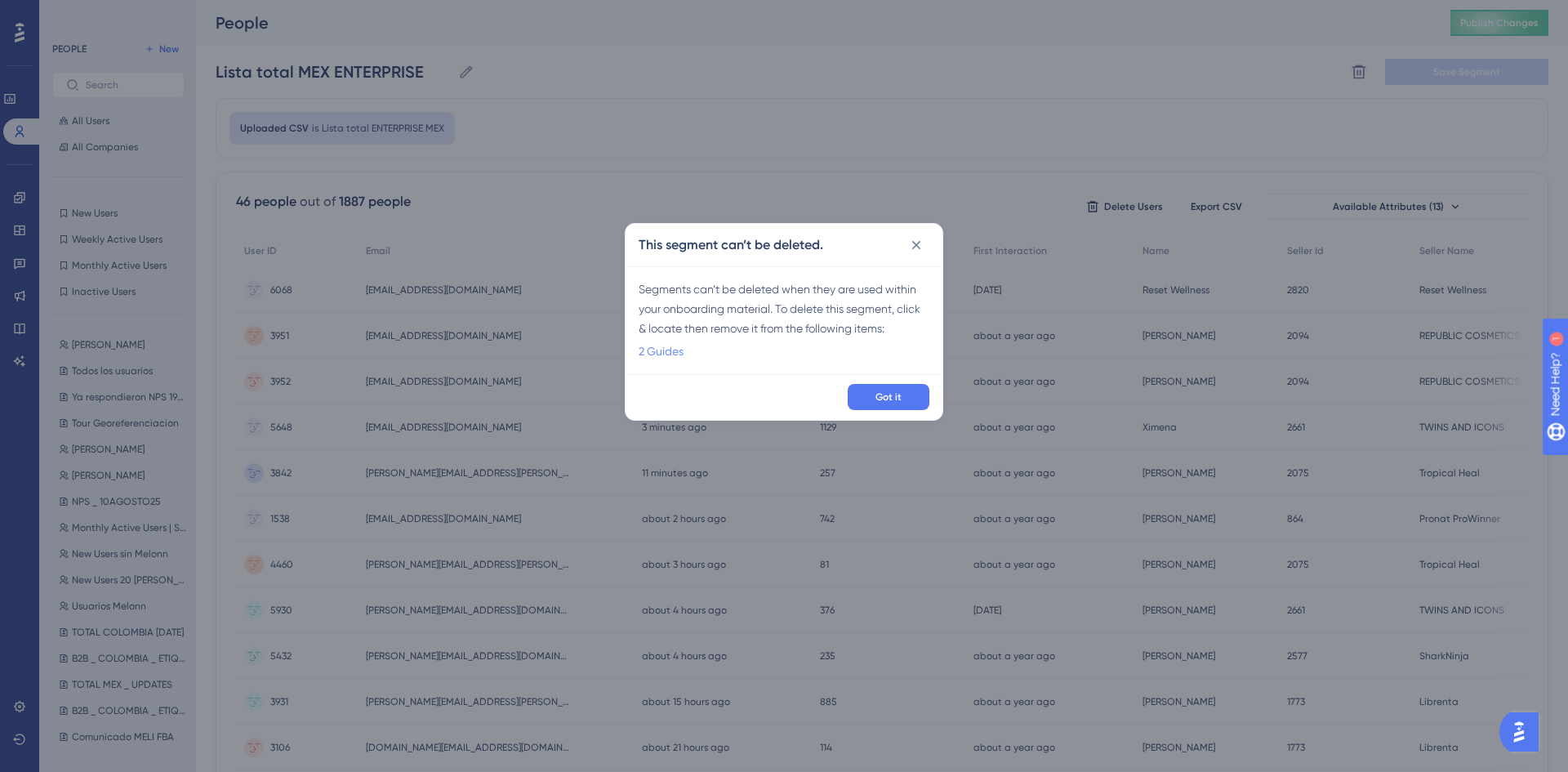
drag, startPoint x: 677, startPoint y: 354, endPoint x: 668, endPoint y: 358, distance: 9.8
click at [668, 358] on link "2 Guides" at bounding box center [660, 351] width 45 height 19
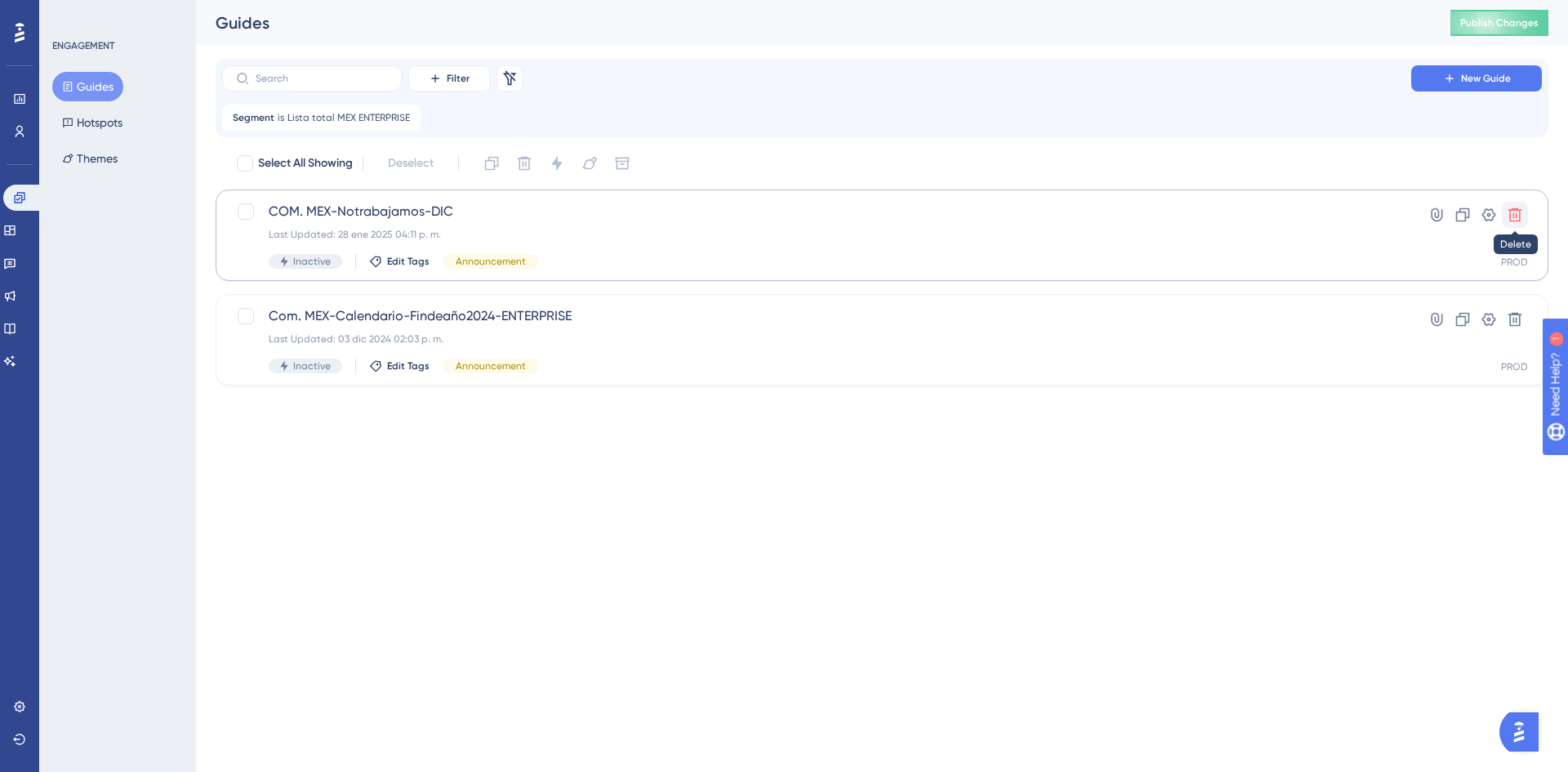
click at [1518, 212] on icon at bounding box center [1515, 215] width 17 height 17
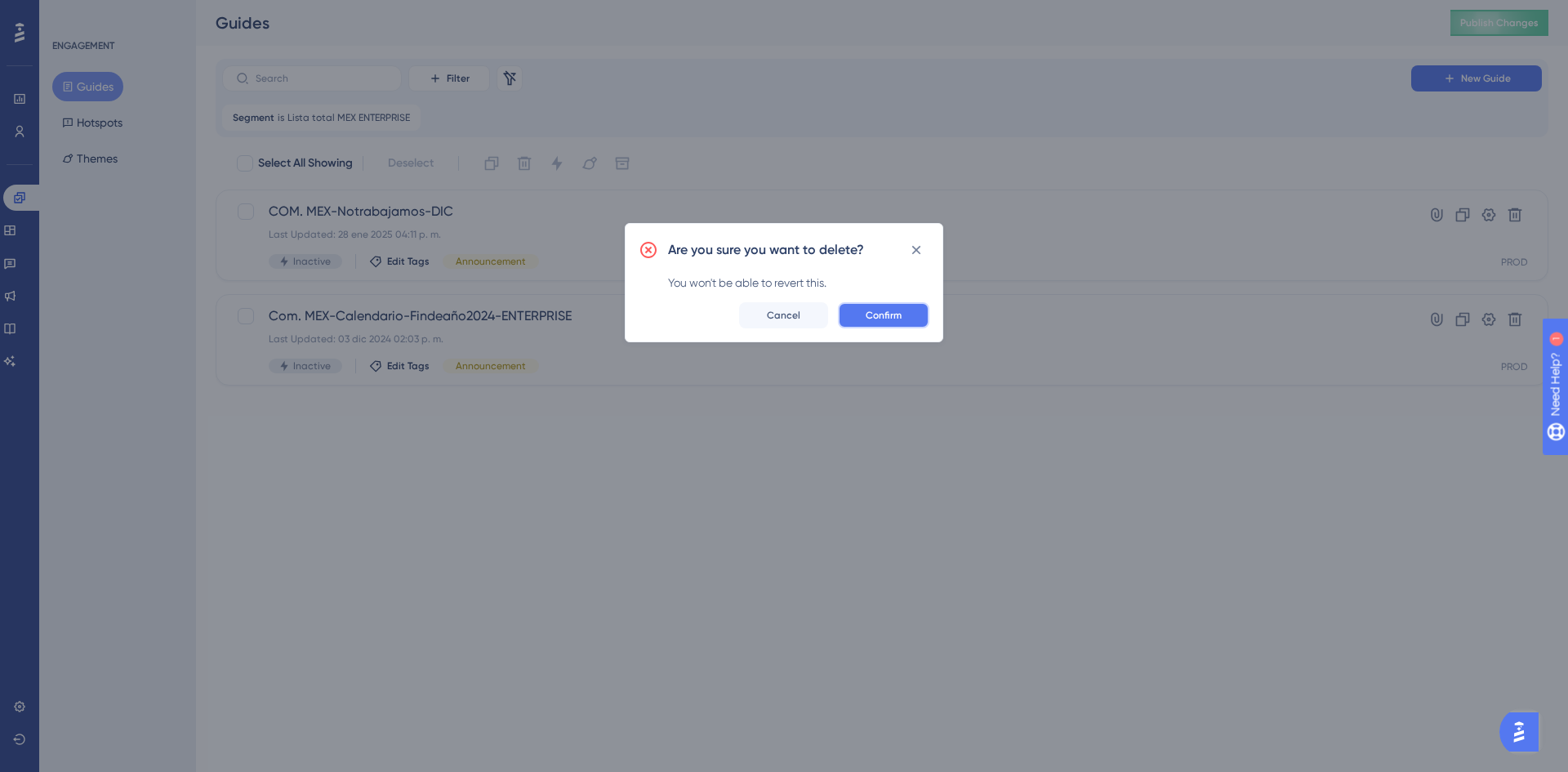
click at [893, 317] on span "Confirm" at bounding box center [883, 316] width 36 height 13
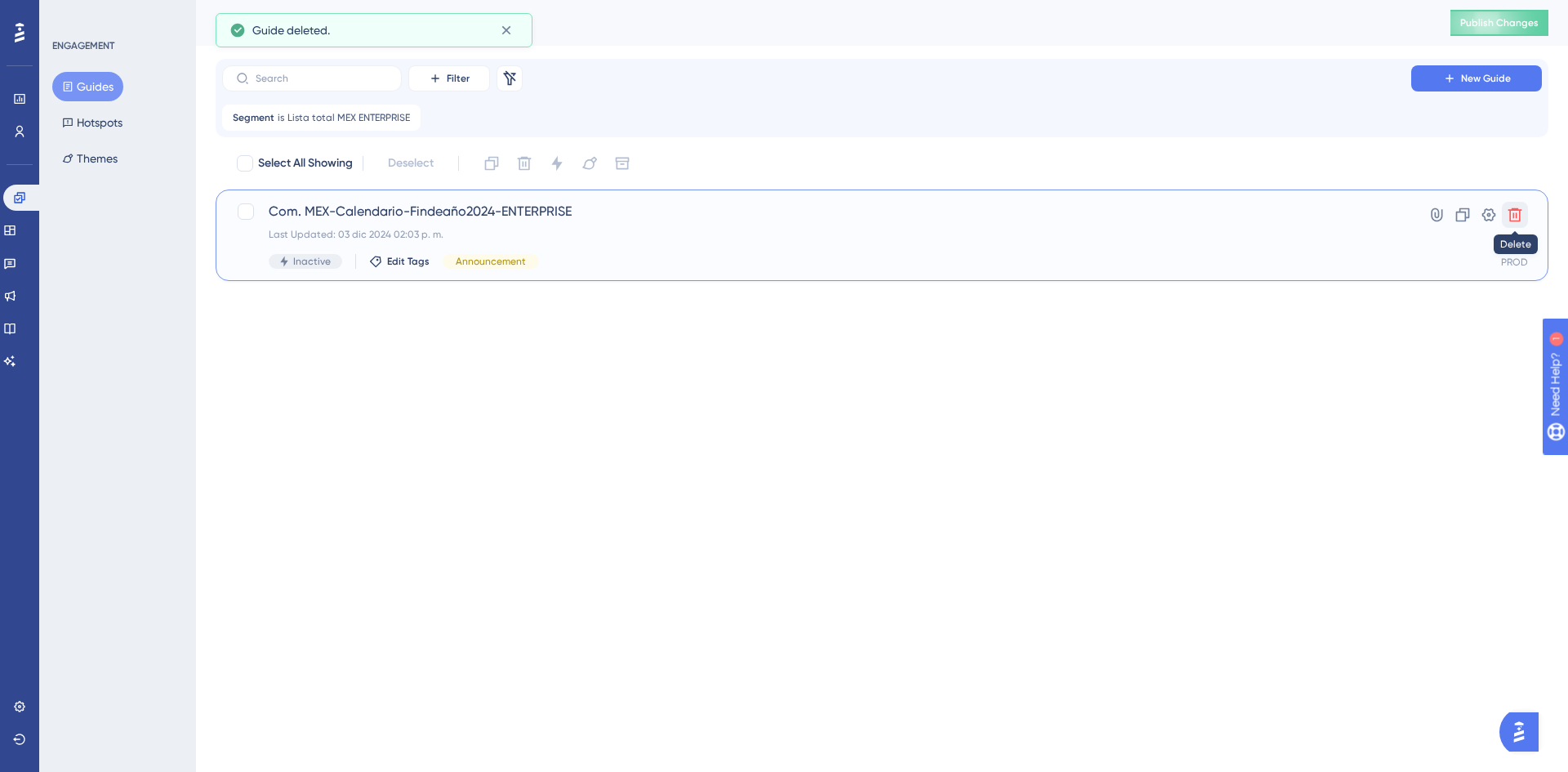
click at [1514, 224] on button at bounding box center [1515, 214] width 26 height 26
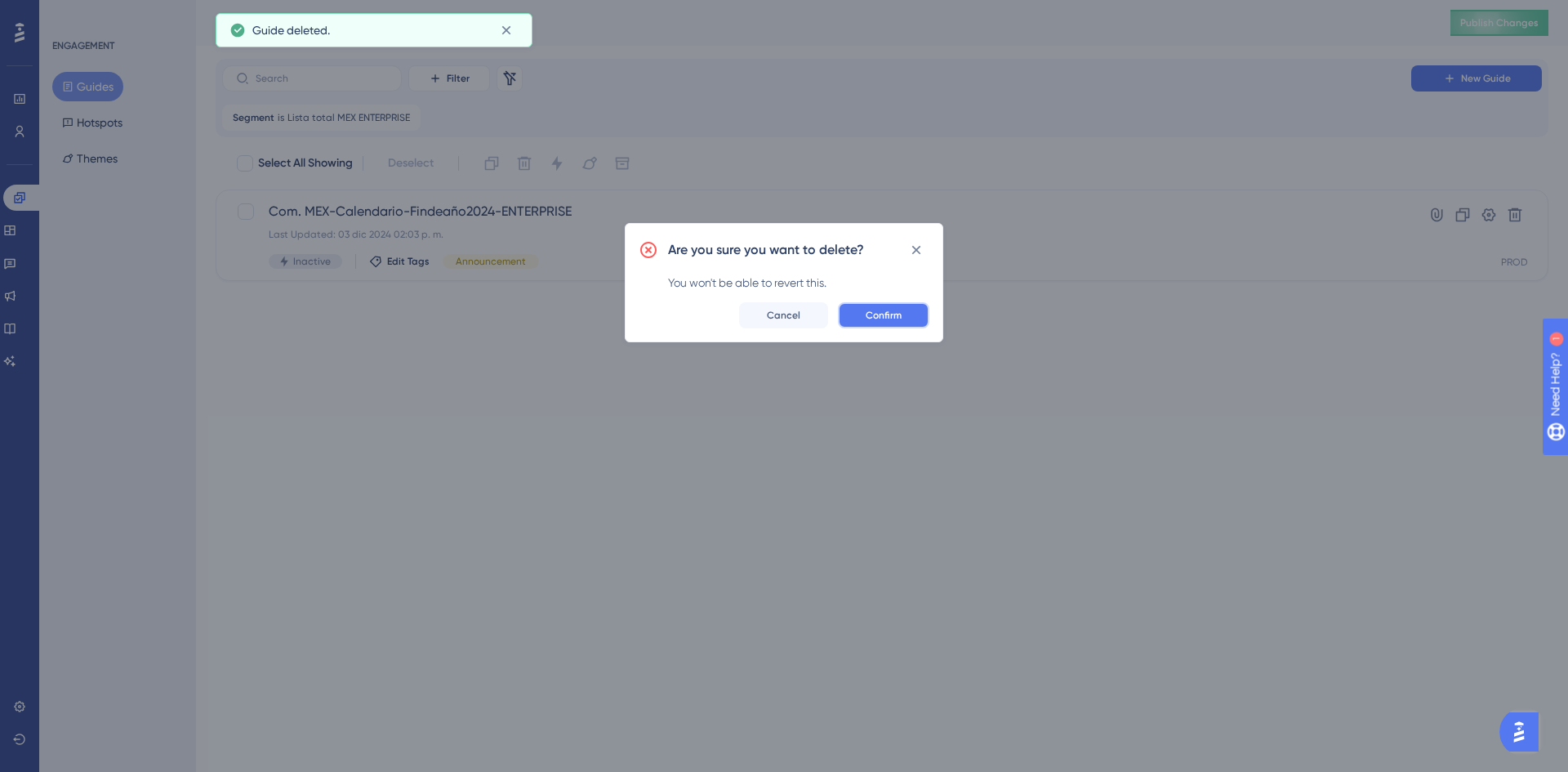
click at [865, 317] on span "Confirm" at bounding box center [883, 316] width 36 height 13
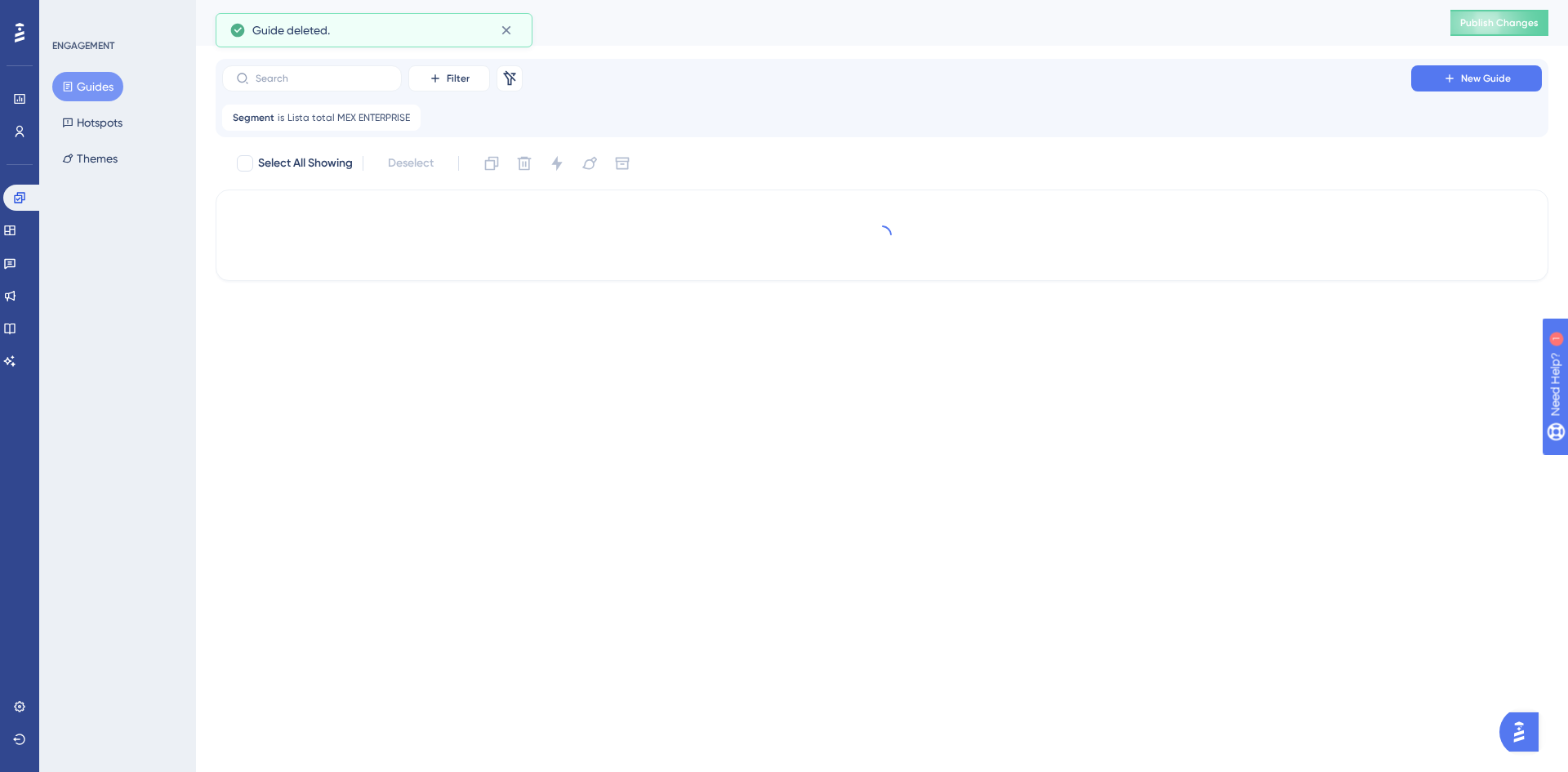
checkbox input "true"
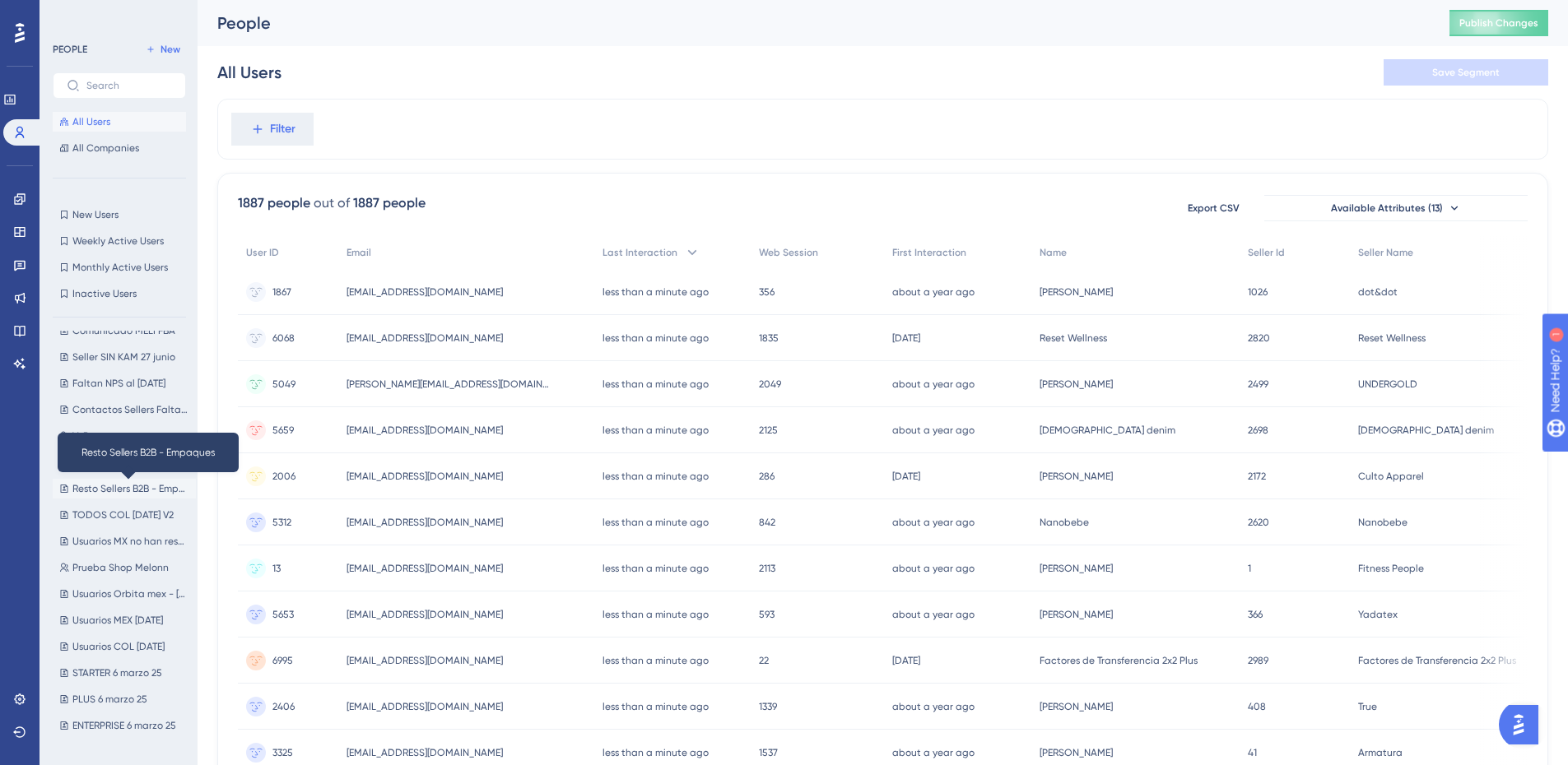
scroll to position [329, 0]
click at [144, 465] on span "Faltan NPS al [DATE]" at bounding box center [119, 466] width 93 height 13
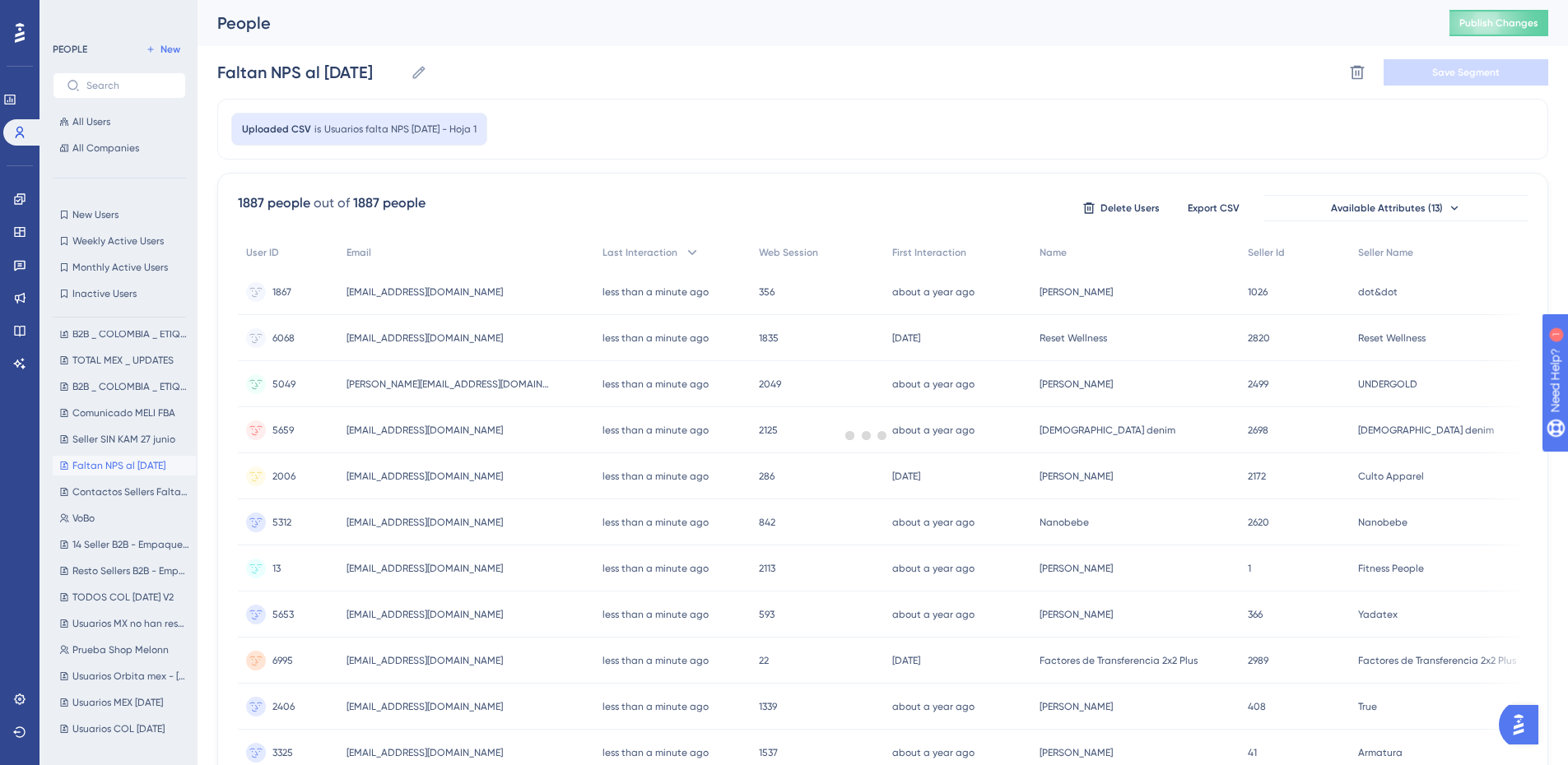
scroll to position [0, 0]
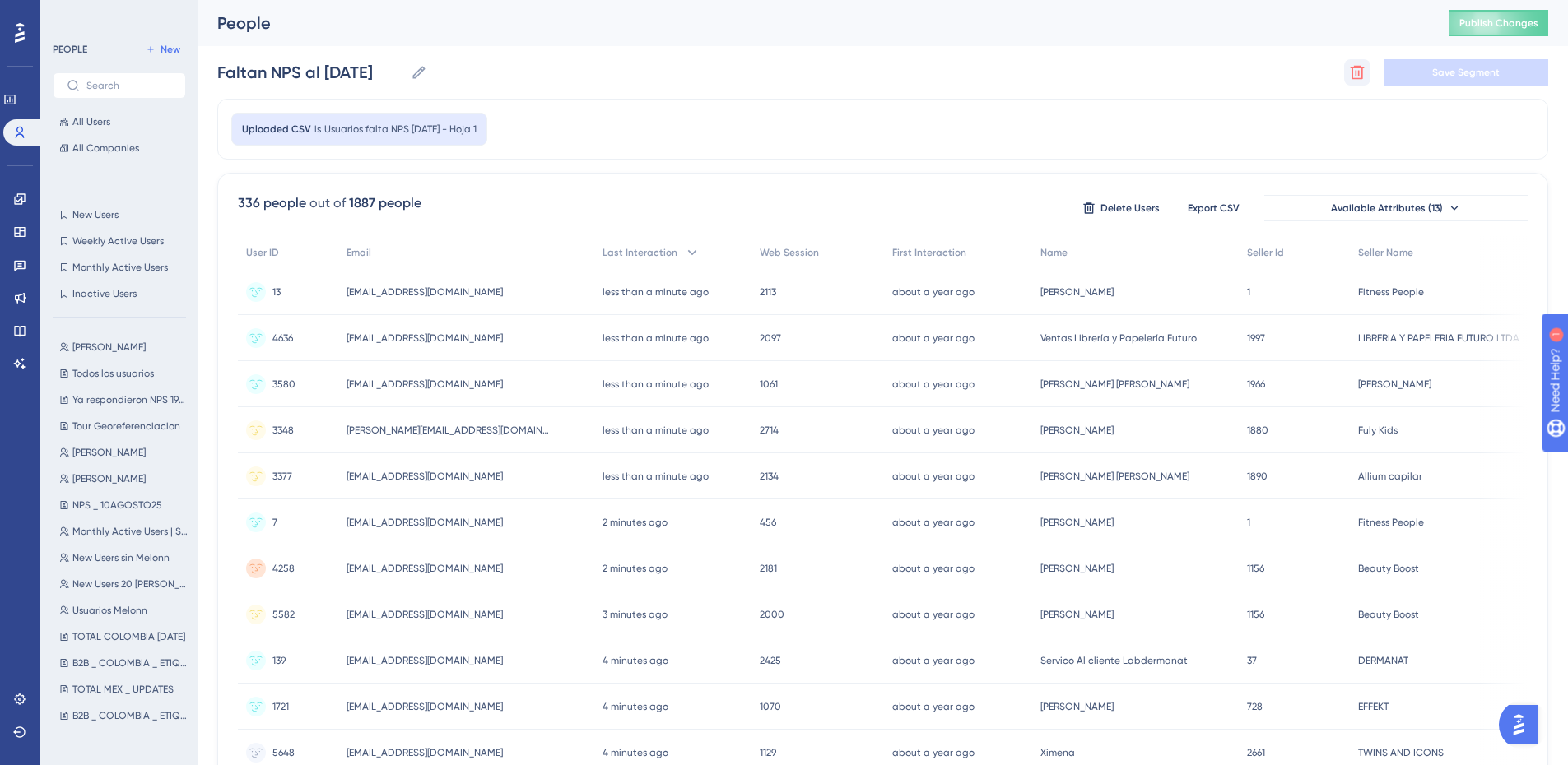
click at [1368, 78] on button at bounding box center [1357, 72] width 26 height 26
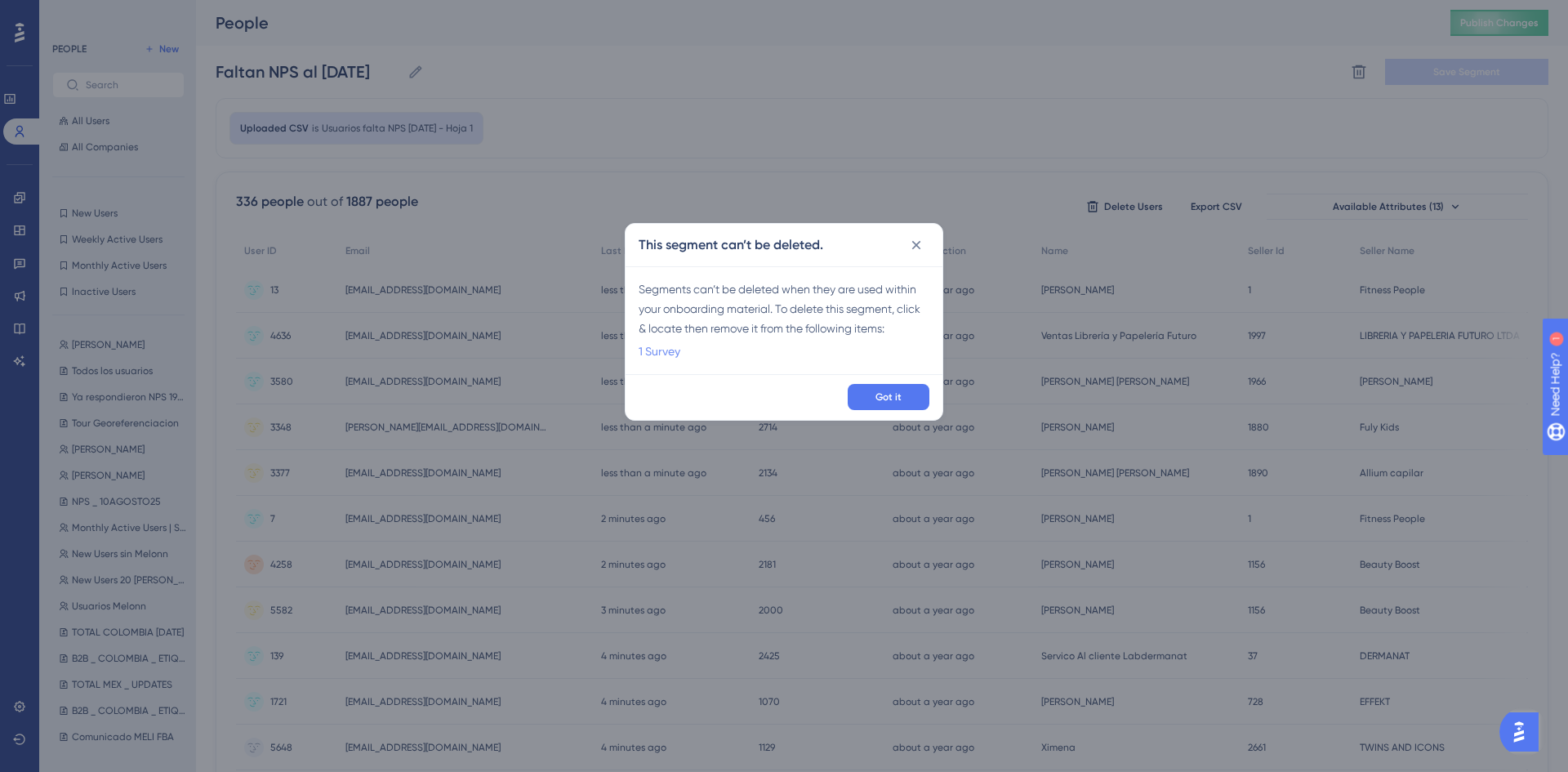
click at [665, 352] on link "1 Survey" at bounding box center [658, 351] width 41 height 19
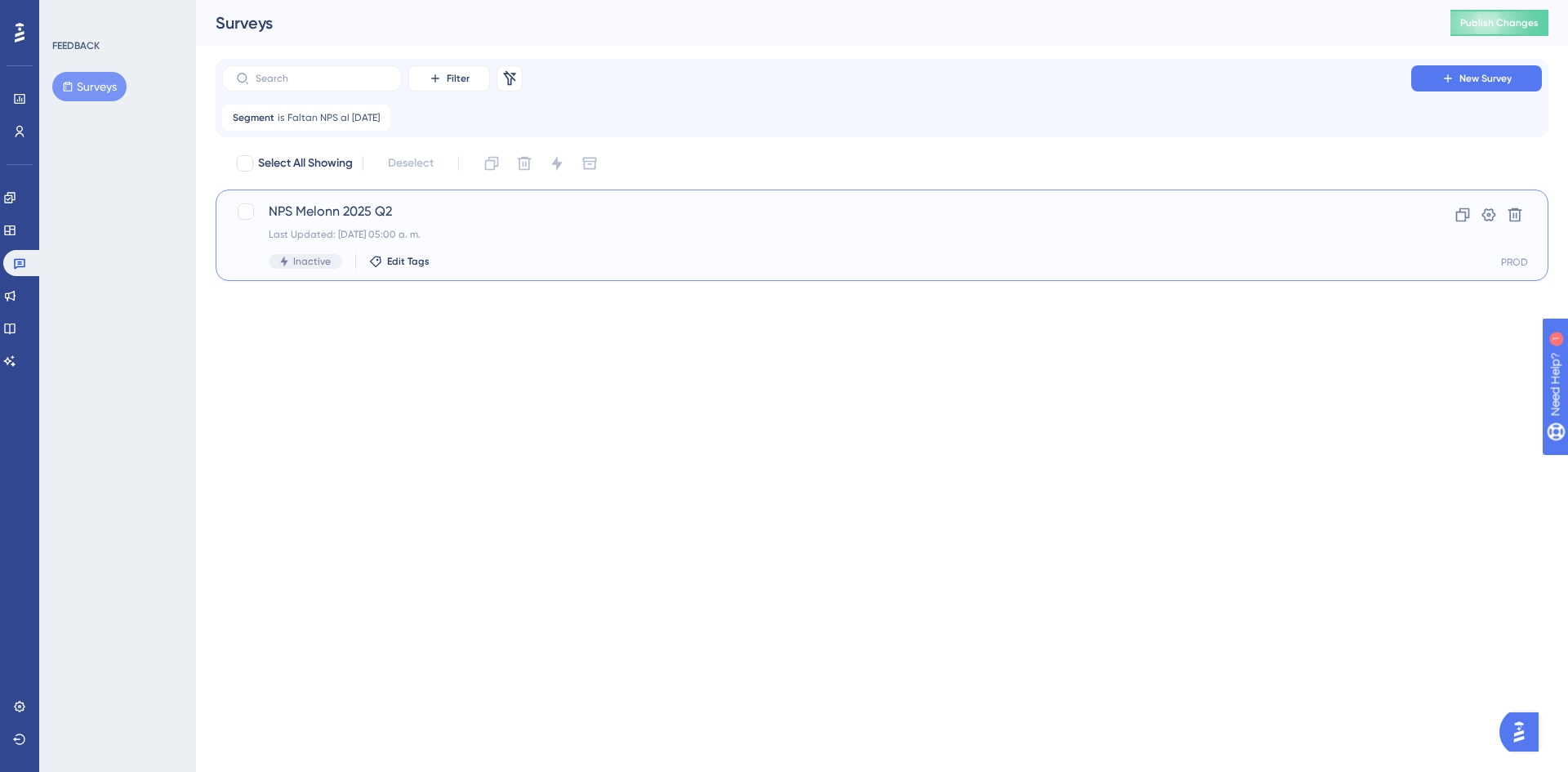
click at [545, 250] on div "NPS Melonn 2025 Q2 Last Updated: [DATE] 05:00 a. m. Inactive Edit Tags" at bounding box center [817, 235] width 1096 height 67
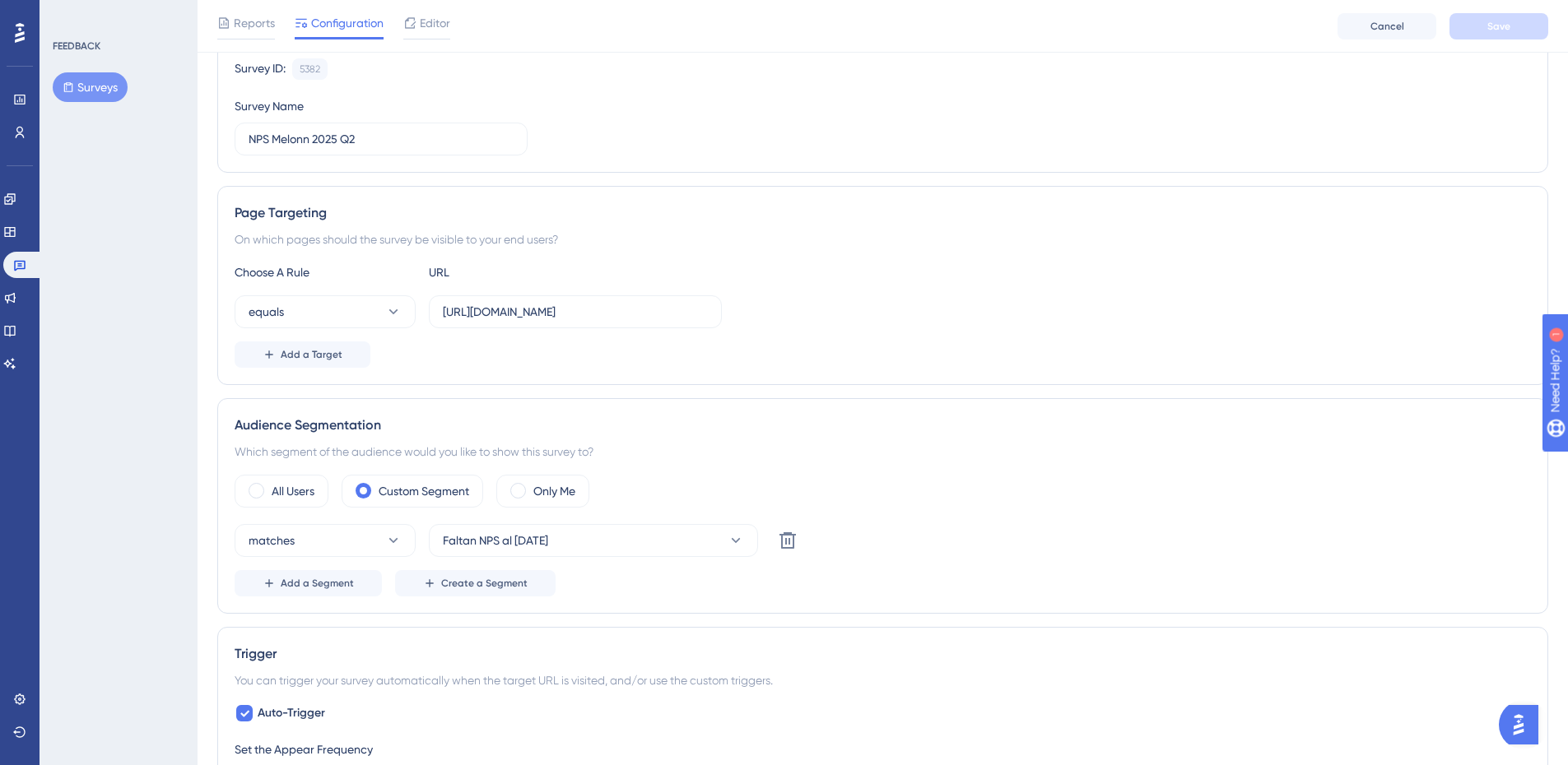
scroll to position [246, 0]
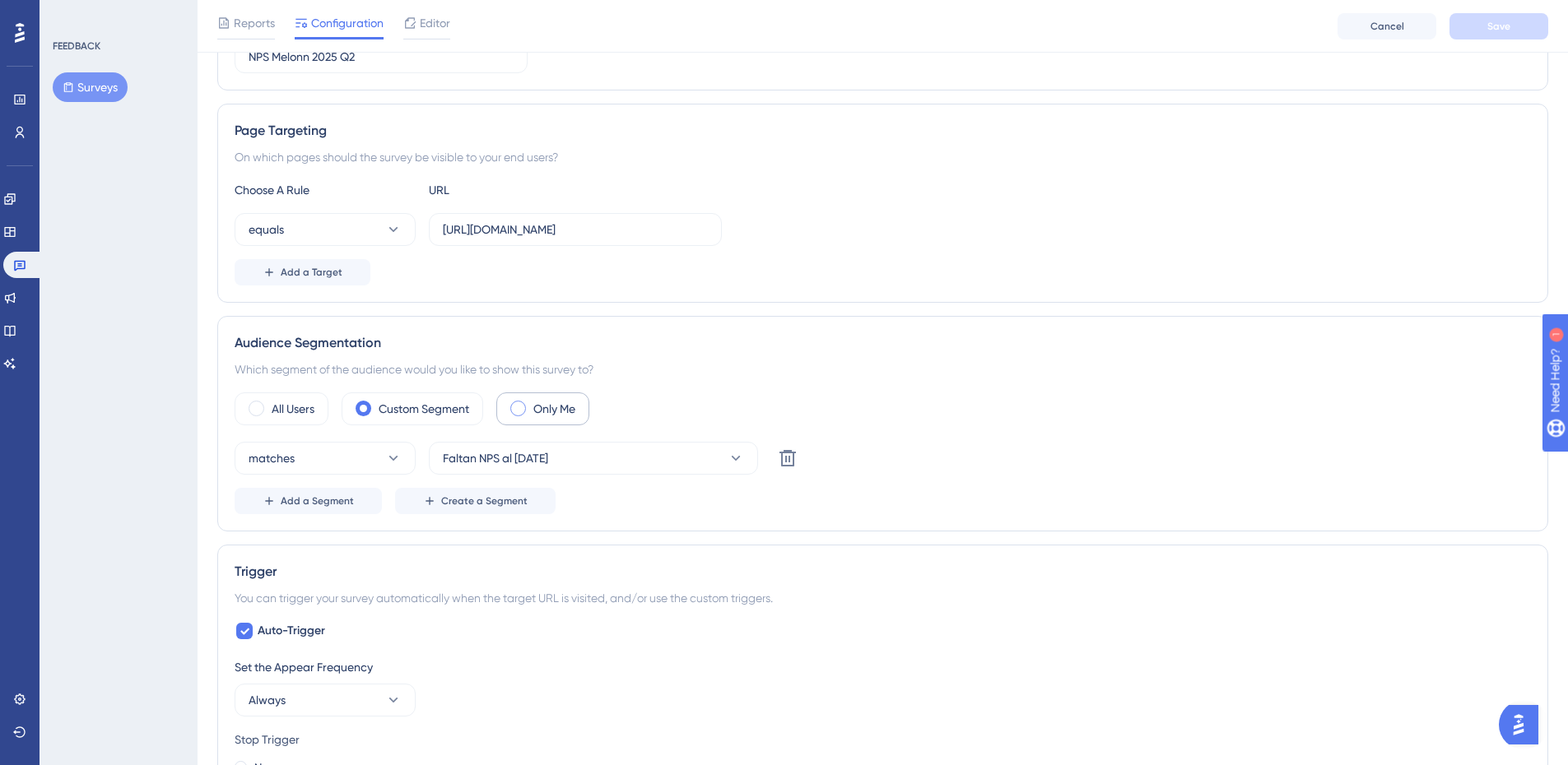
click at [572, 408] on label "Only Me" at bounding box center [553, 408] width 42 height 19
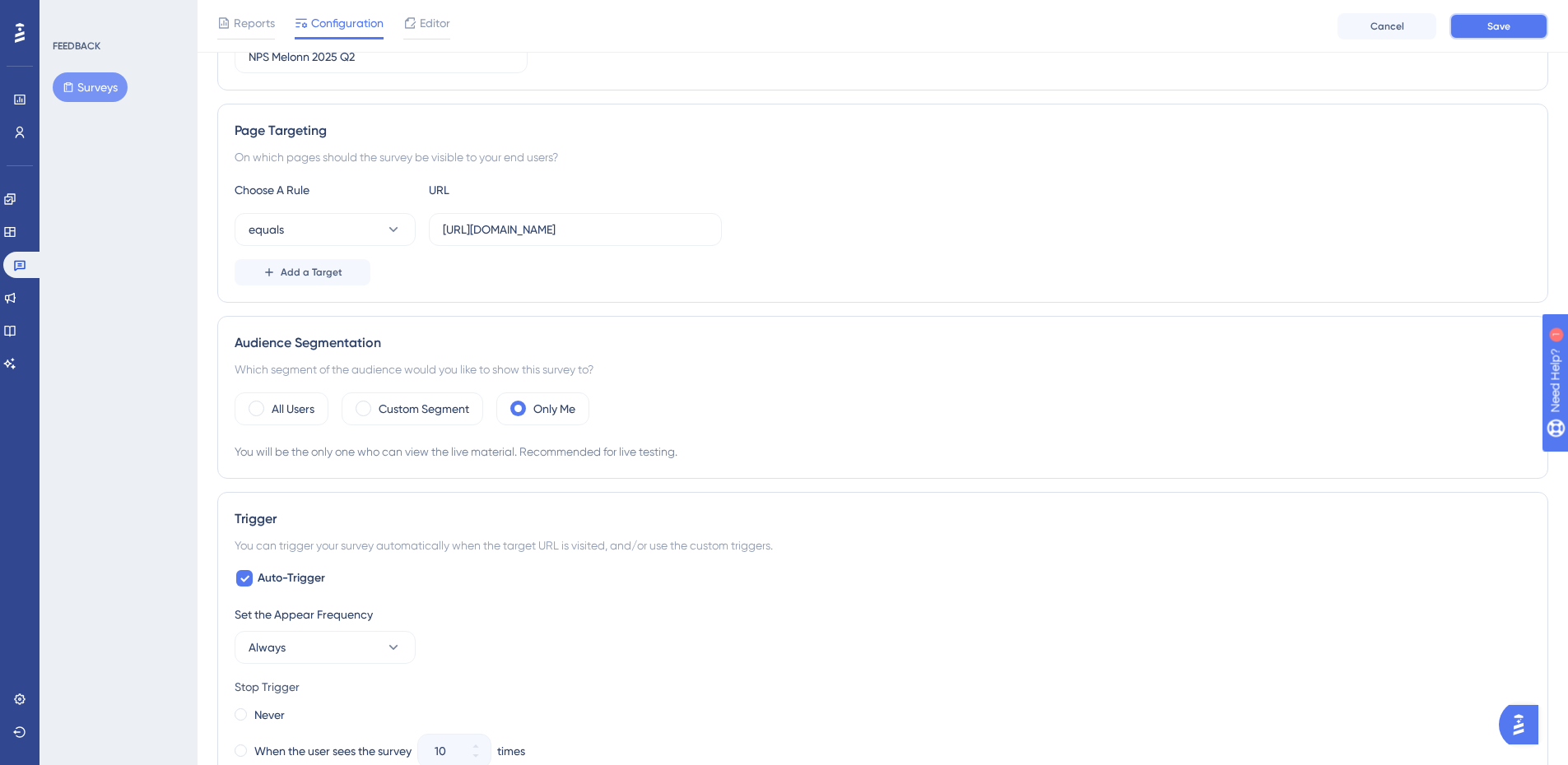
click at [1499, 21] on span "Save" at bounding box center [1498, 26] width 23 height 13
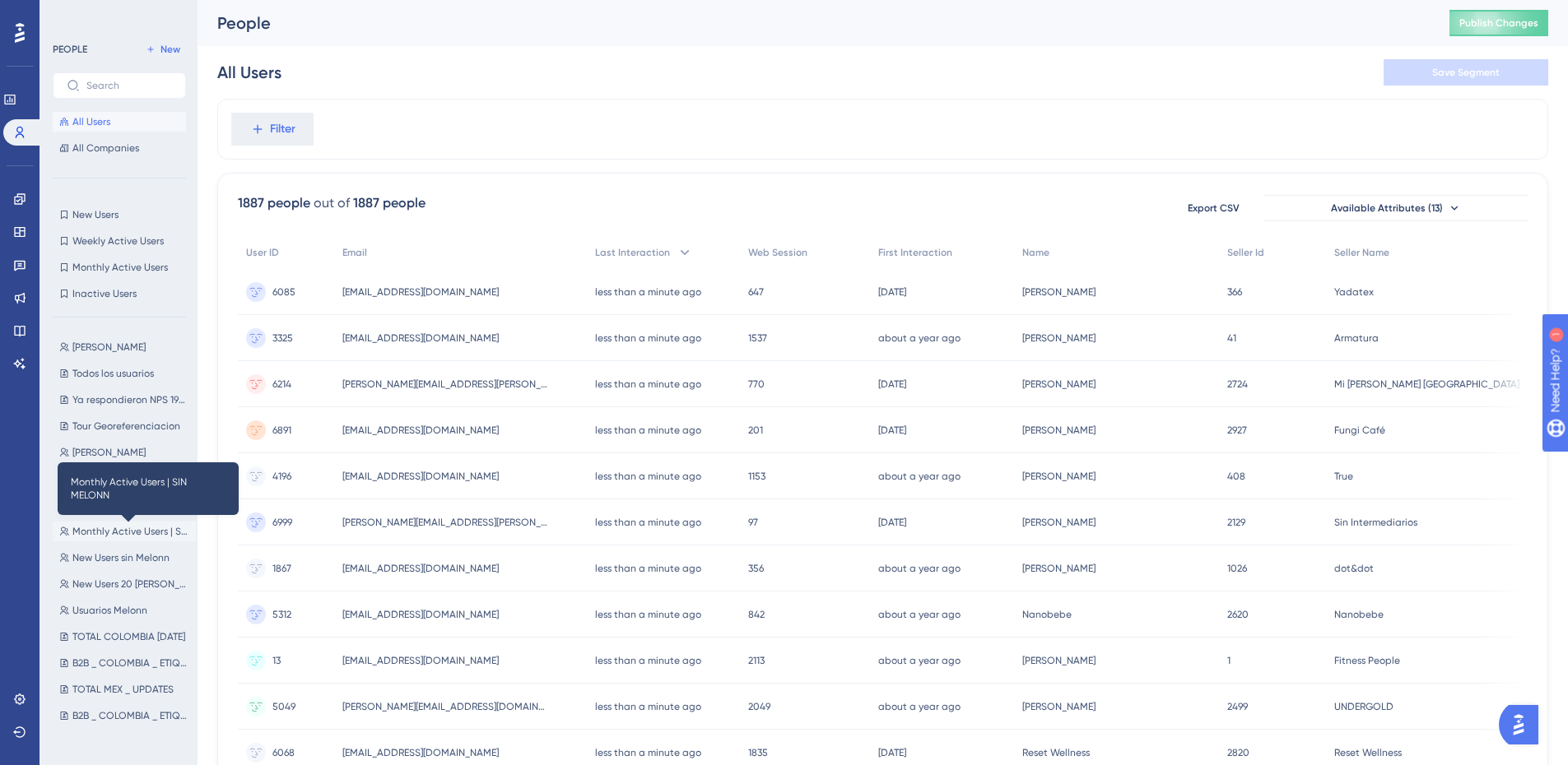
scroll to position [82, 0]
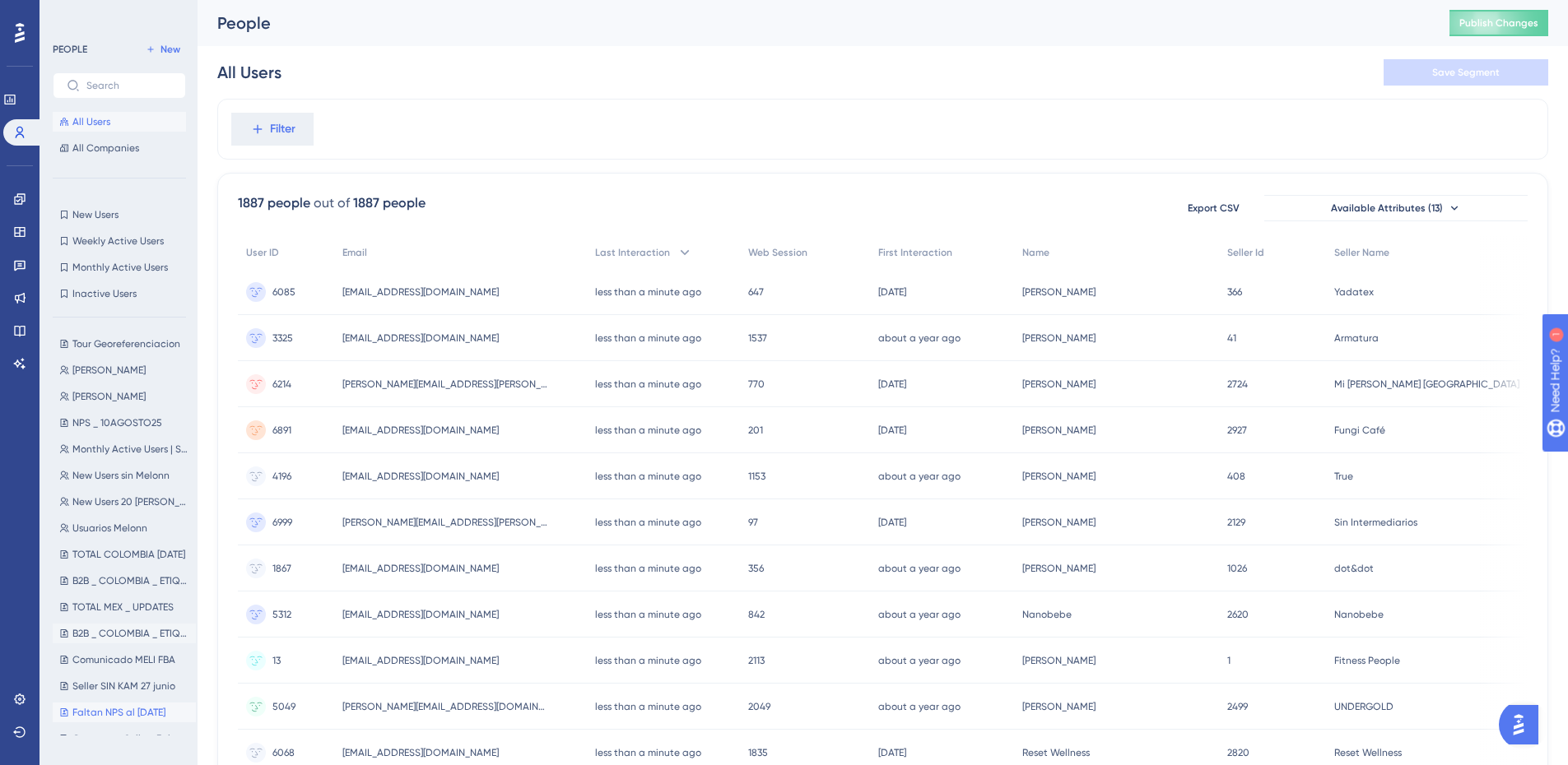
drag, startPoint x: 123, startPoint y: 715, endPoint x: 103, endPoint y: 715, distance: 20.0
click at [103, 715] on span "Faltan NPS al [DATE]" at bounding box center [119, 712] width 93 height 13
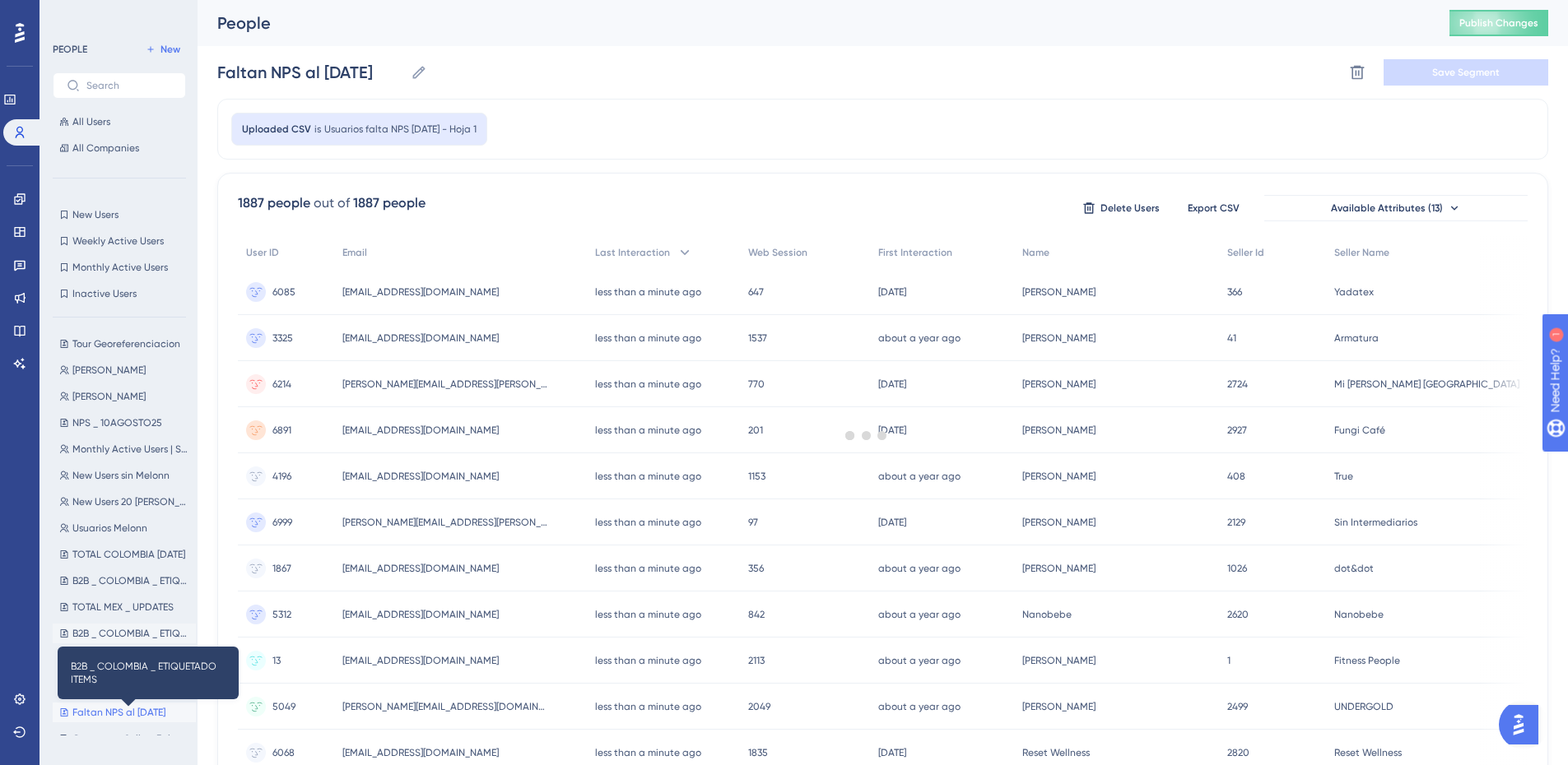
scroll to position [0, 0]
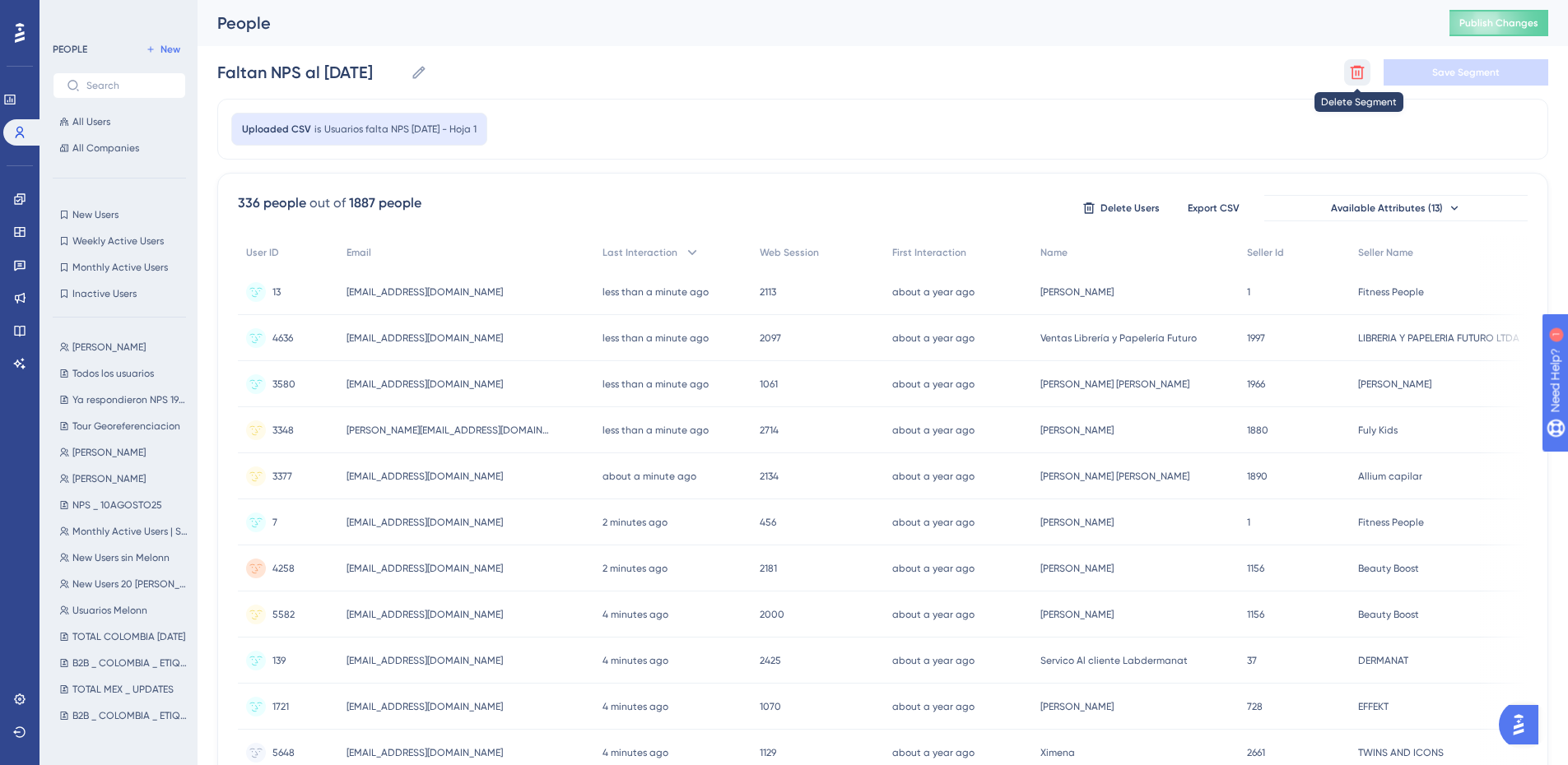
click at [1363, 74] on icon at bounding box center [1358, 72] width 17 height 17
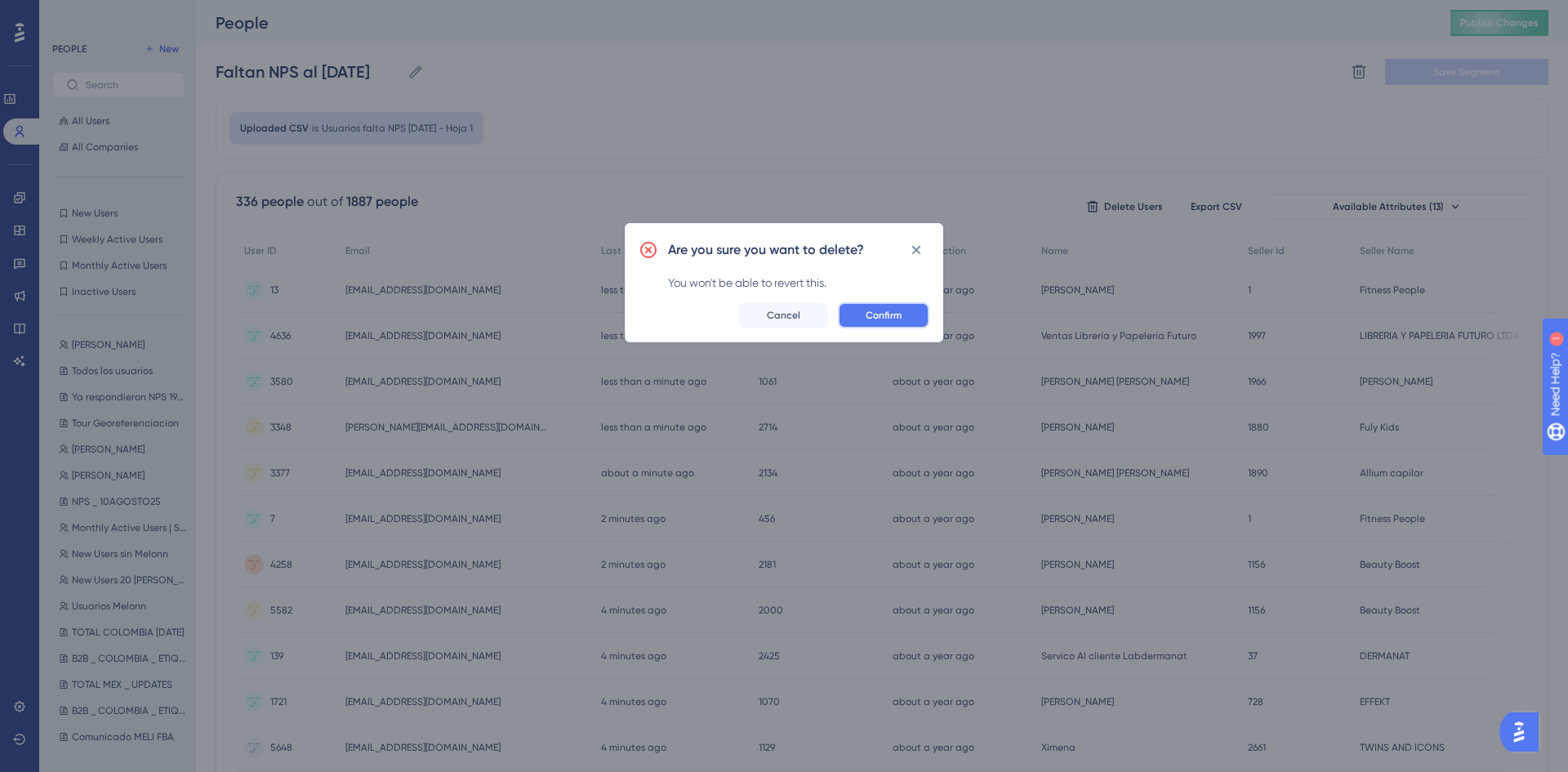
click at [886, 318] on span "Confirm" at bounding box center [883, 316] width 36 height 13
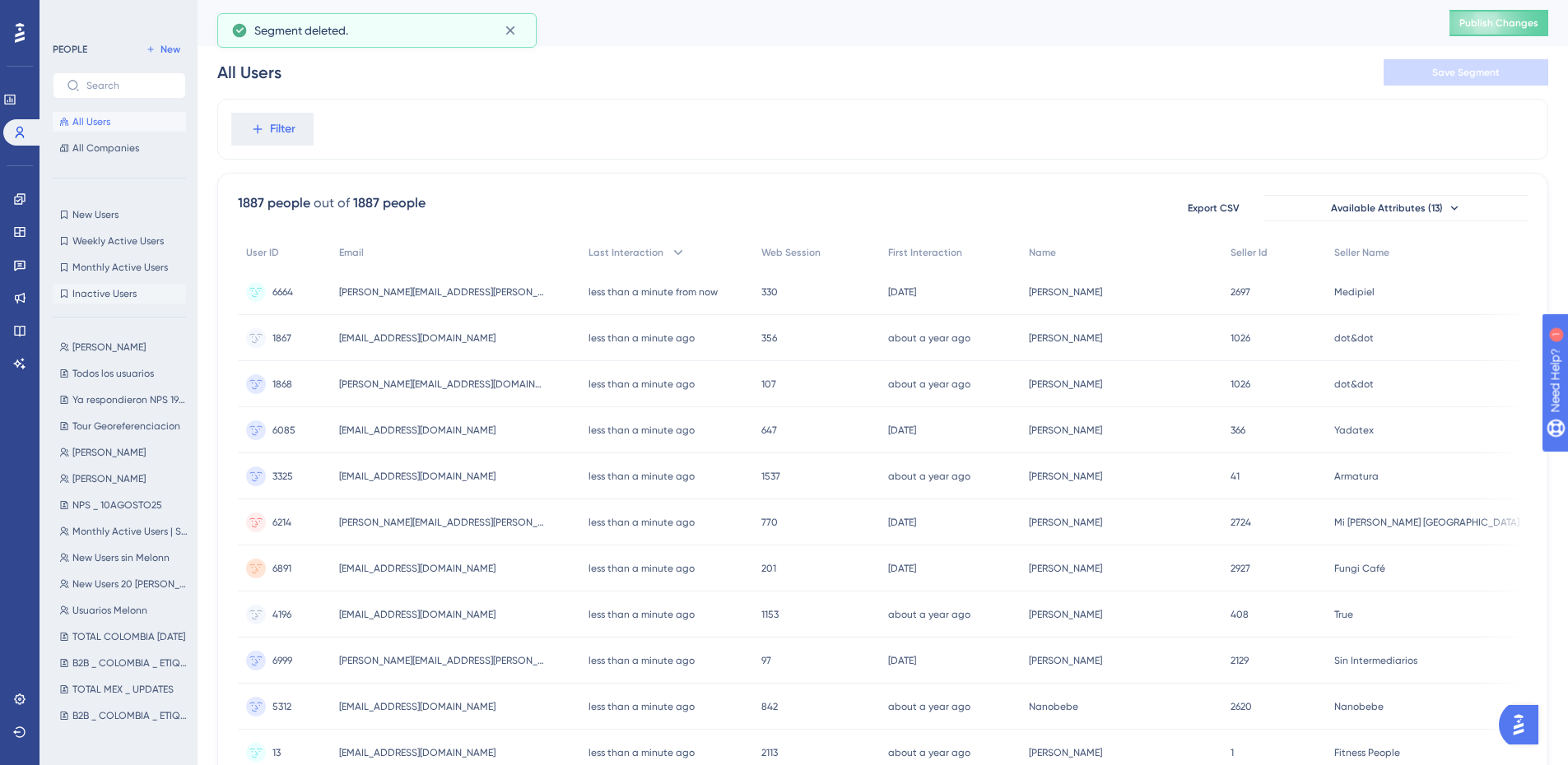
scroll to position [165, 0]
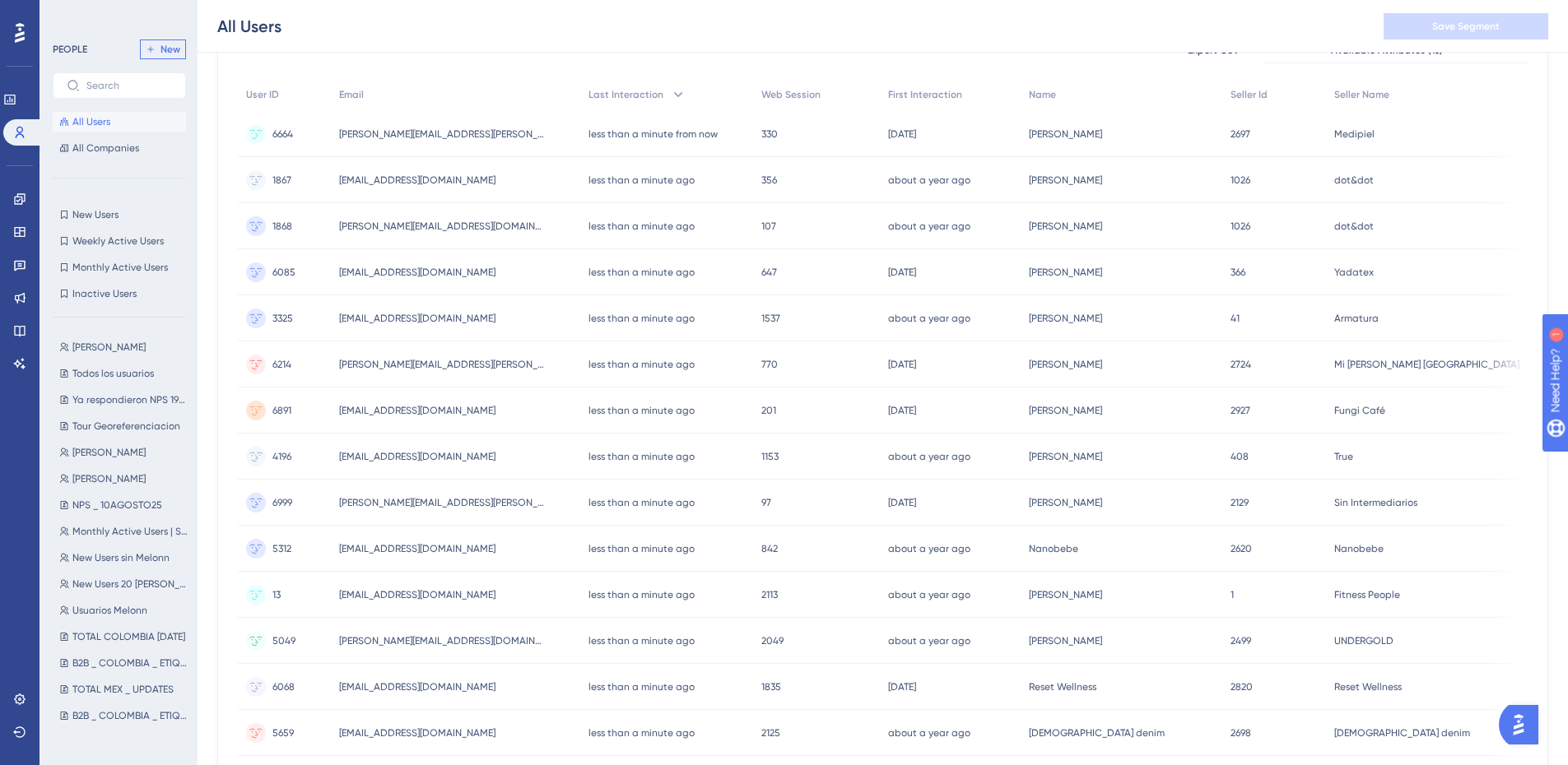
click at [171, 44] on span "New" at bounding box center [170, 49] width 19 height 13
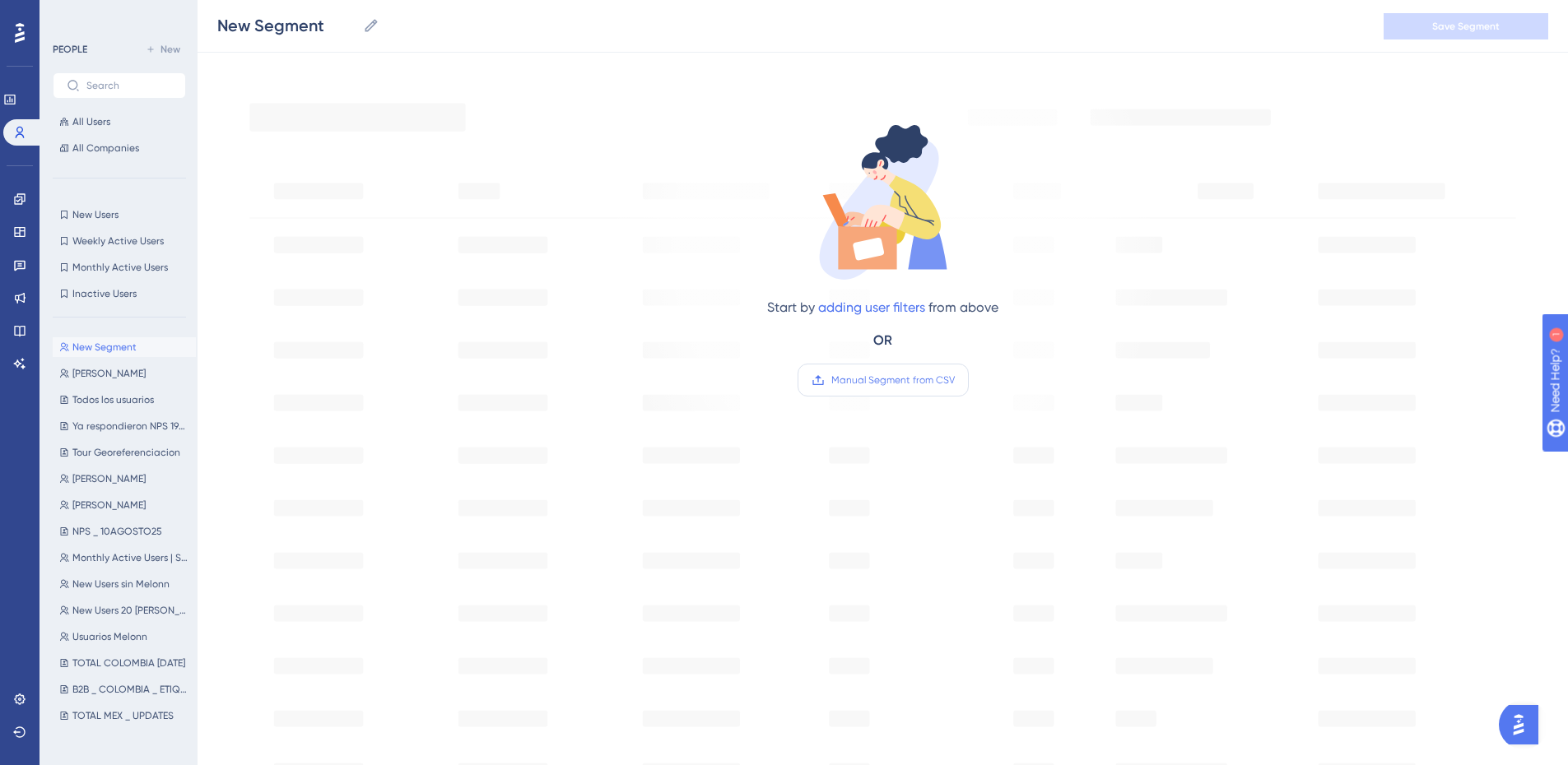
click at [841, 379] on span "Manual Segment from CSV" at bounding box center [892, 380] width 123 height 13
click at [955, 380] on input "Manual Segment from CSV" at bounding box center [955, 380] width 0 height 0
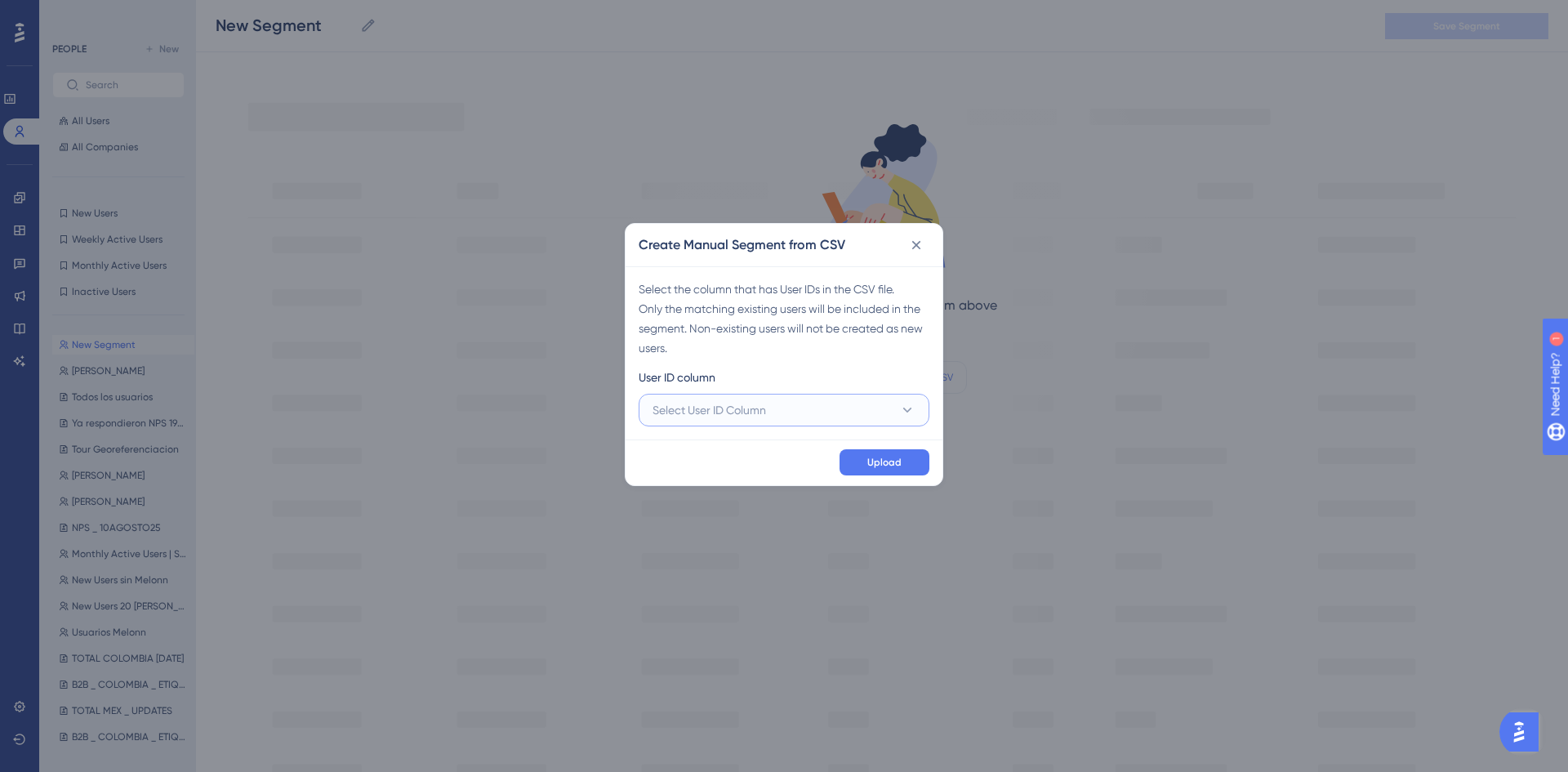
click at [767, 421] on button "Select User ID Column" at bounding box center [784, 410] width 291 height 33
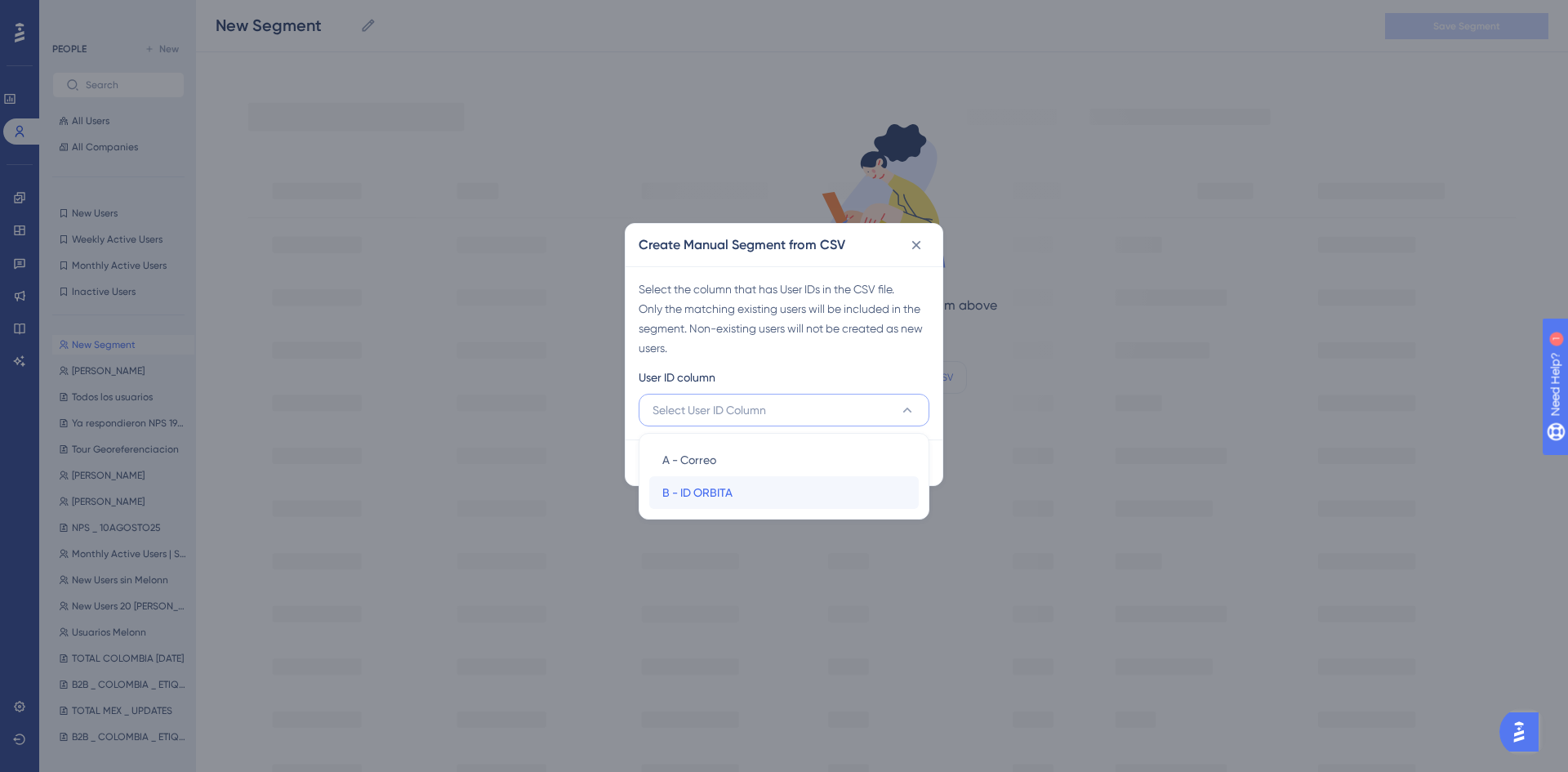
click at [726, 490] on span "B - ID ORBITA" at bounding box center [697, 492] width 70 height 19
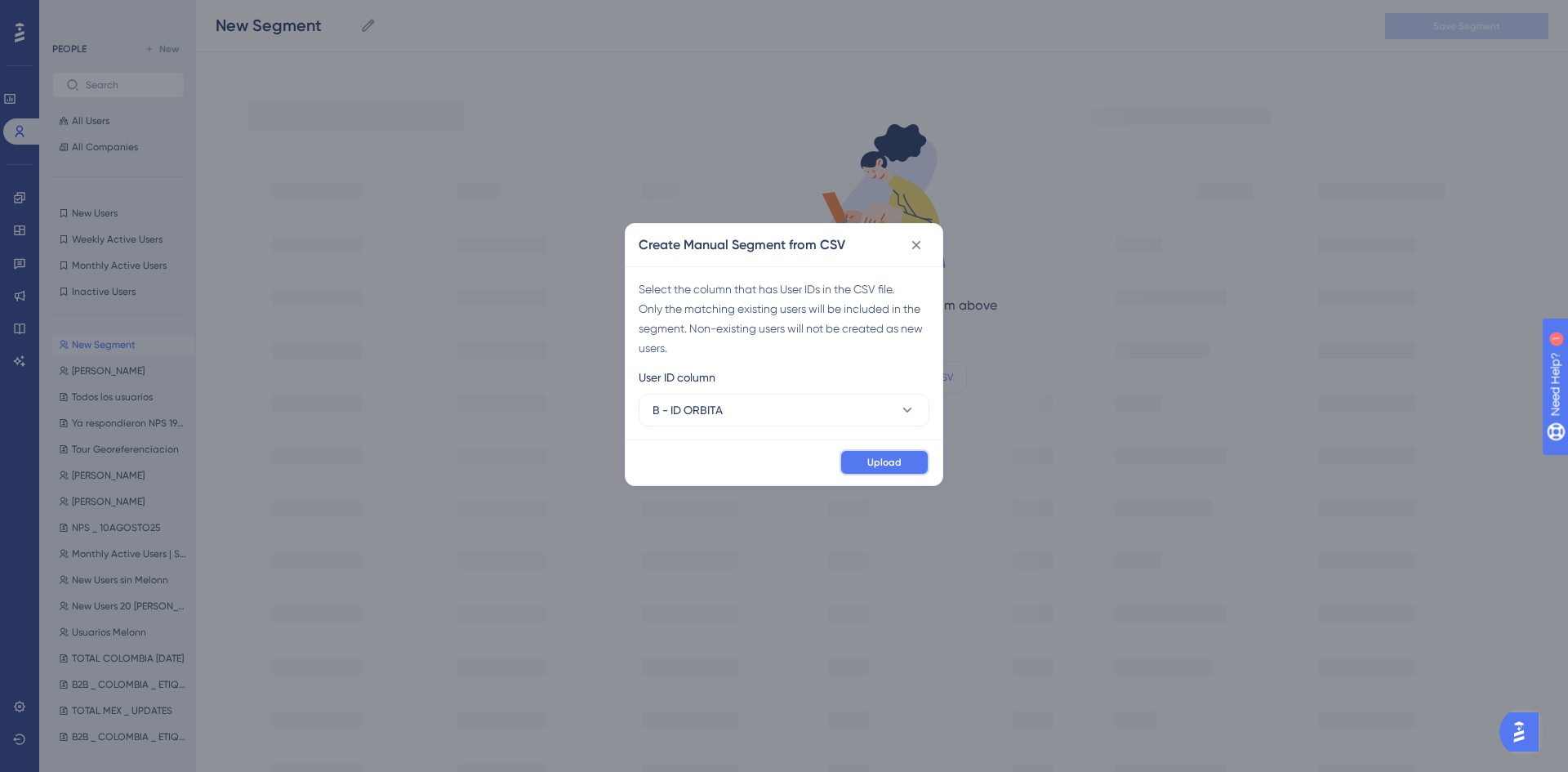
click at [861, 459] on button "Upload" at bounding box center [885, 462] width 90 height 26
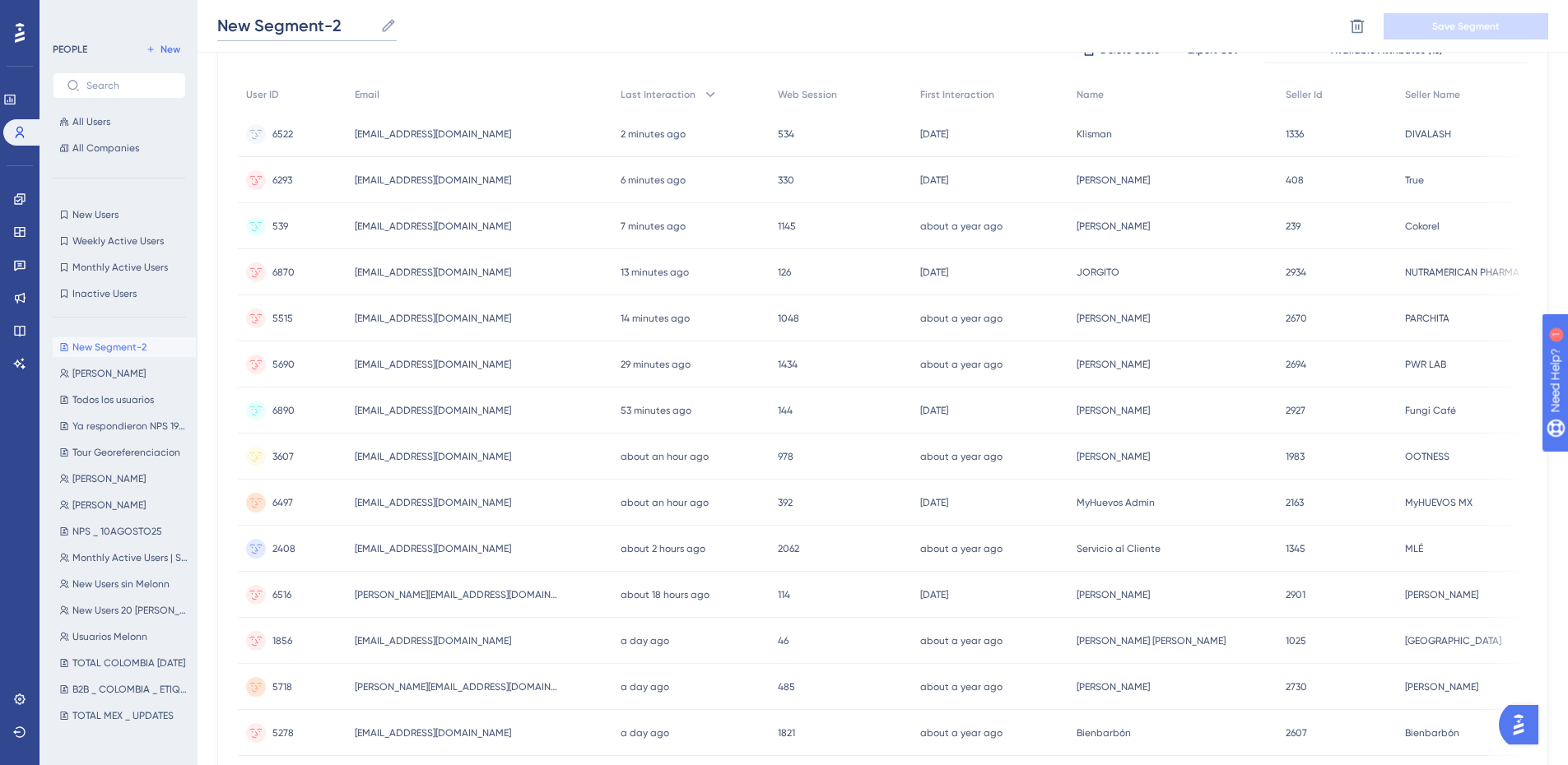
click at [299, 14] on input "New Segment-2" at bounding box center [295, 25] width 157 height 23
drag, startPoint x: 348, startPoint y: 32, endPoint x: 208, endPoint y: 23, distance: 140.3
click at [208, 23] on div "New Segment-2 New Segment-2 Delete Segment Save Segment" at bounding box center [882, 26] width 1371 height 53
type input "R"
type input "Ya respondieorn 27agosto"
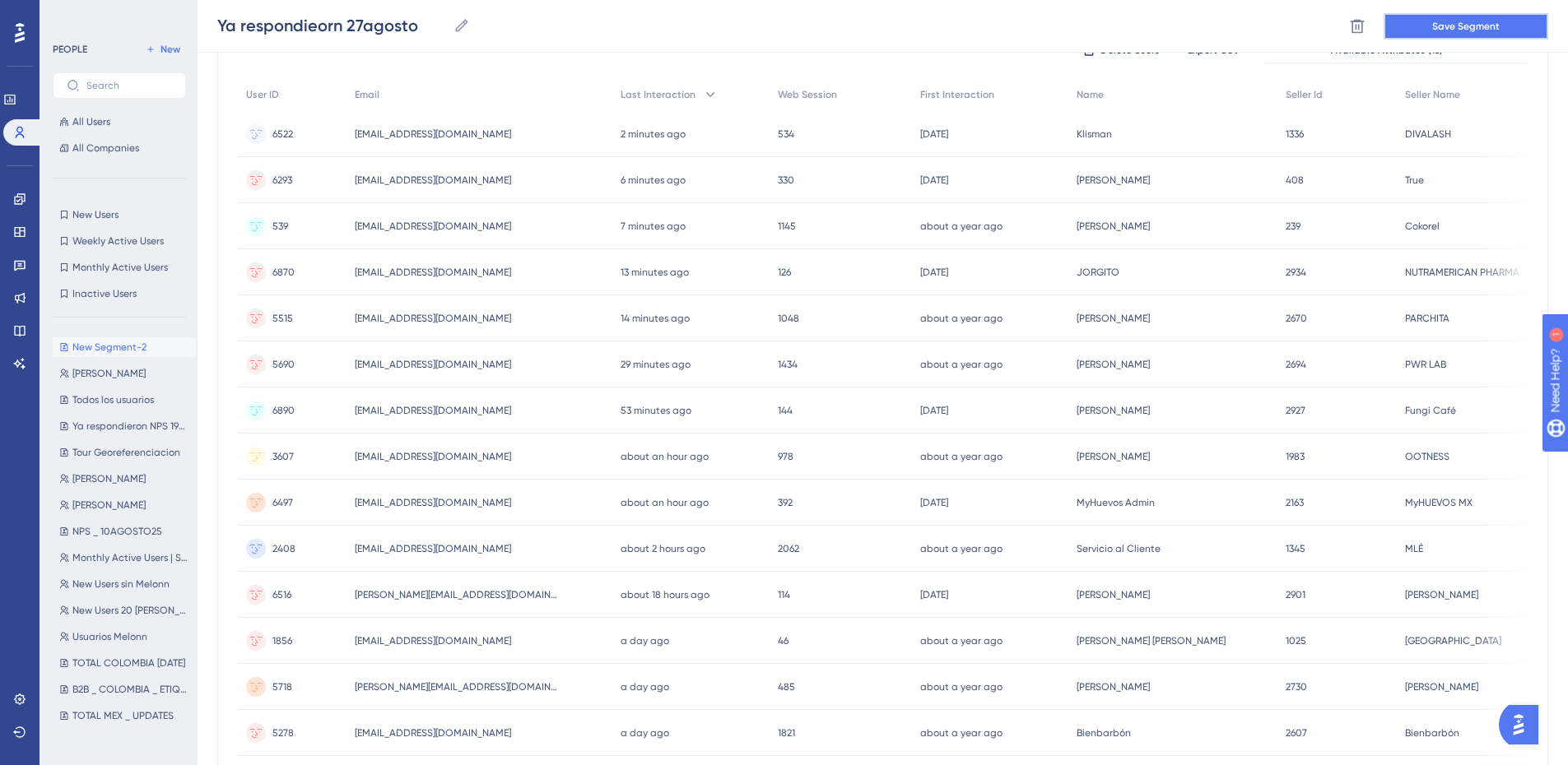
click at [1498, 32] on span "Save Segment" at bounding box center [1465, 26] width 68 height 13
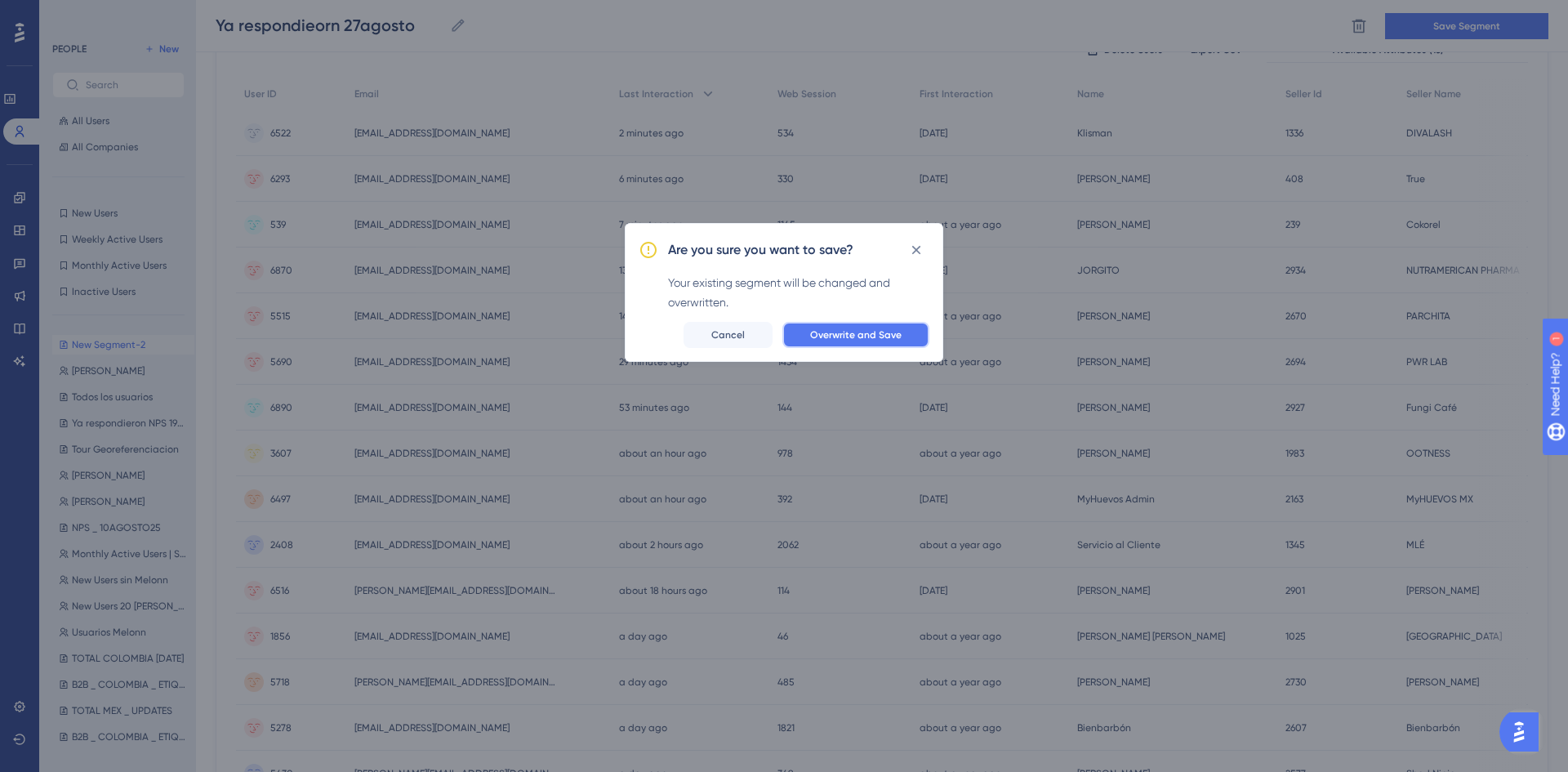
click at [869, 328] on button "Overwrite and Save" at bounding box center [856, 335] width 147 height 26
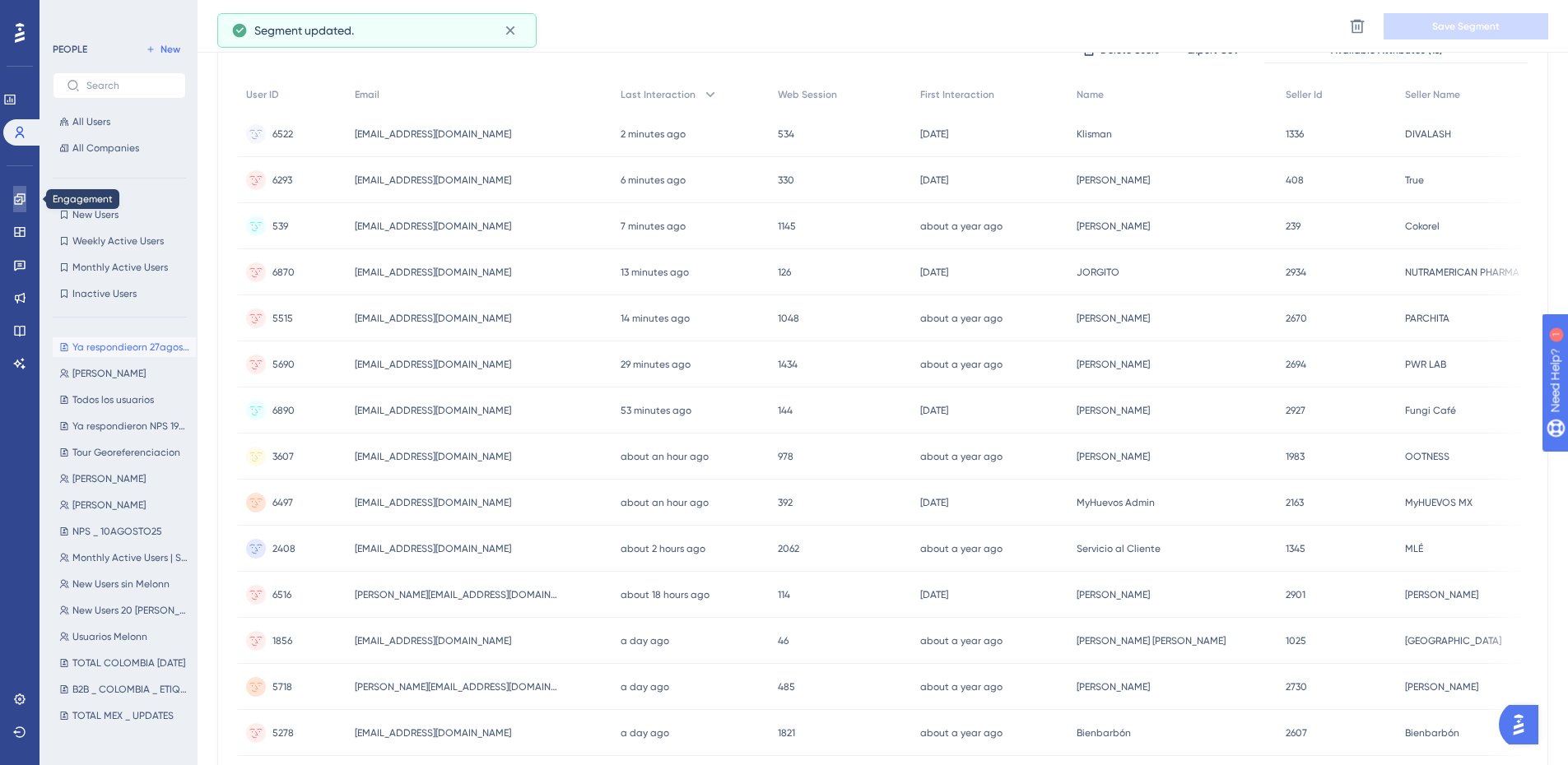
click at [17, 204] on icon at bounding box center [19, 199] width 11 height 11
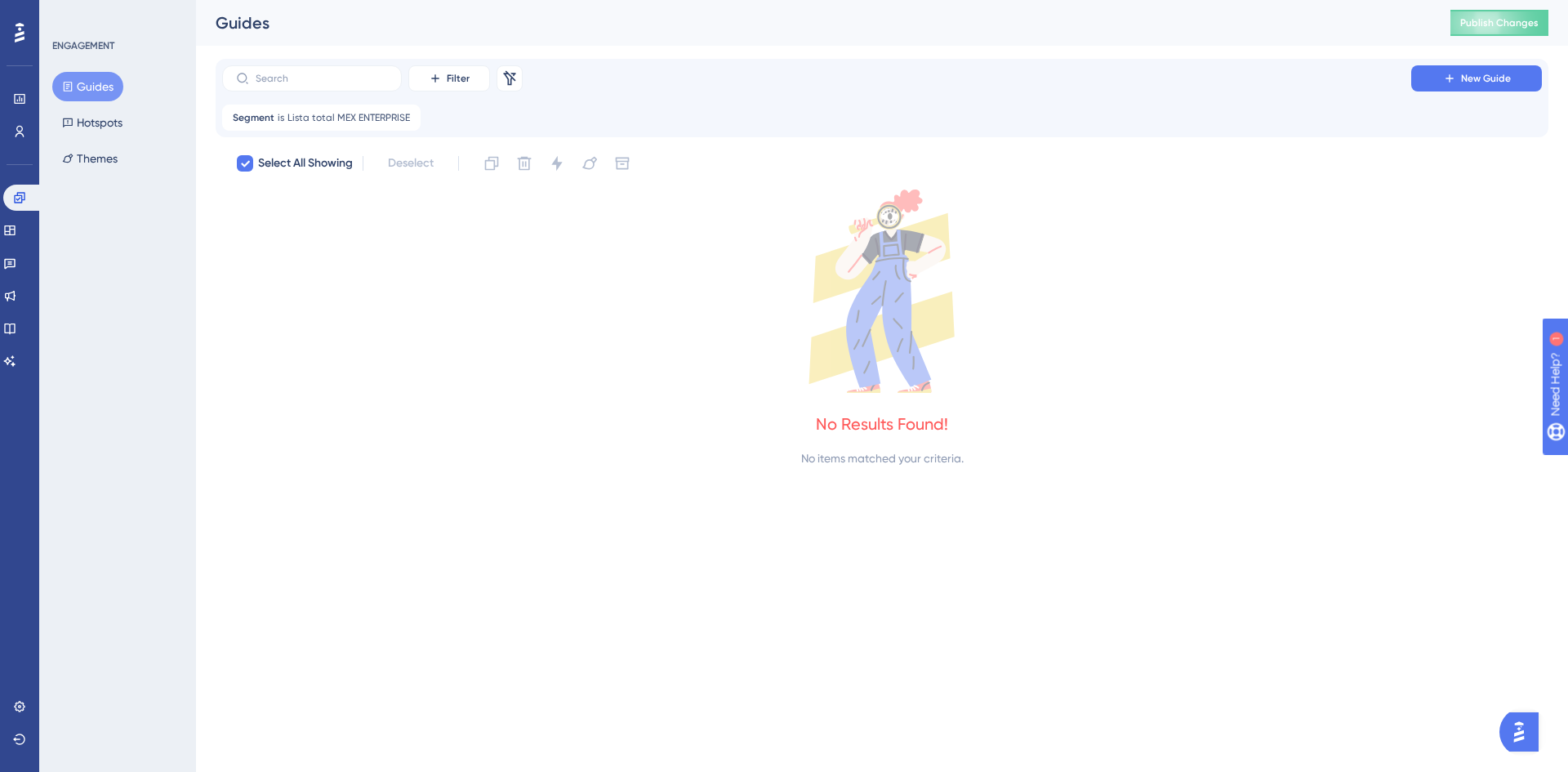
click at [98, 97] on button "Guides" at bounding box center [87, 86] width 71 height 29
click at [247, 158] on icon at bounding box center [245, 164] width 10 height 13
click at [412, 113] on div "Segment is Lista total MEX ENTERPRISE Lista total MEX ENTERPRISE Remove" at bounding box center [322, 118] width 199 height 26
click at [406, 114] on icon at bounding box center [408, 118] width 10 height 10
checkbox input "false"
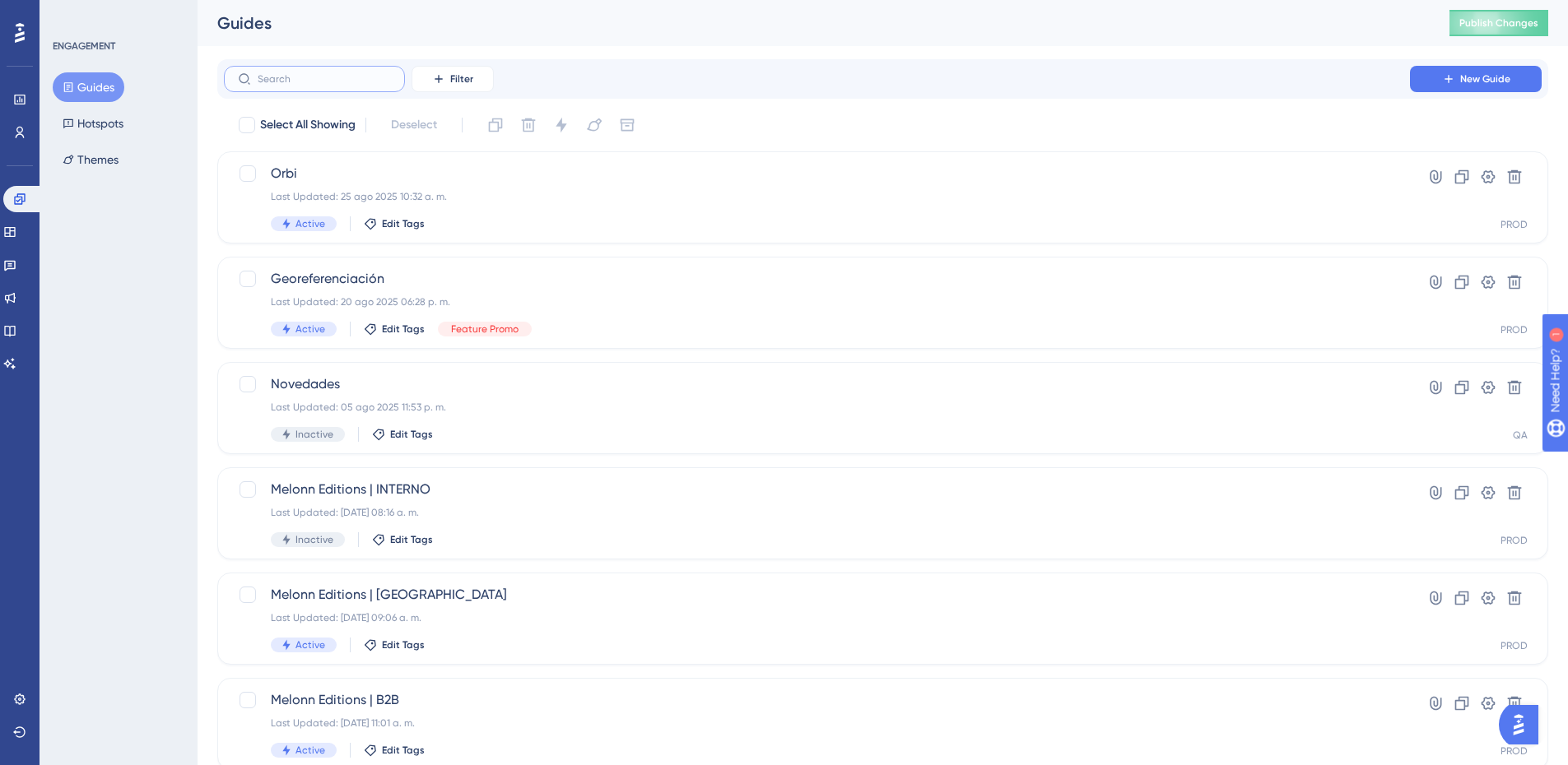
click at [298, 74] on input "text" at bounding box center [324, 79] width 133 height 11
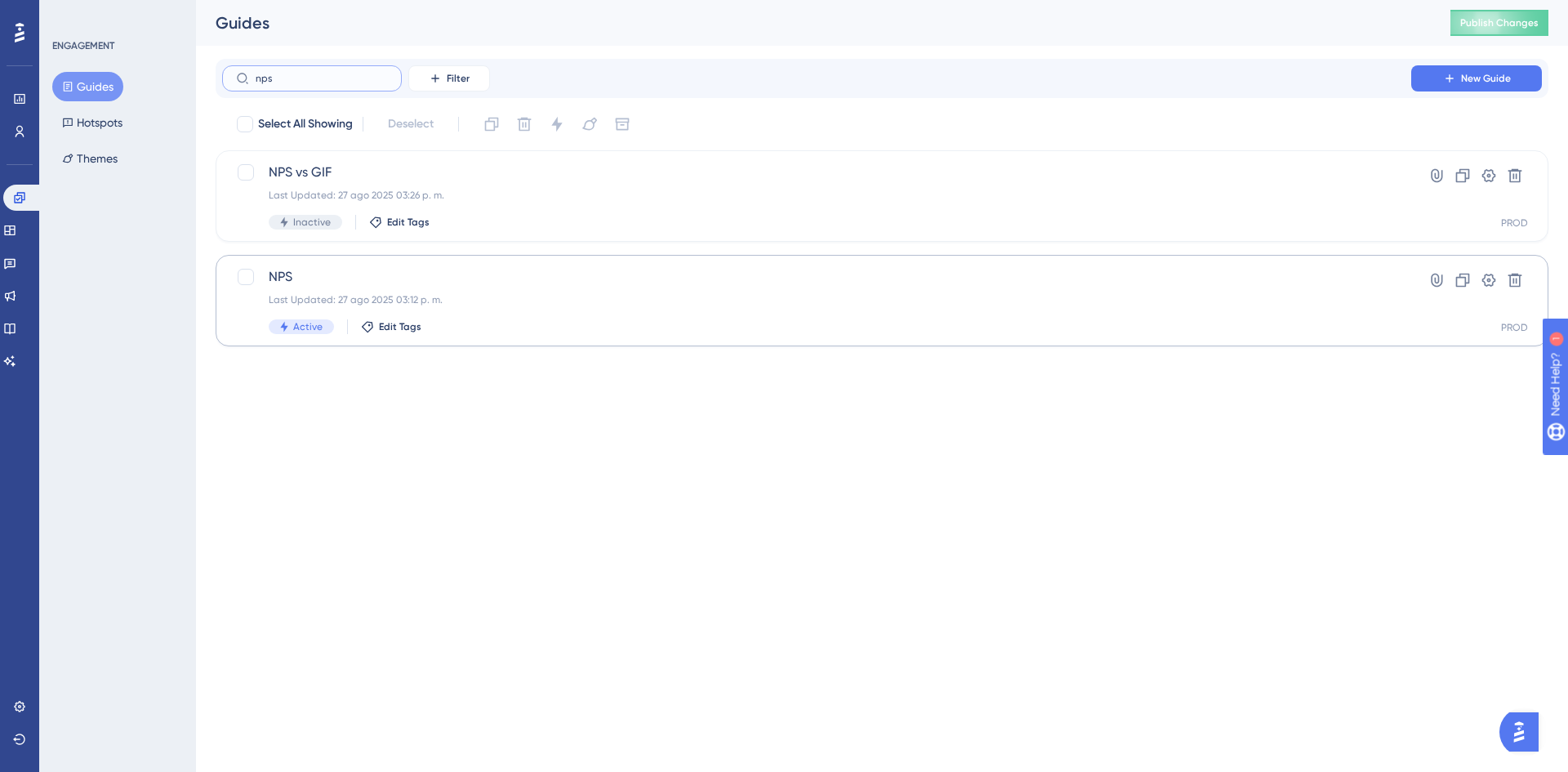
type input "nps"
click at [546, 286] on span "NPS" at bounding box center [817, 276] width 1096 height 19
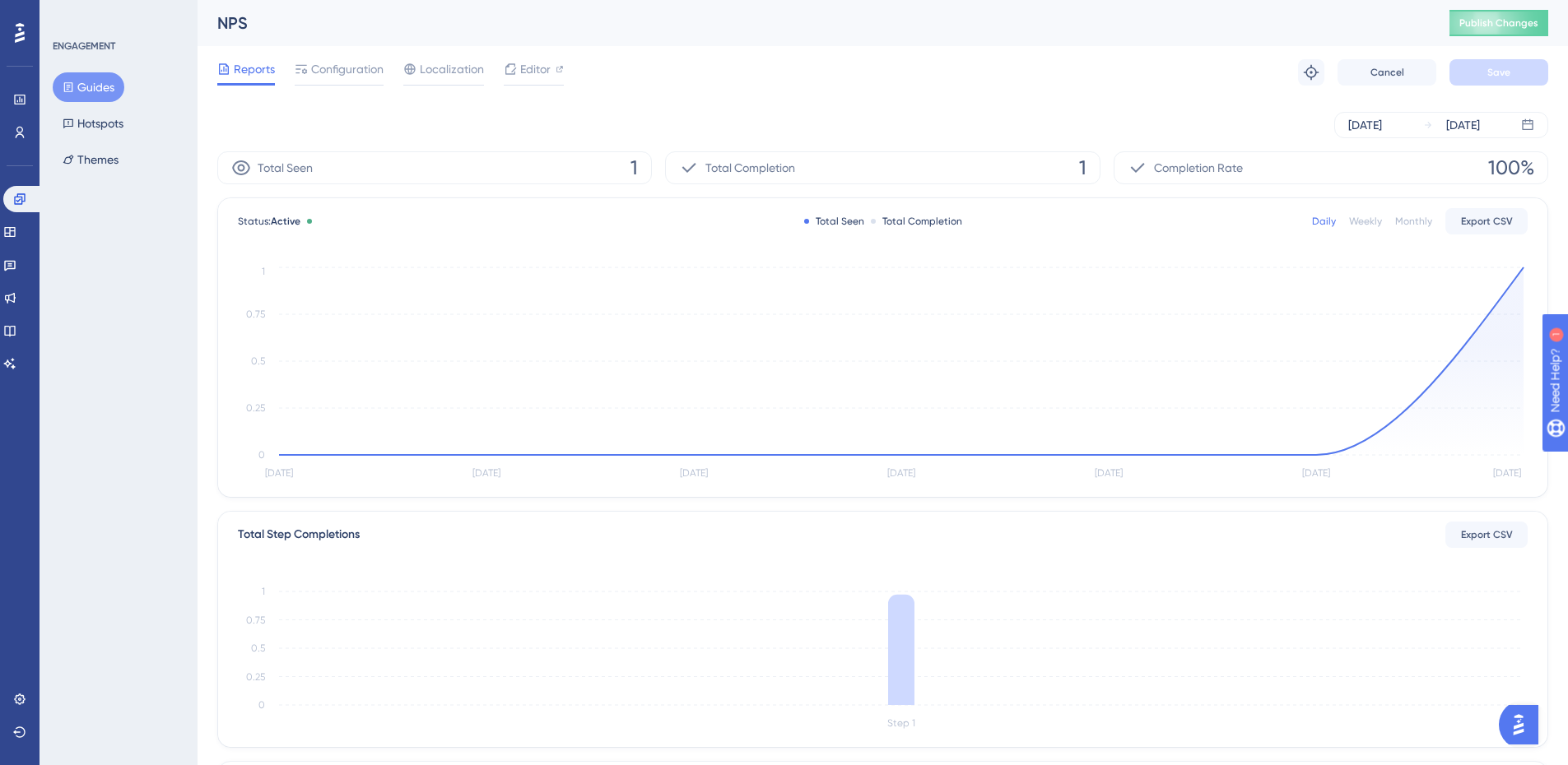
click at [334, 55] on div "Reports Configuration Localization Editor Troubleshoot Cancel Save" at bounding box center [882, 72] width 1331 height 53
click at [342, 72] on span "Configuration" at bounding box center [348, 69] width 72 height 19
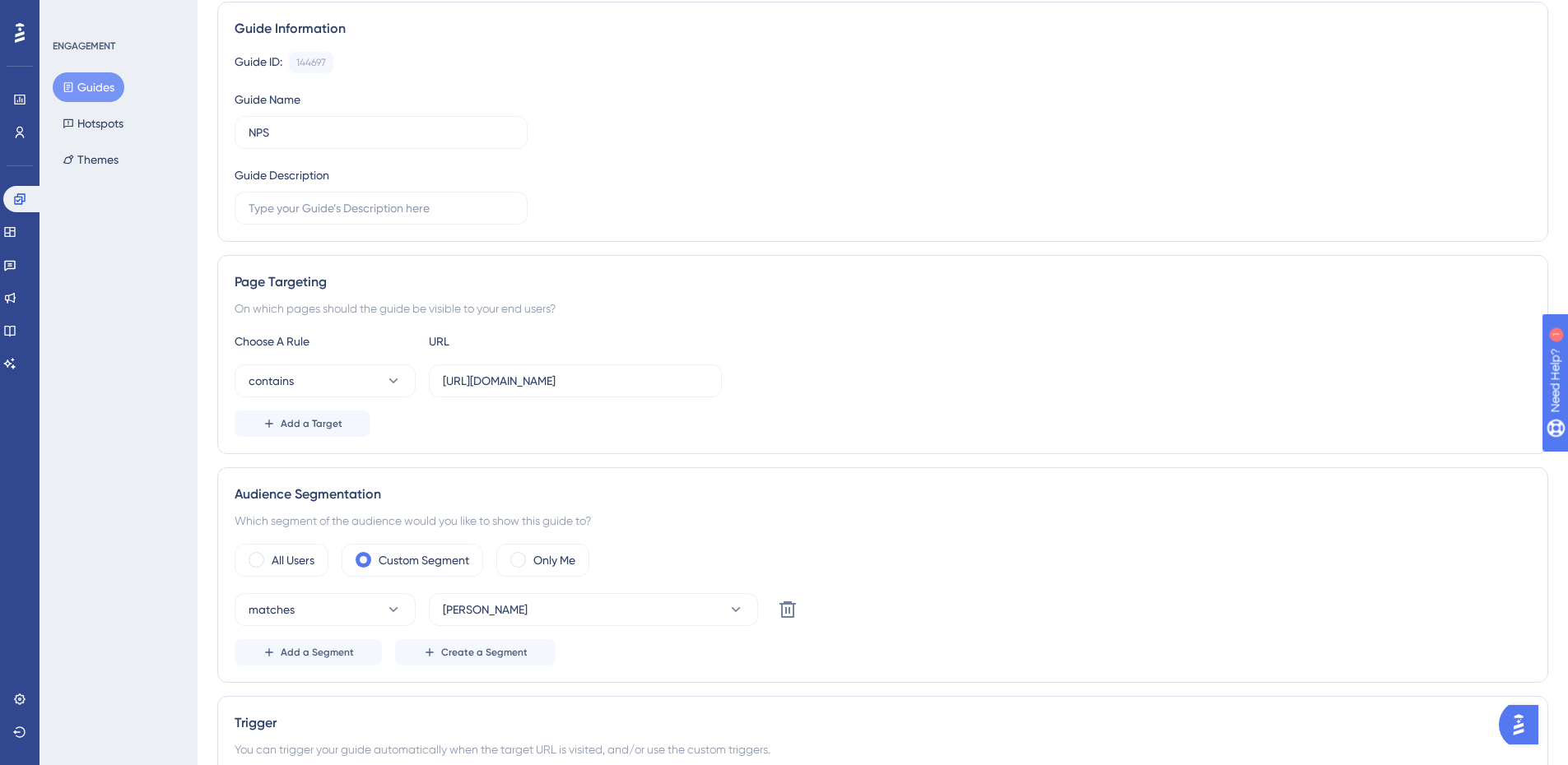
scroll to position [246, 0]
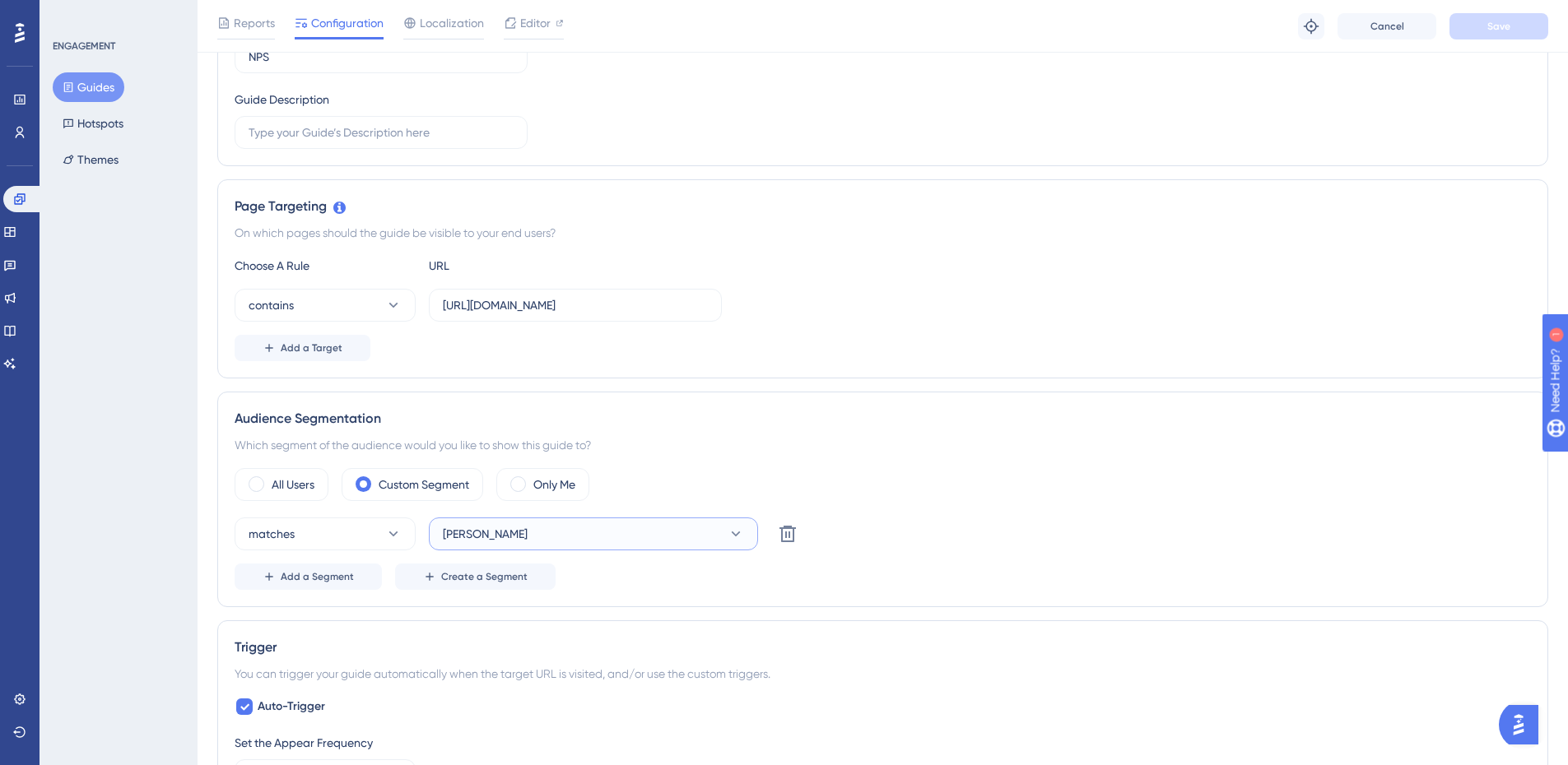
click at [496, 533] on button "[PERSON_NAME]" at bounding box center [593, 534] width 329 height 33
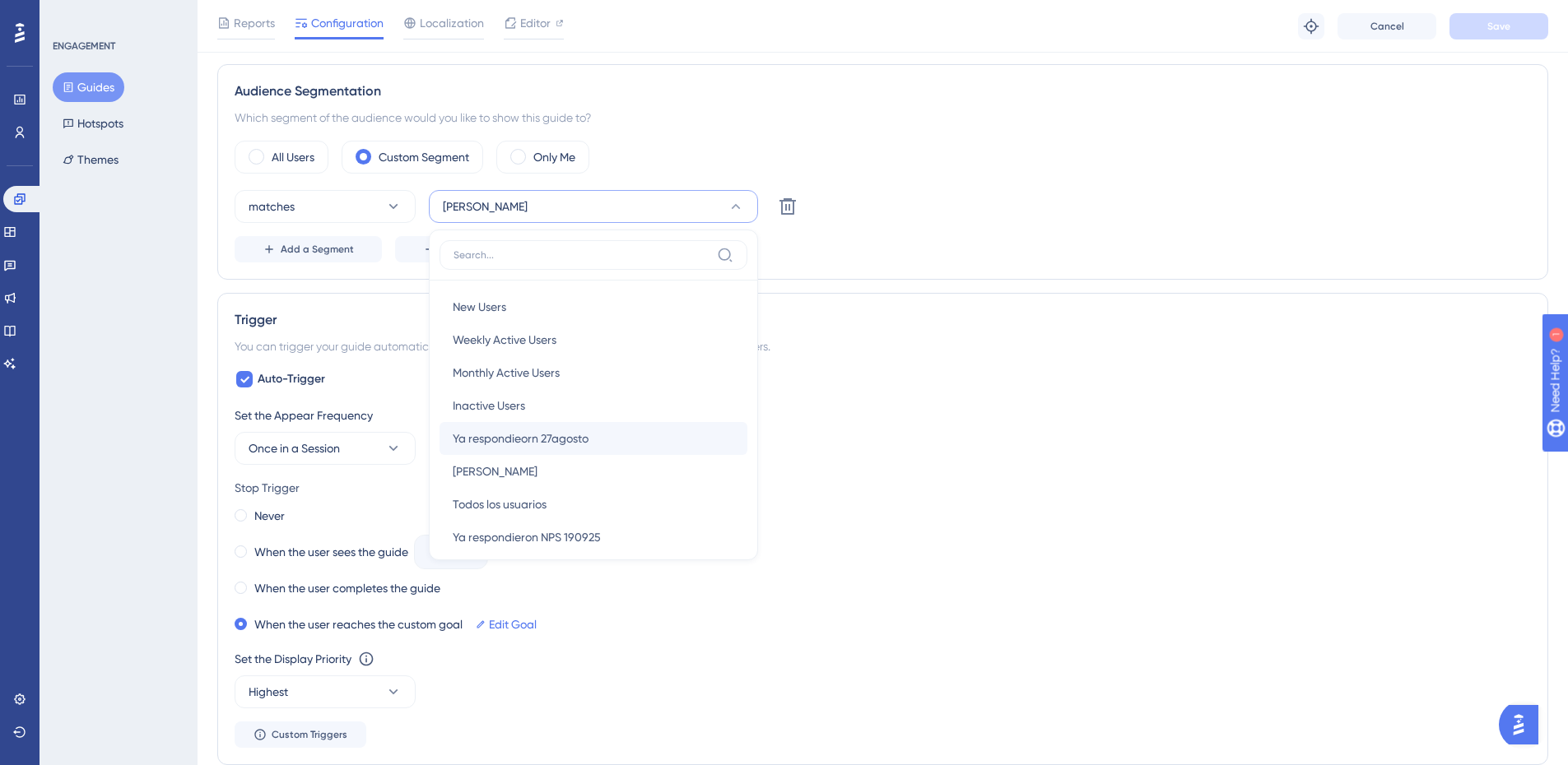
scroll to position [165, 0]
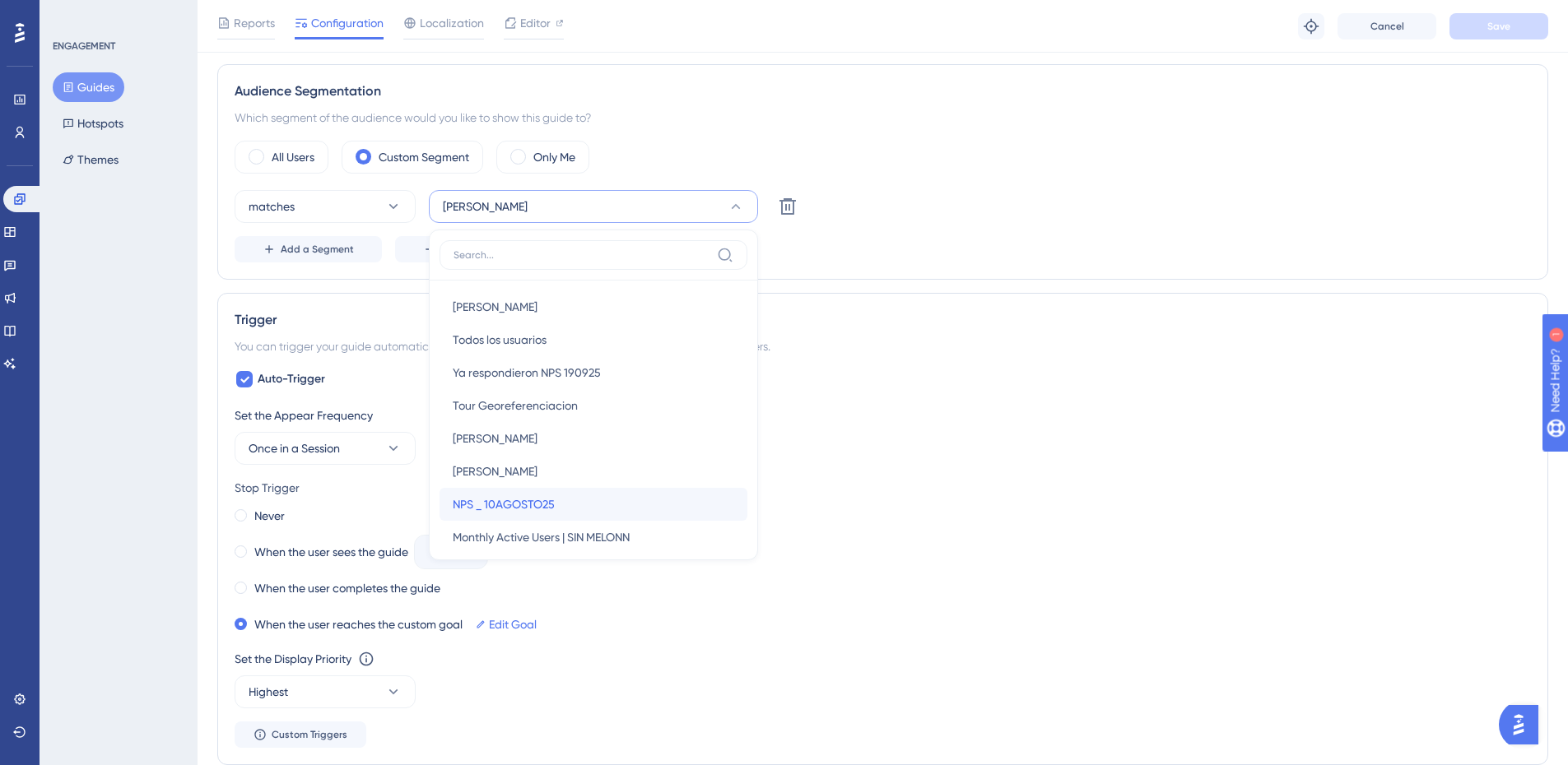
click at [548, 511] on span "NPS _ 10AGOSTO25" at bounding box center [503, 504] width 102 height 19
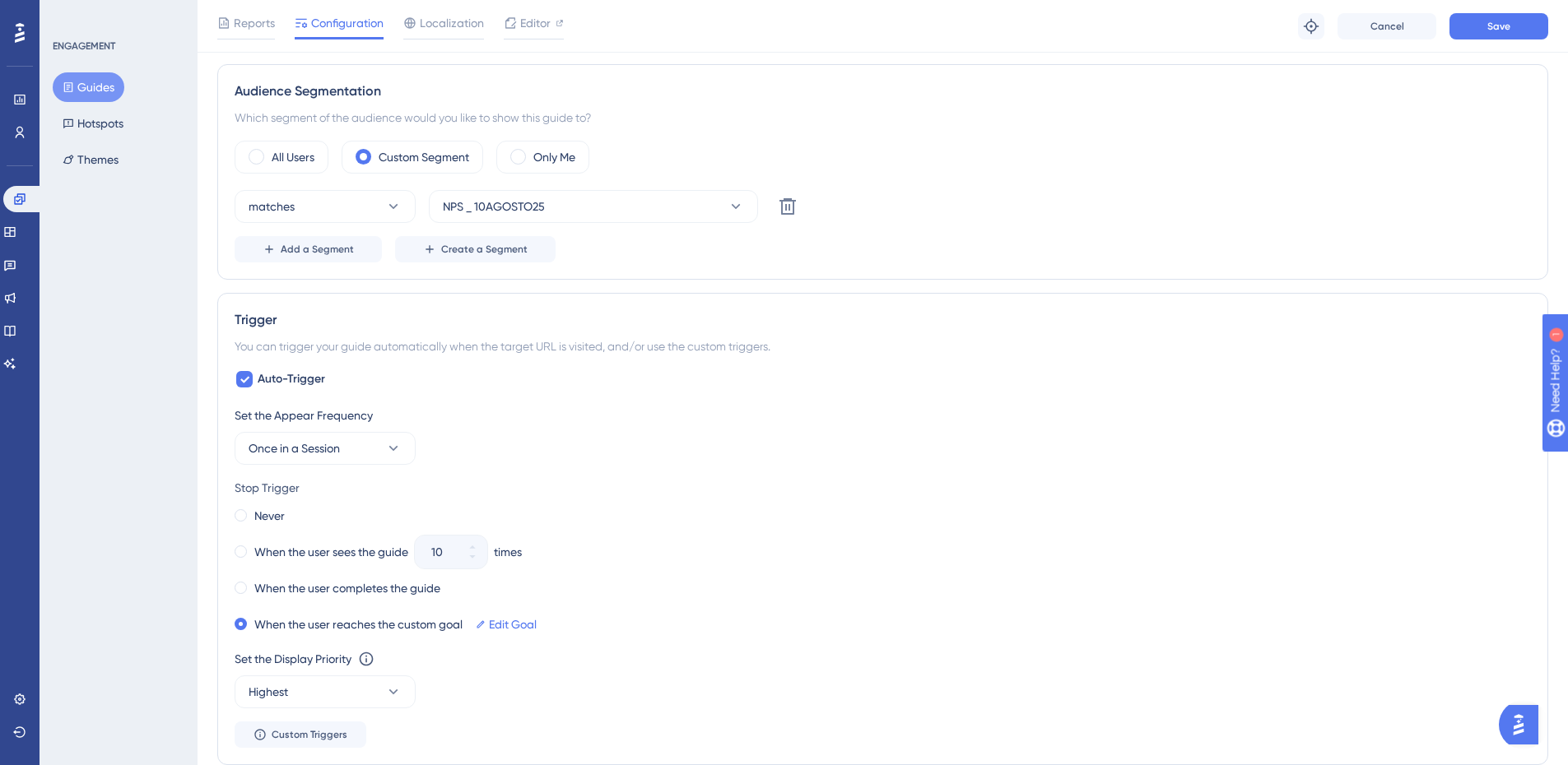
scroll to position [409, 0]
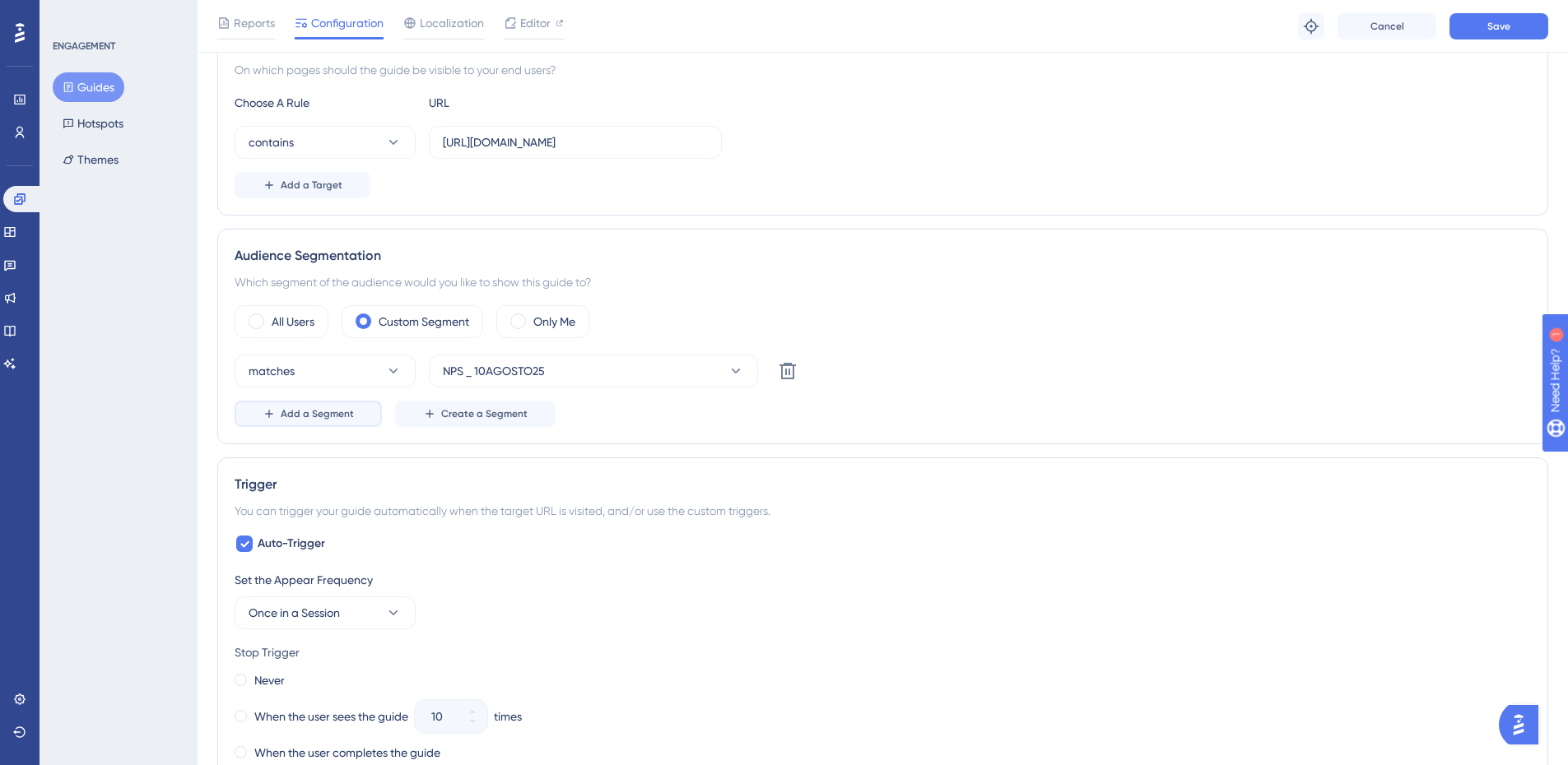
click at [300, 422] on button "Add a Segment" at bounding box center [308, 413] width 147 height 26
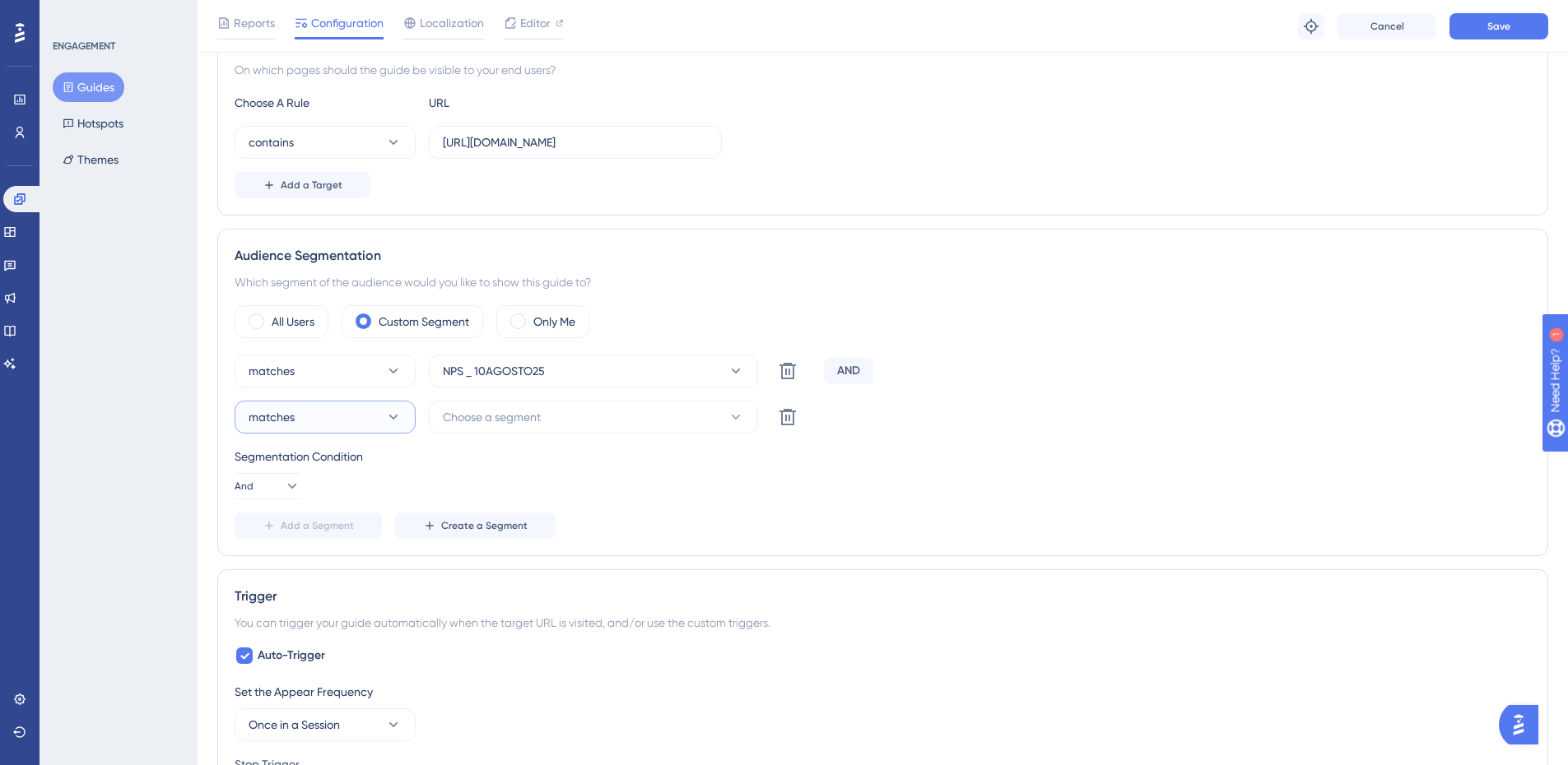
click at [300, 423] on button "matches" at bounding box center [324, 417] width 181 height 33
click at [297, 500] on span "doesn't match" at bounding box center [296, 499] width 75 height 19
click at [529, 421] on span "Choose a segment" at bounding box center [492, 417] width 98 height 19
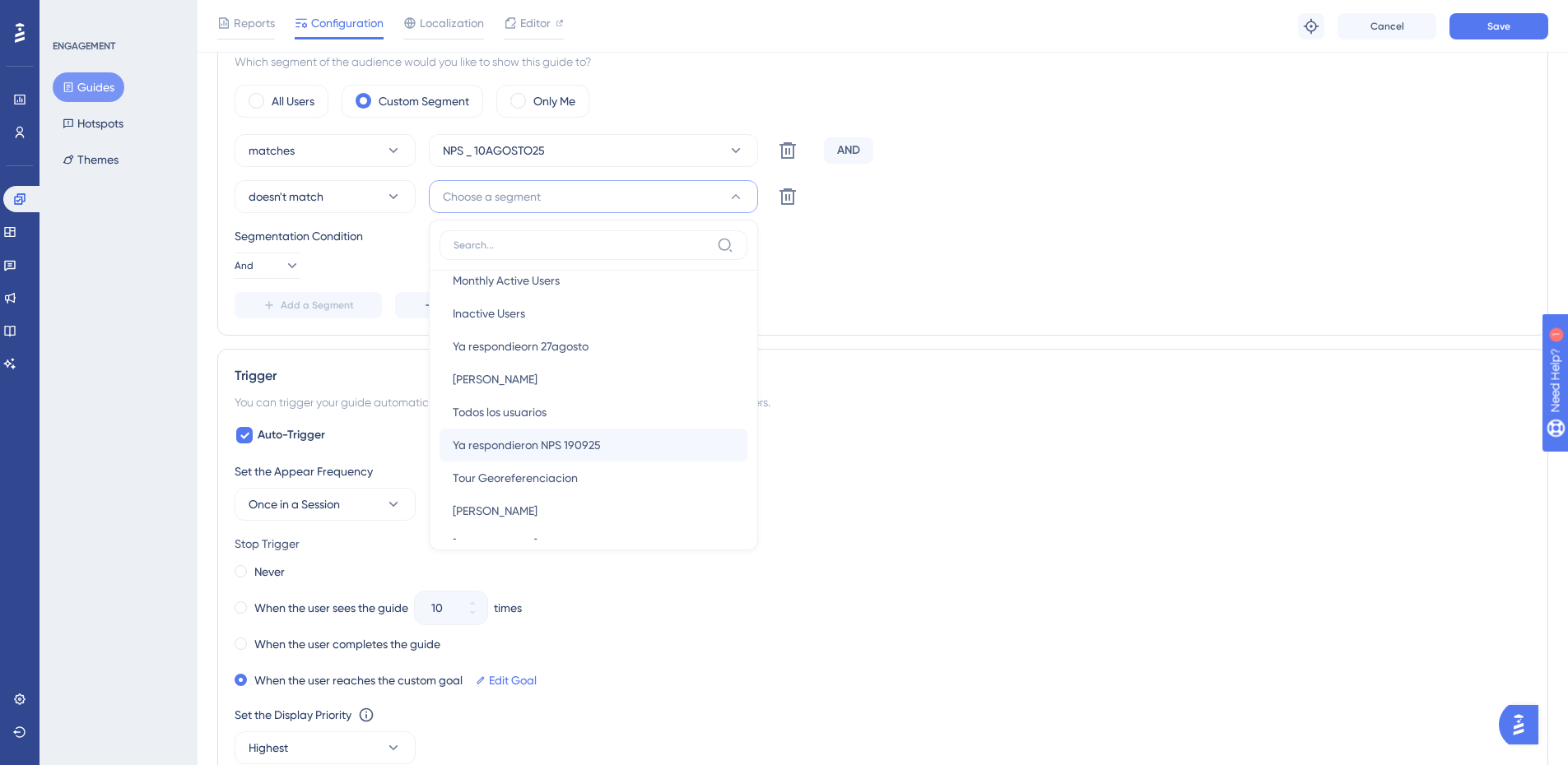
scroll to position [0, 0]
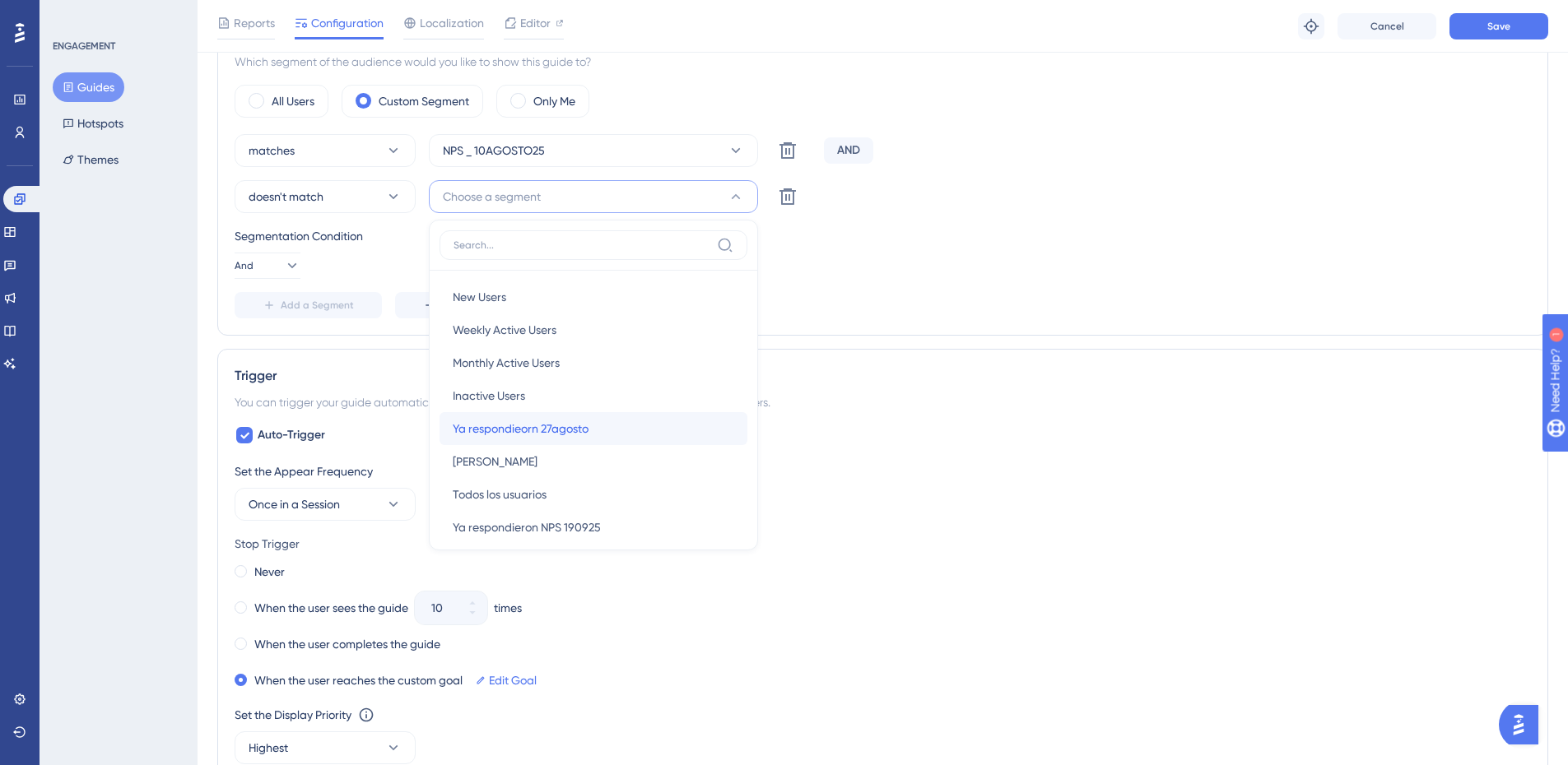
click at [553, 426] on span "Ya respondieorn 27agosto" at bounding box center [520, 428] width 136 height 19
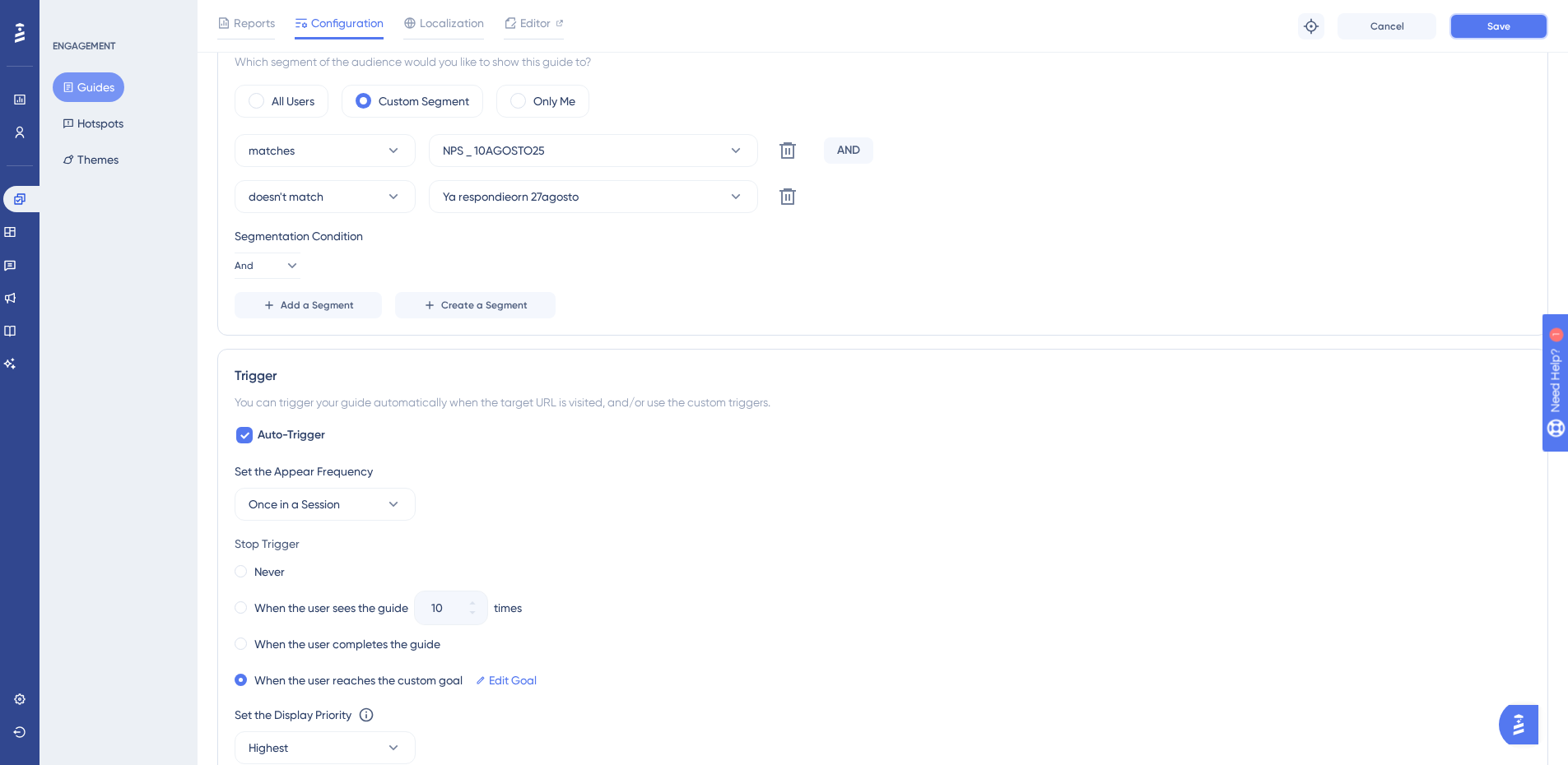
click at [1497, 28] on span "Save" at bounding box center [1498, 26] width 23 height 13
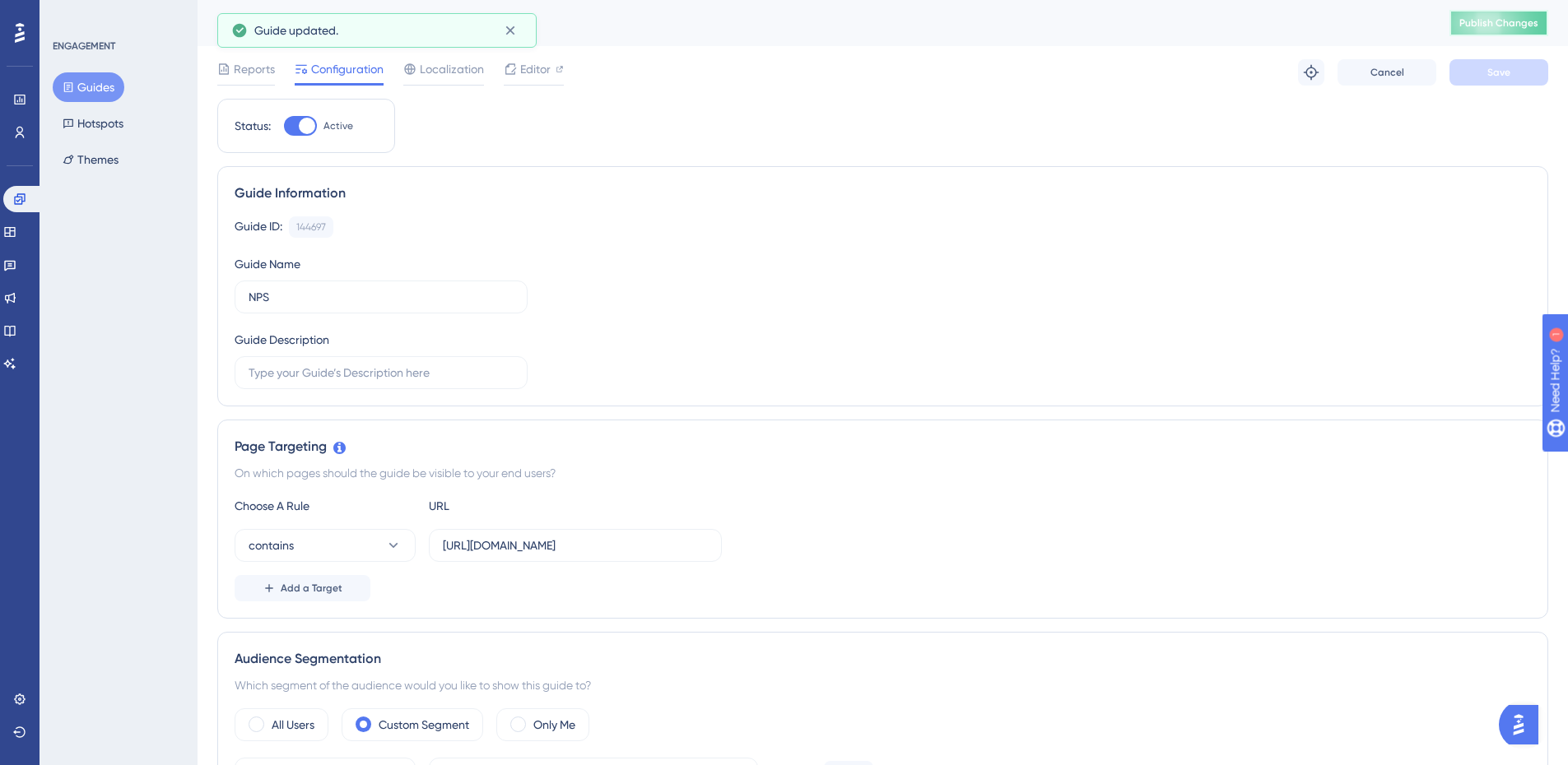
click at [1497, 28] on span "Publish Changes" at bounding box center [1498, 23] width 79 height 13
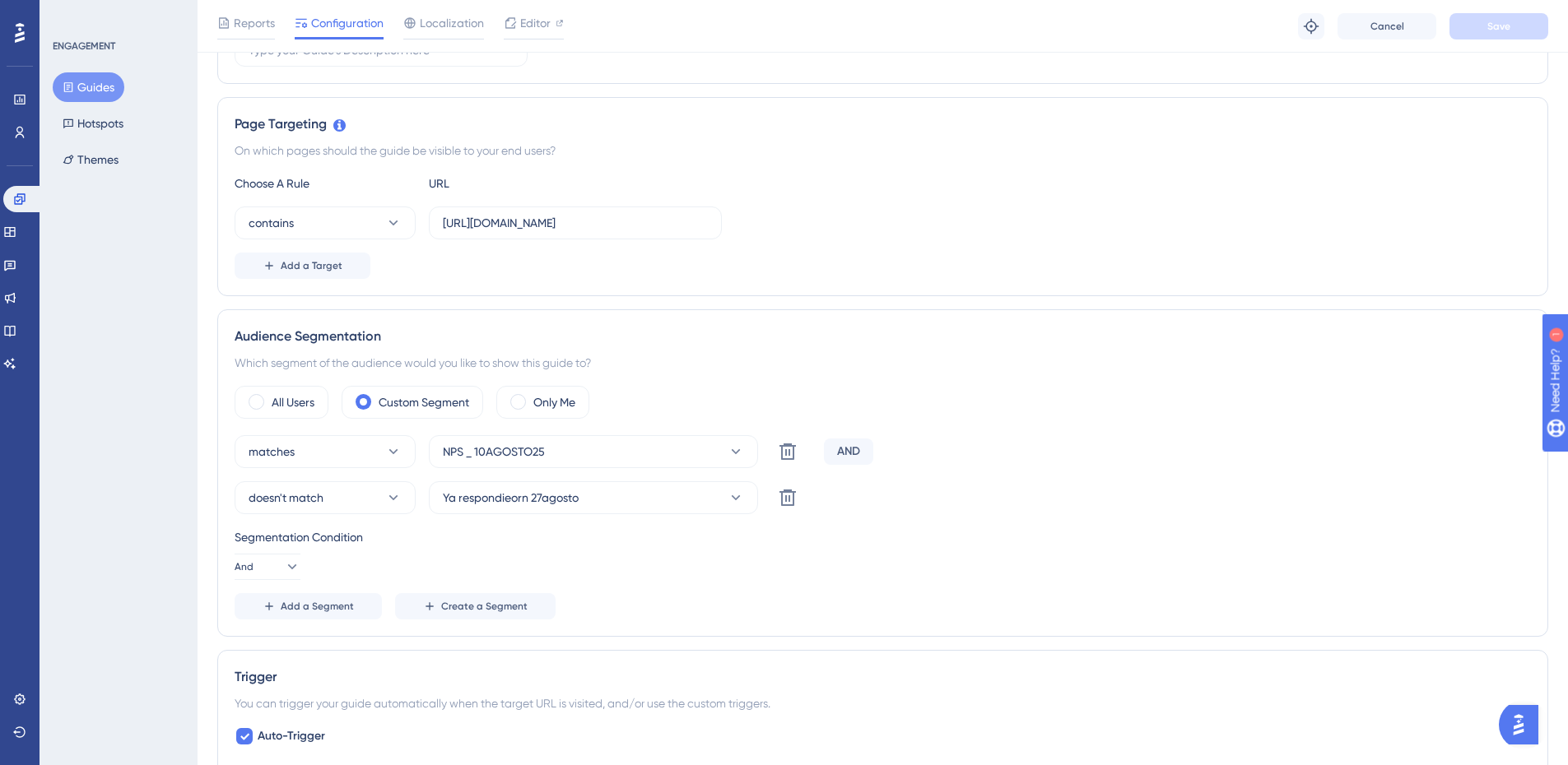
scroll to position [905, 0]
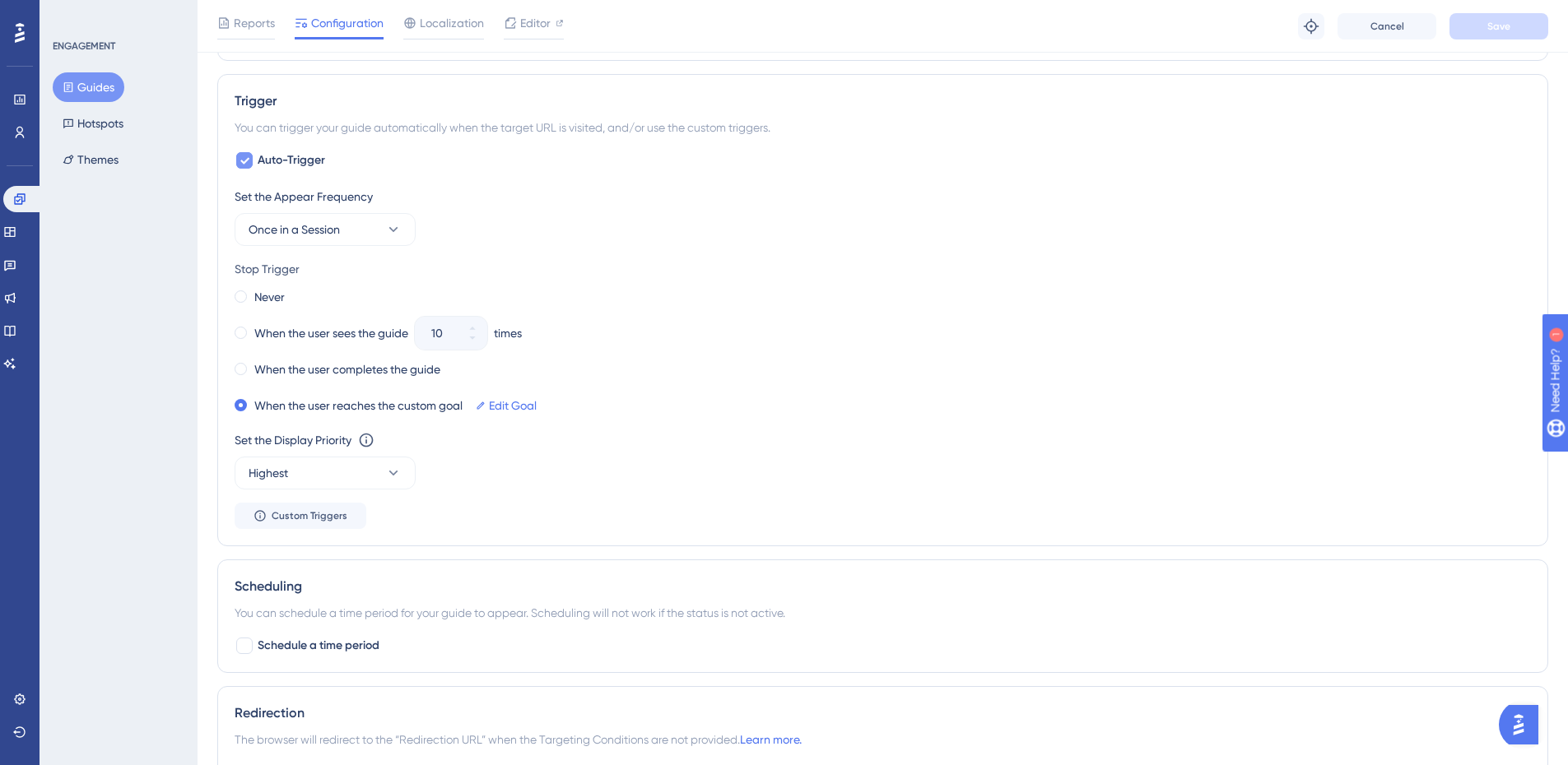
click at [245, 160] on icon at bounding box center [244, 160] width 10 height 13
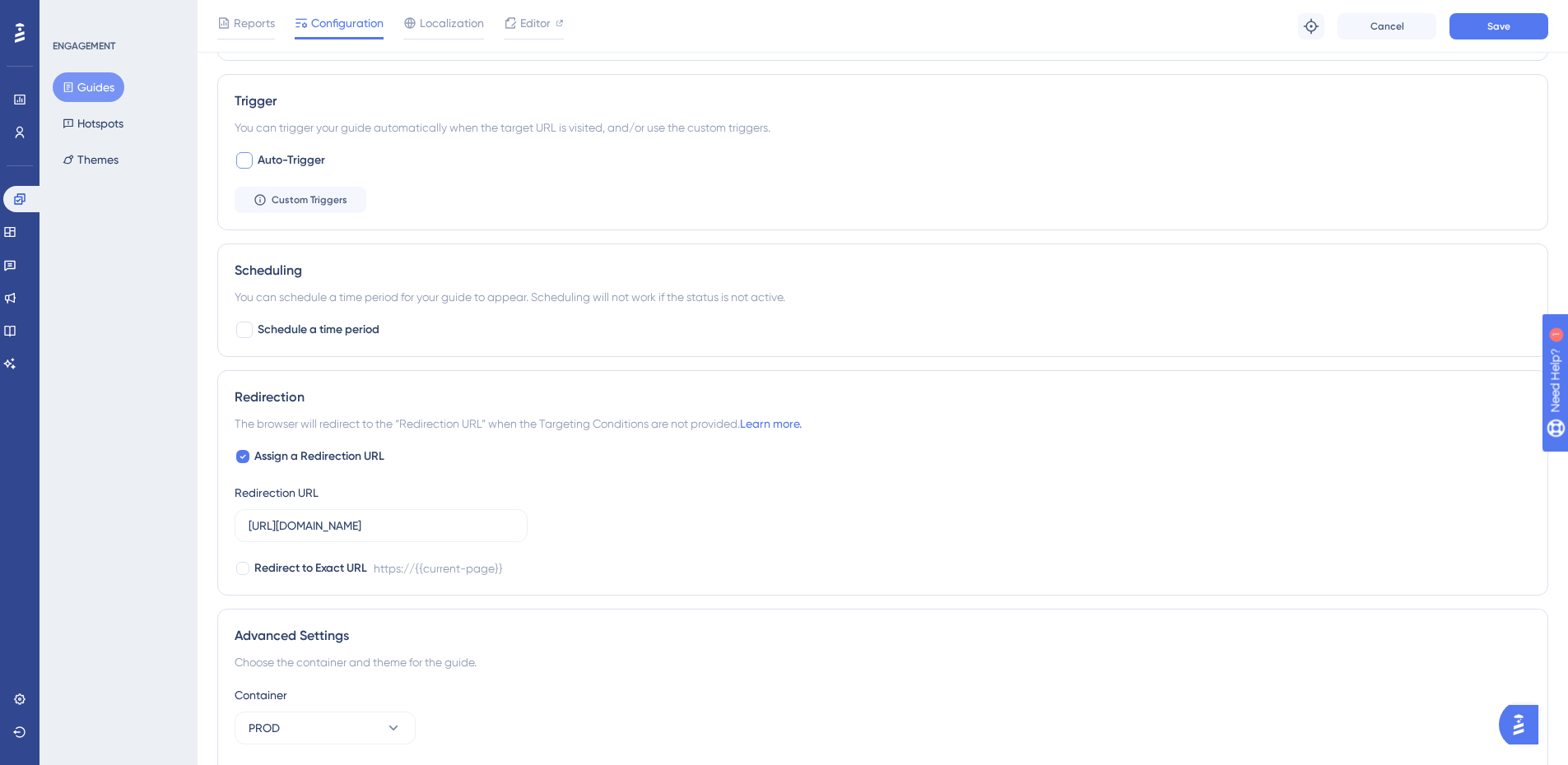
click at [245, 160] on div at bounding box center [245, 160] width 17 height 17
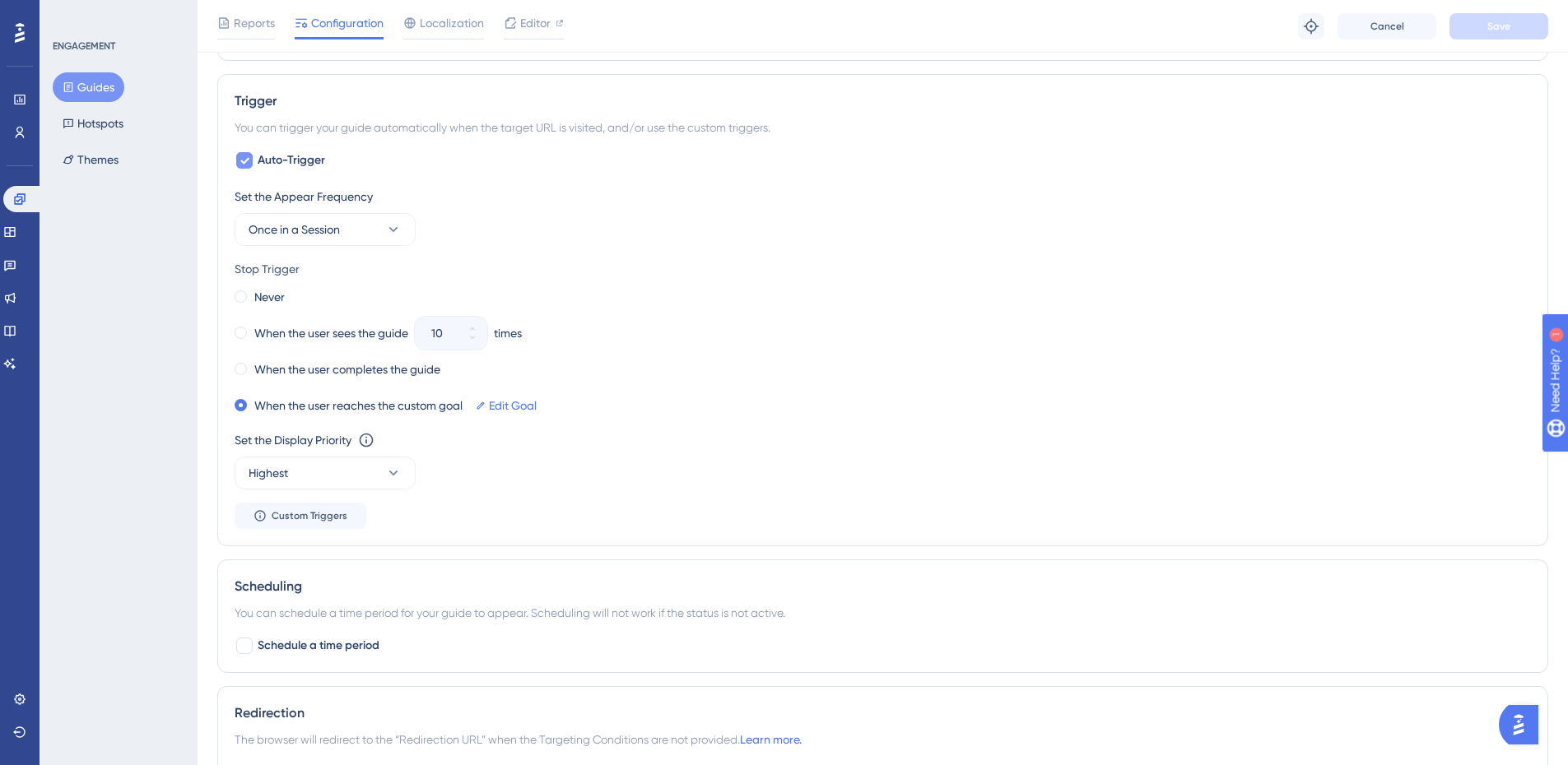
click at [245, 160] on icon at bounding box center [244, 160] width 10 height 13
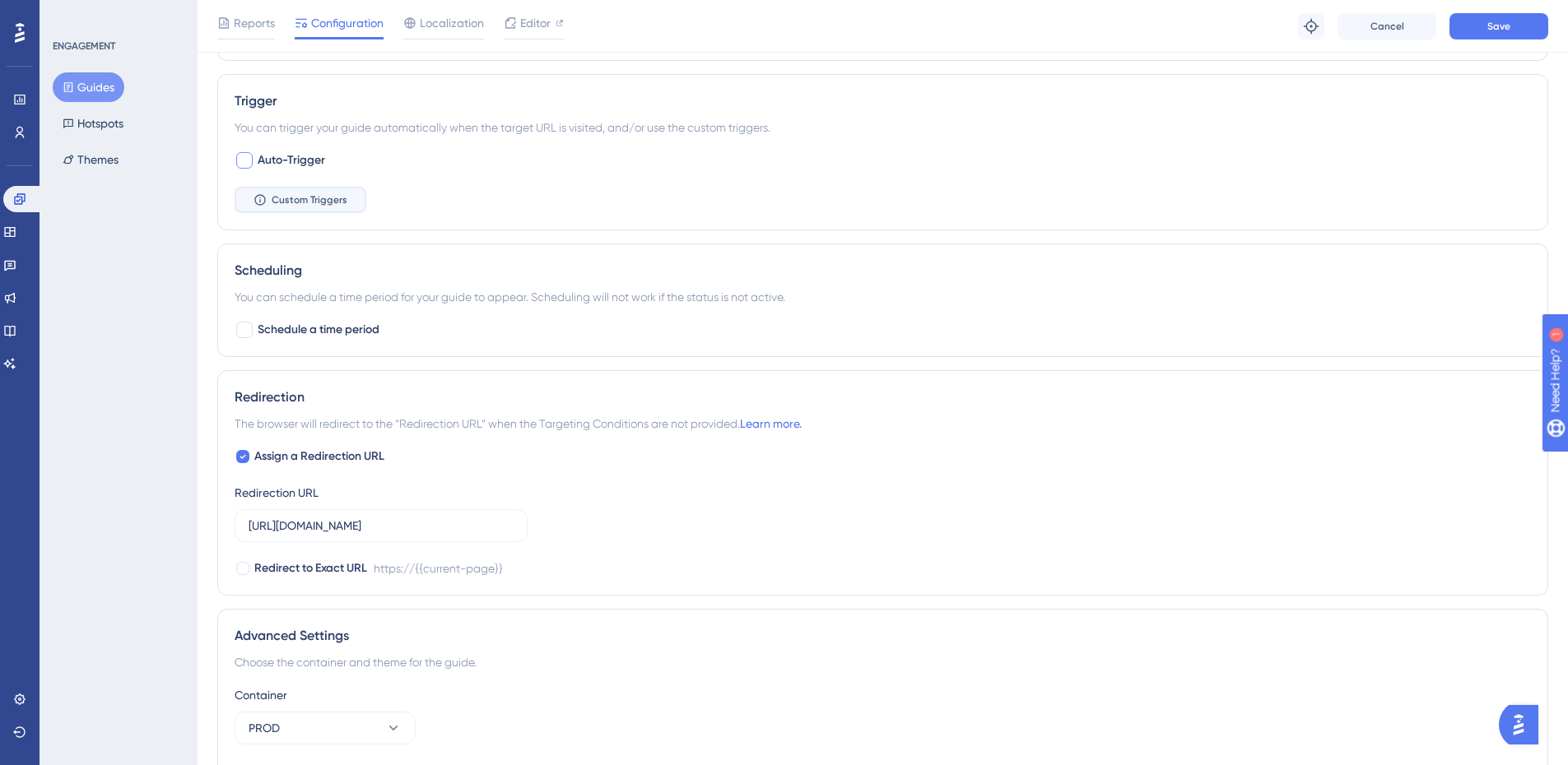
click at [279, 198] on span "Custom Triggers" at bounding box center [310, 200] width 76 height 13
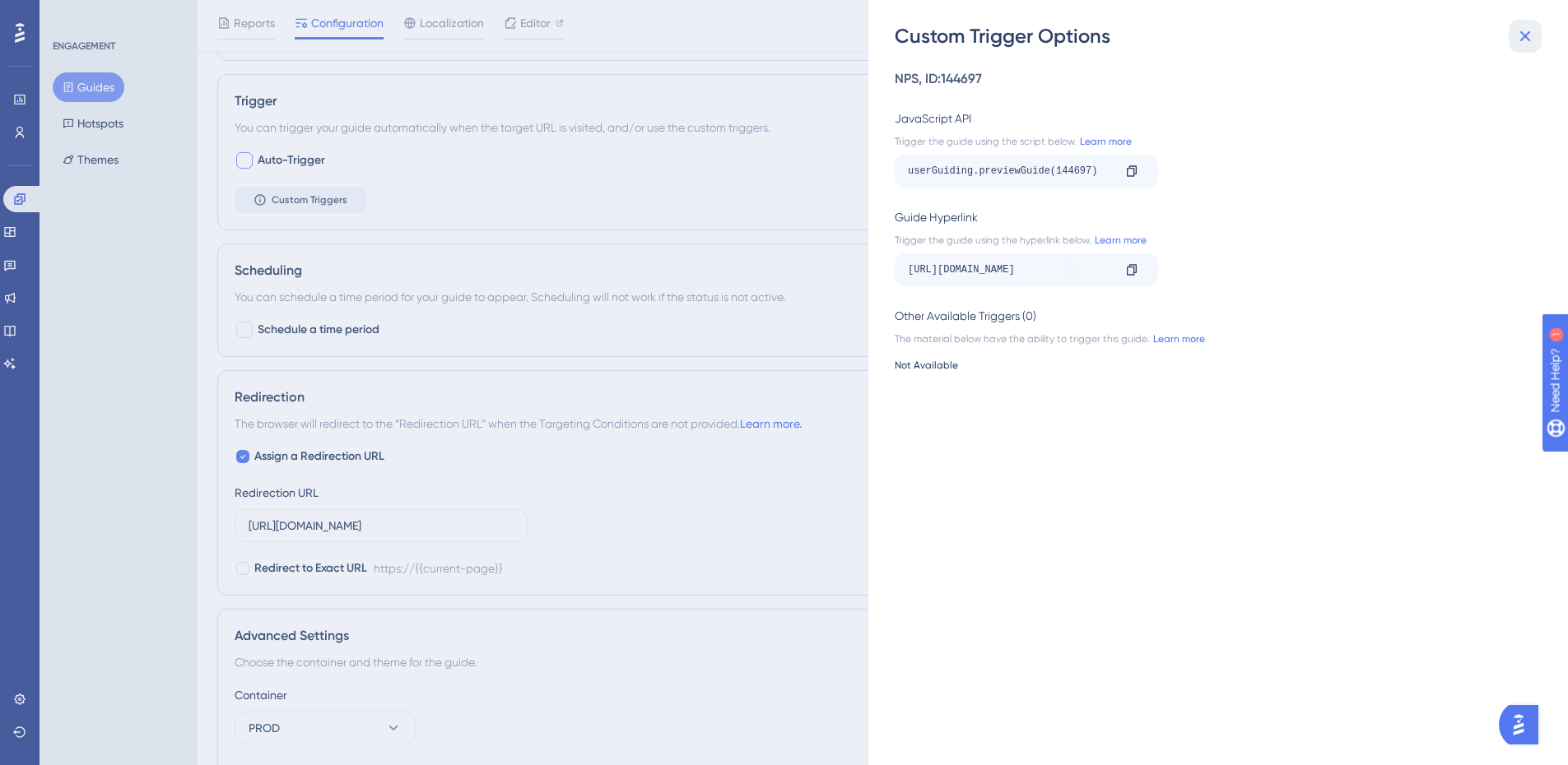
drag, startPoint x: 1529, startPoint y: 44, endPoint x: 1325, endPoint y: 67, distance: 205.3
click at [1528, 44] on icon at bounding box center [1524, 35] width 19 height 19
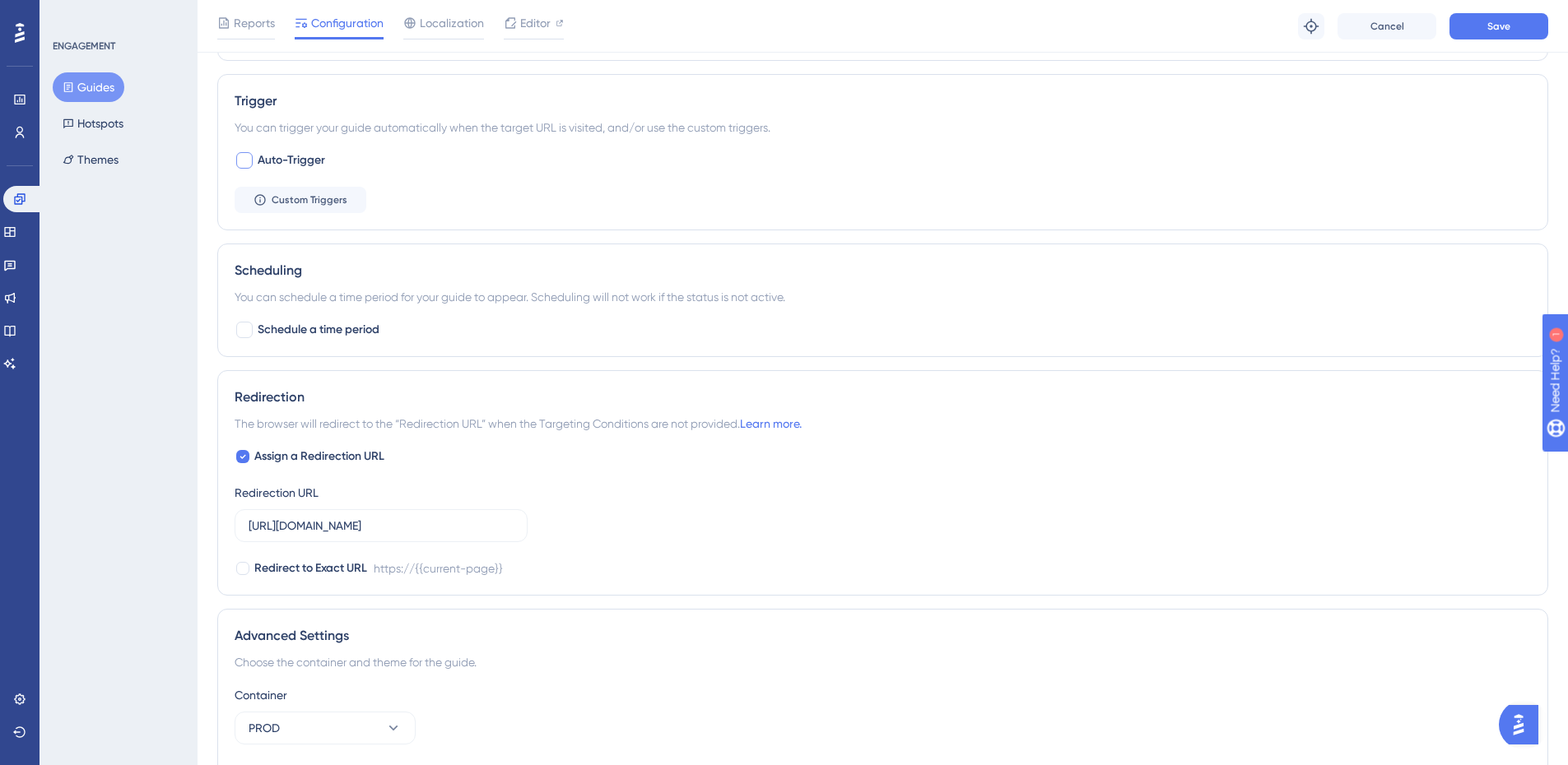
click at [242, 162] on div at bounding box center [245, 160] width 17 height 17
checkbox input "true"
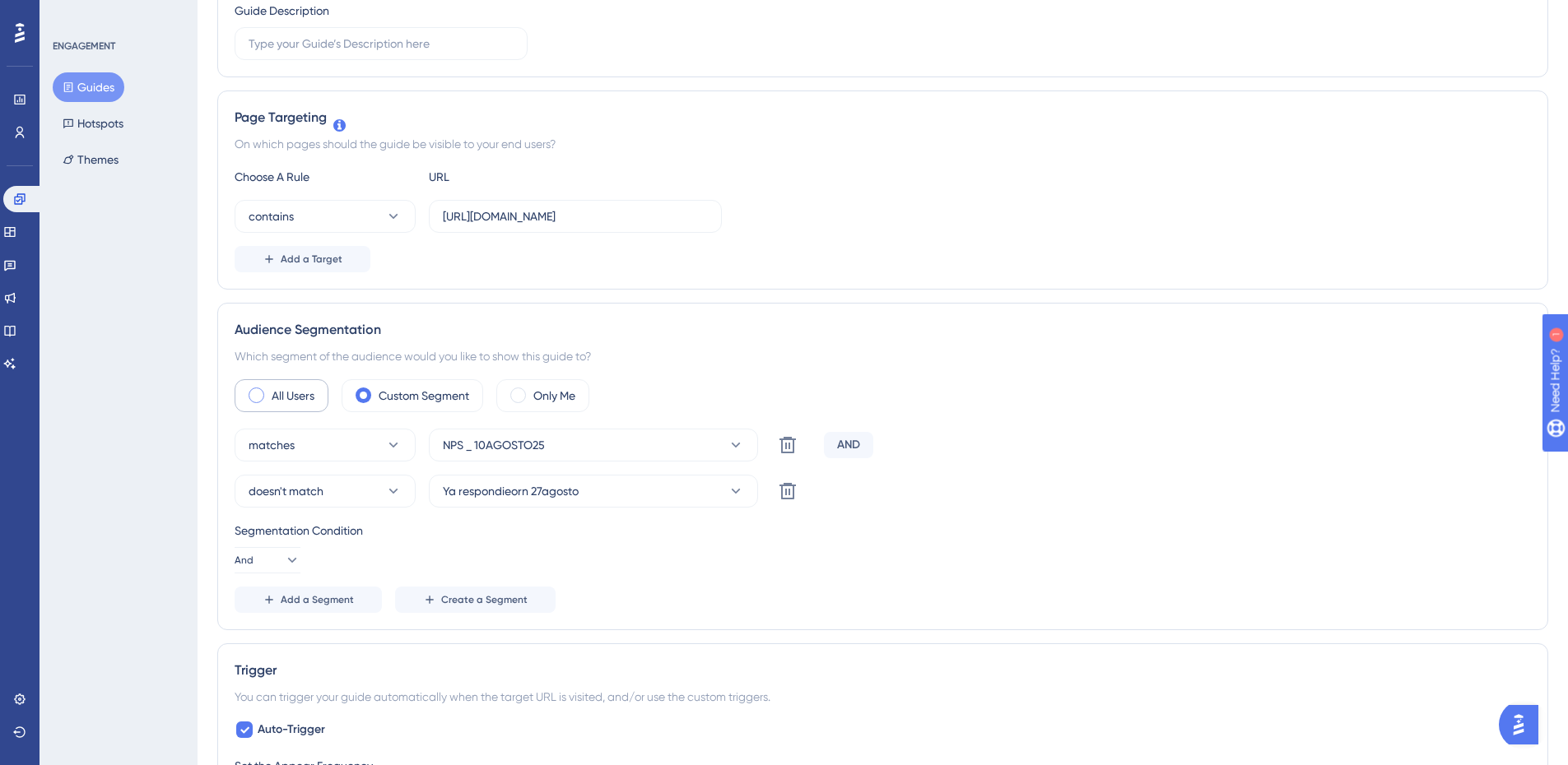
scroll to position [0, 0]
